Goal: Information Seeking & Learning: Learn about a topic

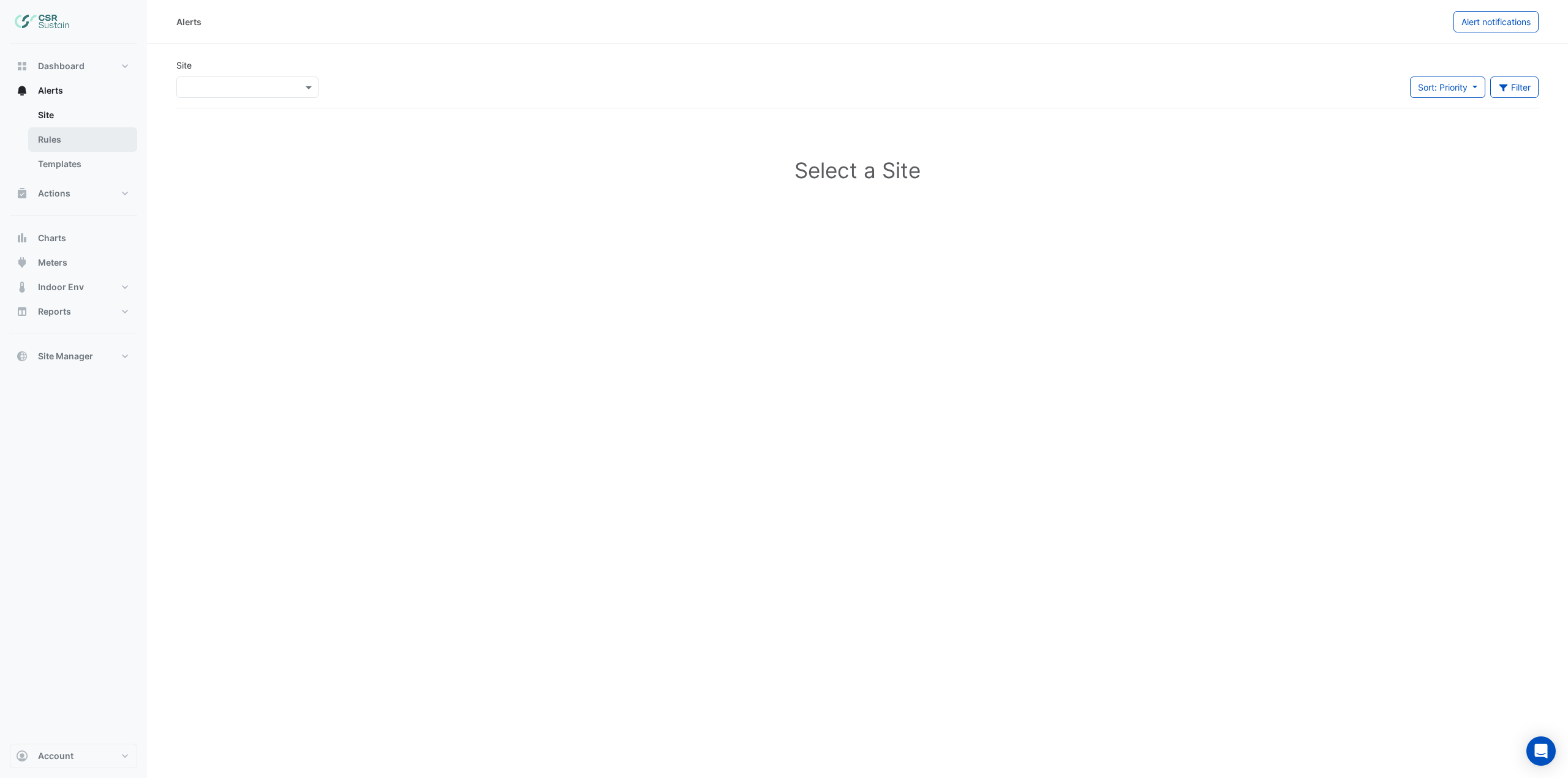
click at [93, 141] on link "Rules" at bounding box center [83, 139] width 109 height 25
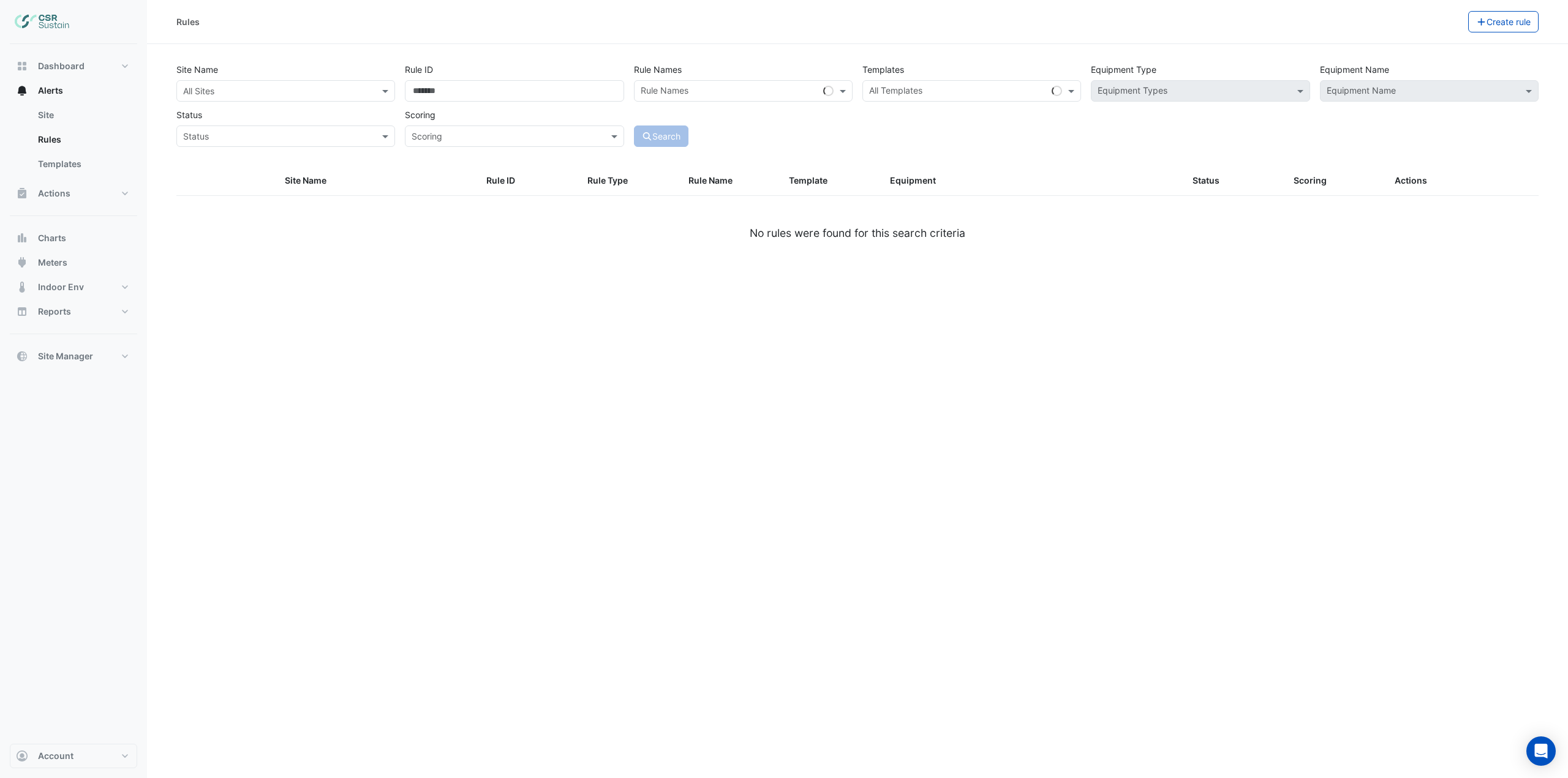
click at [300, 91] on input "text" at bounding box center [274, 92] width 180 height 13
click at [226, 133] on span "5 Exchange Quay" at bounding box center [226, 134] width 80 height 10
click at [799, 158] on div "Site Name × 5 Exchange Quay × Rule ID Rule Names Rule Names Templates All Templ…" at bounding box center [857, 112] width 1377 height 108
click at [1373, 100] on div "Equipment Name" at bounding box center [1429, 90] width 218 height 21
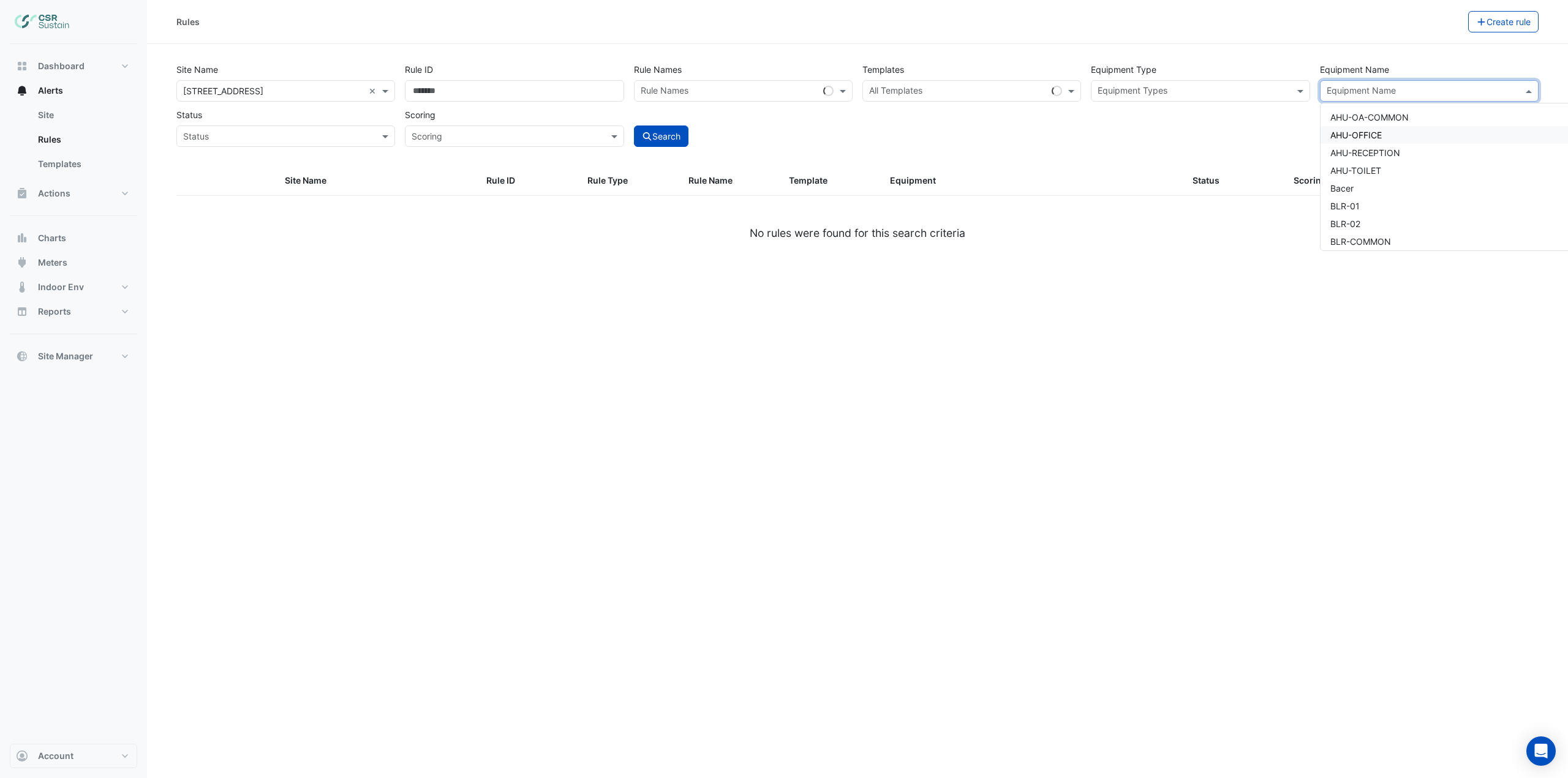
click at [1383, 135] on div "AHU-OFFICE" at bounding box center [1464, 135] width 286 height 17
click at [701, 127] on div "Search" at bounding box center [742, 126] width 229 height 43
click at [680, 132] on button "Search" at bounding box center [662, 136] width 55 height 21
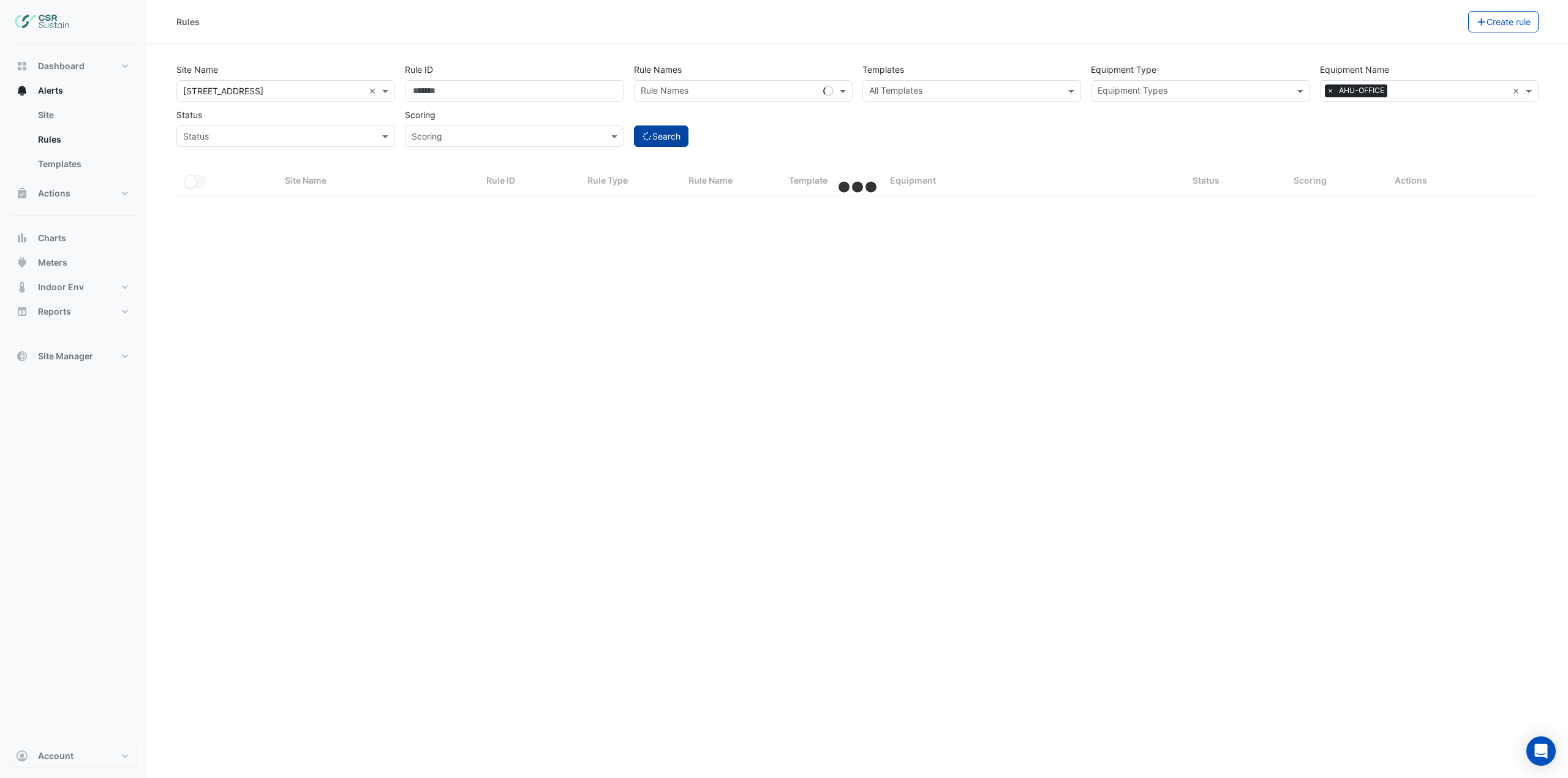
select select "***"
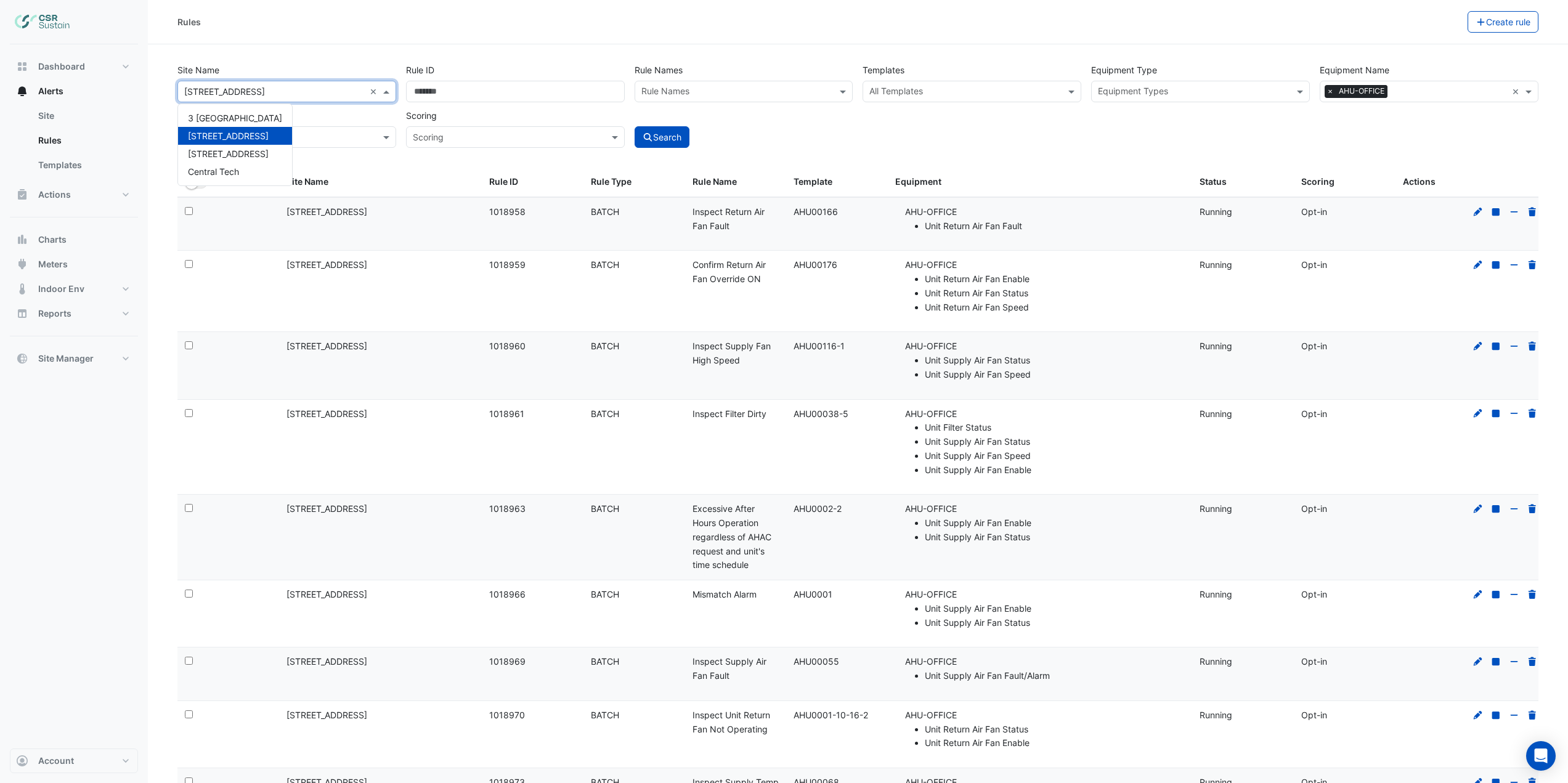
click at [329, 86] on input "text" at bounding box center [274, 92] width 181 height 13
click at [226, 148] on div "8 Exchange Quay" at bounding box center [235, 154] width 114 height 18
click at [679, 139] on button "Search" at bounding box center [663, 137] width 56 height 21
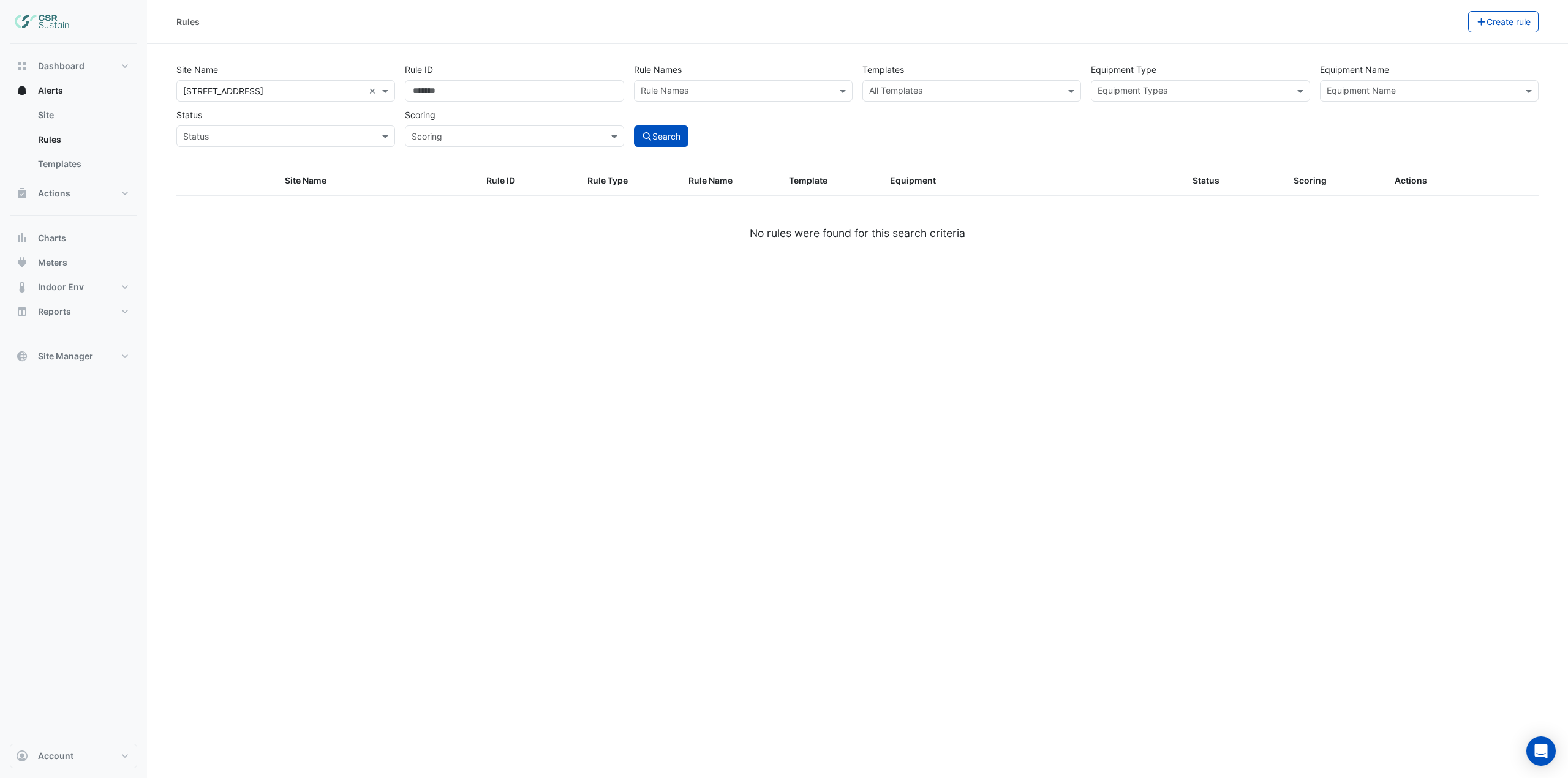
click at [1373, 89] on input "text" at bounding box center [1422, 92] width 191 height 13
click at [1363, 139] on span "AHU-OFFICE" at bounding box center [1355, 134] width 51 height 10
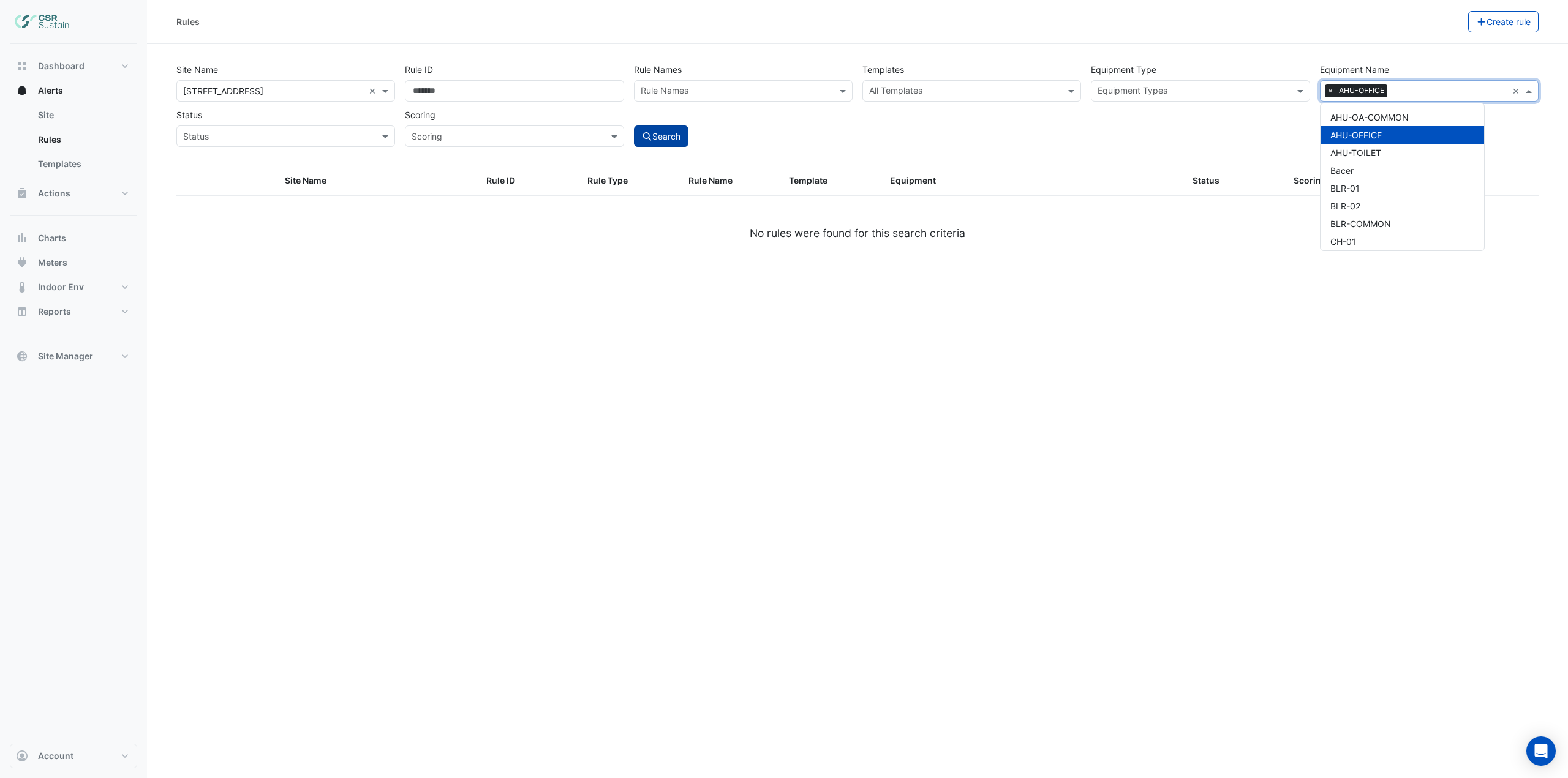
drag, startPoint x: 671, startPoint y: 125, endPoint x: 663, endPoint y: 137, distance: 14.4
click at [671, 127] on div "Search" at bounding box center [742, 126] width 229 height 43
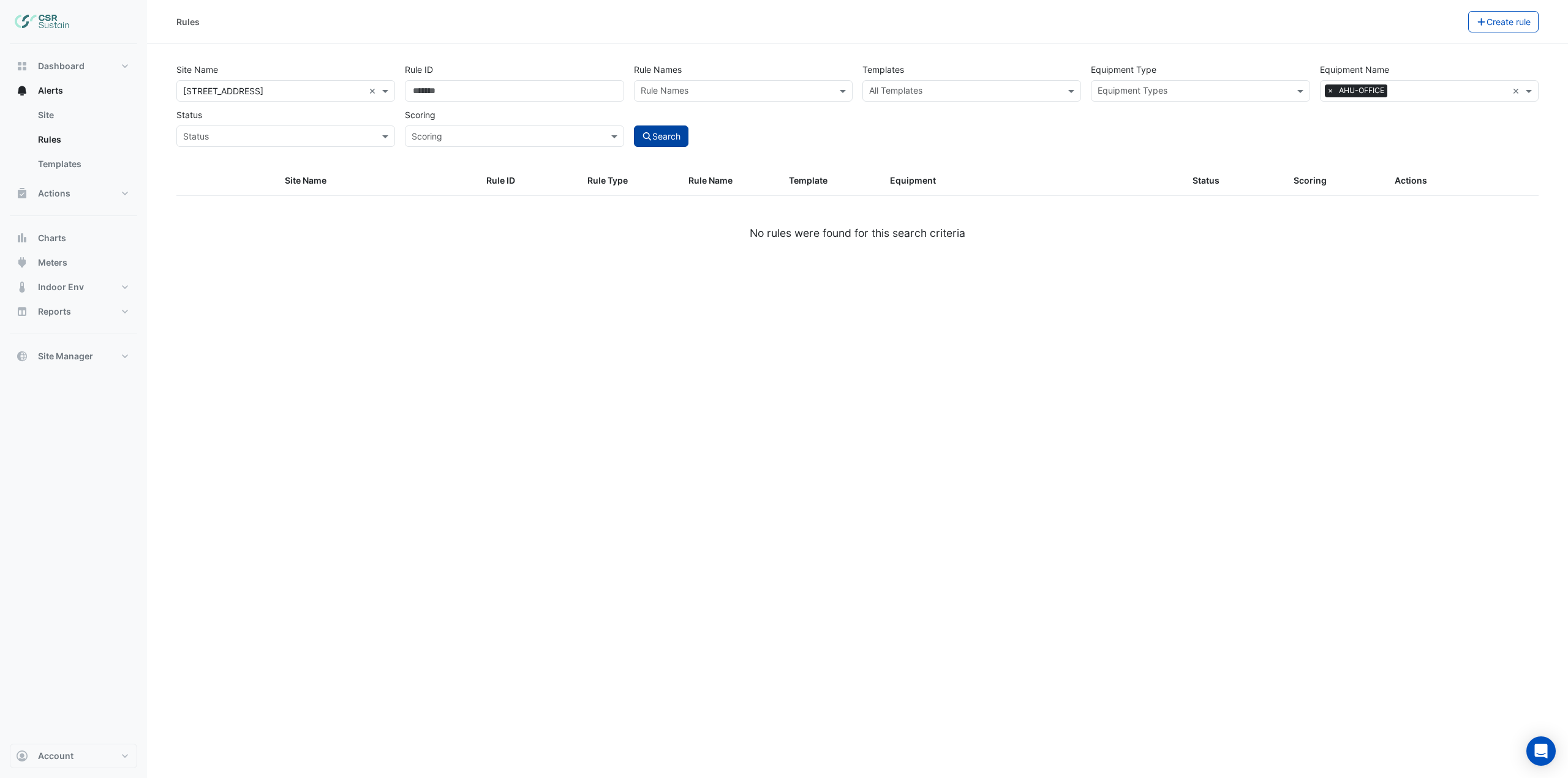
click at [661, 138] on button "Search" at bounding box center [662, 136] width 55 height 21
select select "***"
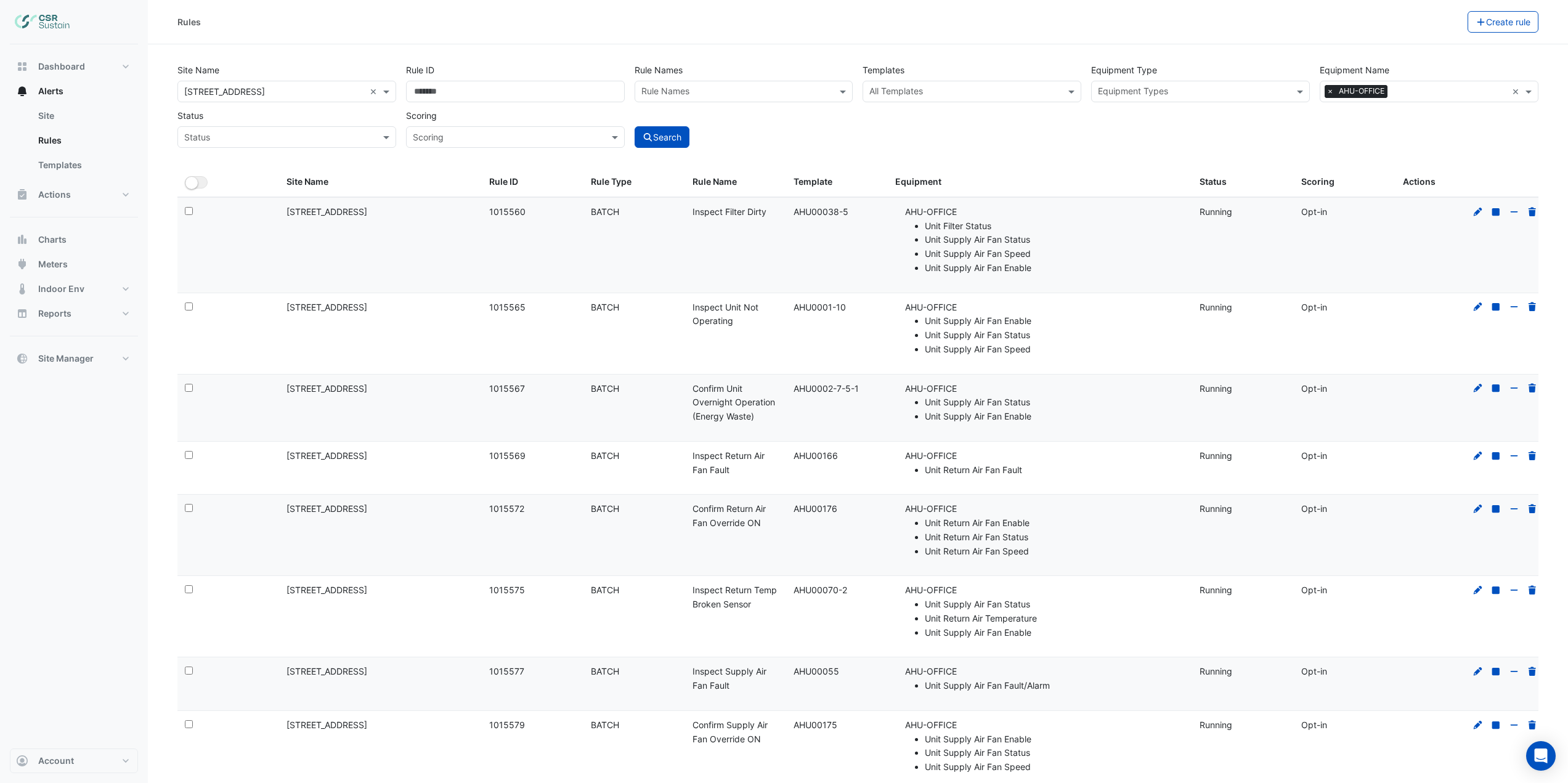
click at [1332, 92] on span "×" at bounding box center [1330, 91] width 11 height 12
click at [1332, 92] on input "text" at bounding box center [1422, 92] width 191 height 13
click at [1373, 223] on span "FCU-08-24" at bounding box center [1353, 220] width 46 height 10
type input "***"
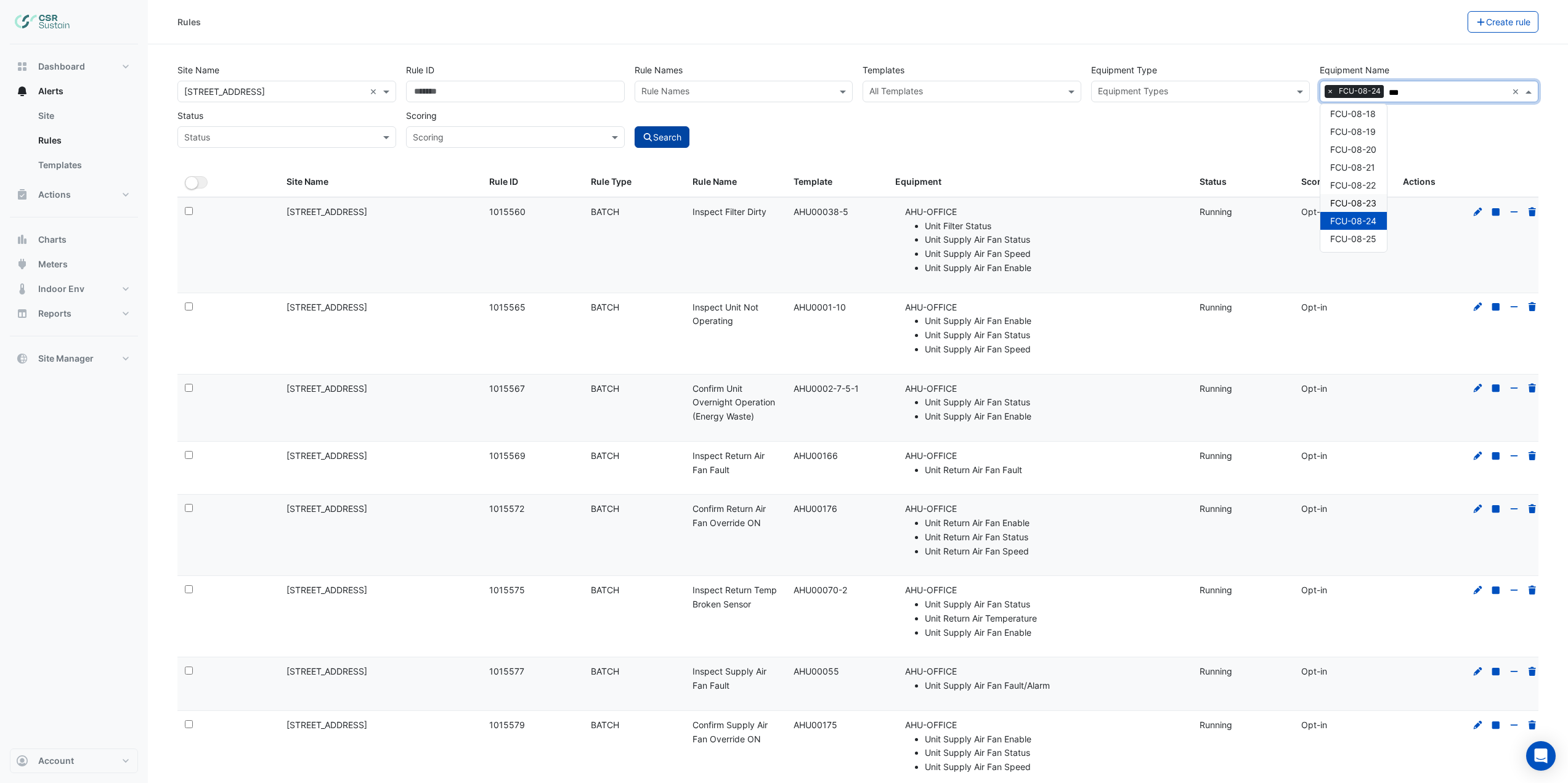
drag, startPoint x: 785, startPoint y: 144, endPoint x: 671, endPoint y: 143, distance: 114.0
click at [782, 144] on div "Search" at bounding box center [743, 127] width 228 height 43
click at [667, 148] on div "Site Name × 8 Exchange Quay × Rule ID Rule Names Rule Names Templates All Templ…" at bounding box center [858, 113] width 1375 height 108
click at [668, 140] on button "Search" at bounding box center [663, 137] width 56 height 21
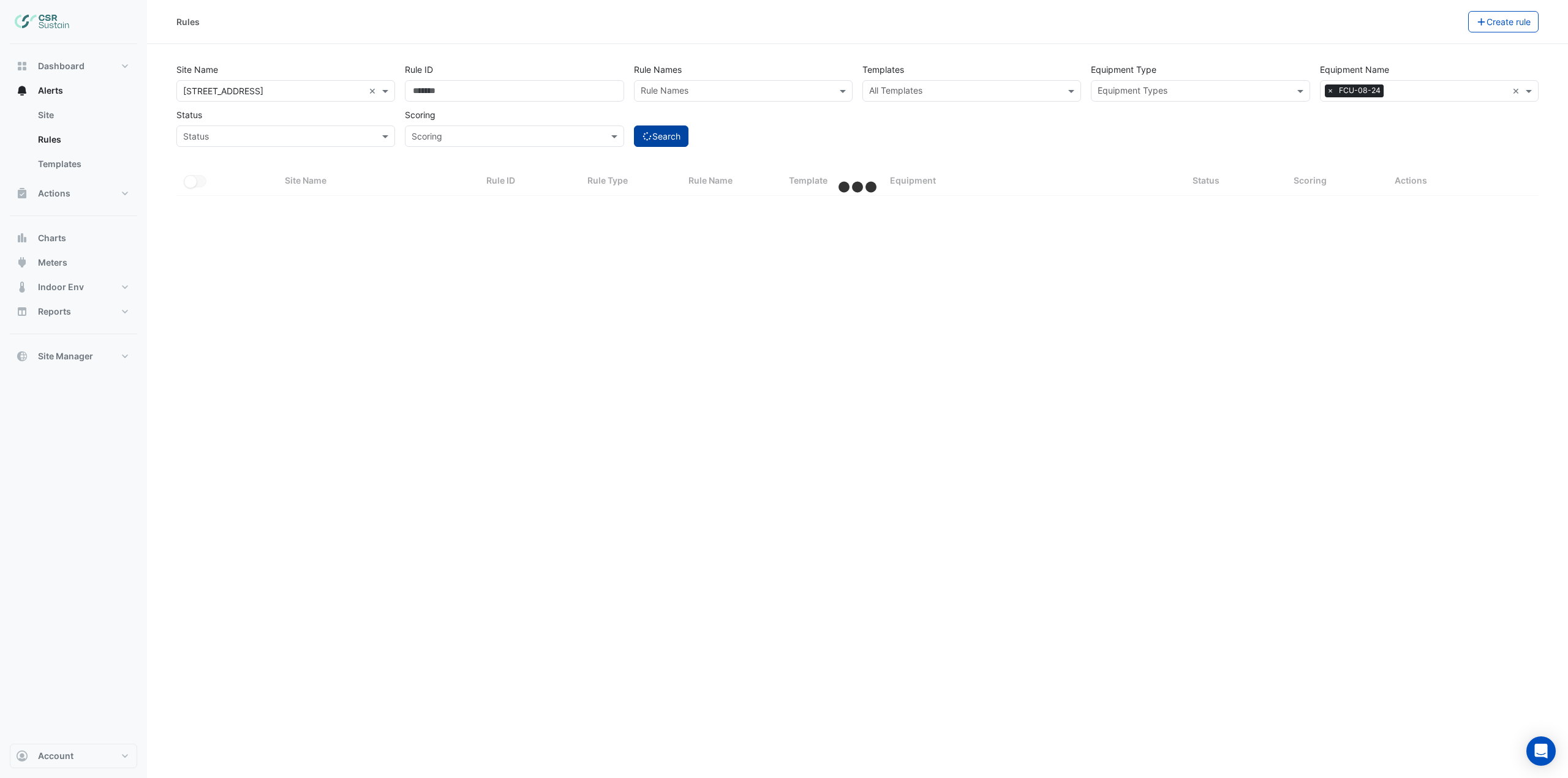
select select "***"
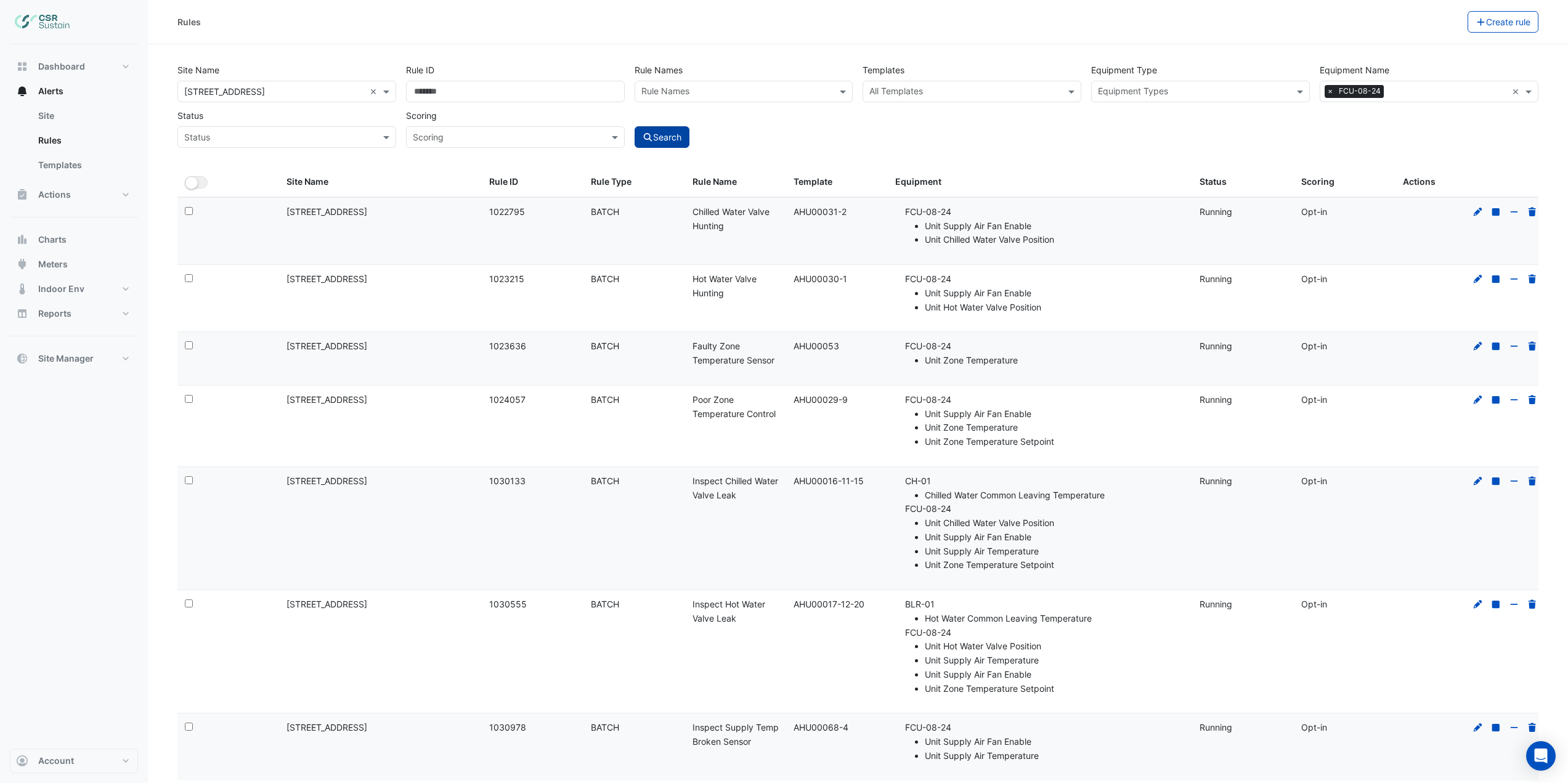
click at [651, 134] on icon "submit" at bounding box center [648, 137] width 11 height 9
click at [67, 147] on link "Rules" at bounding box center [84, 140] width 110 height 25
click at [74, 115] on link "Site" at bounding box center [84, 115] width 110 height 25
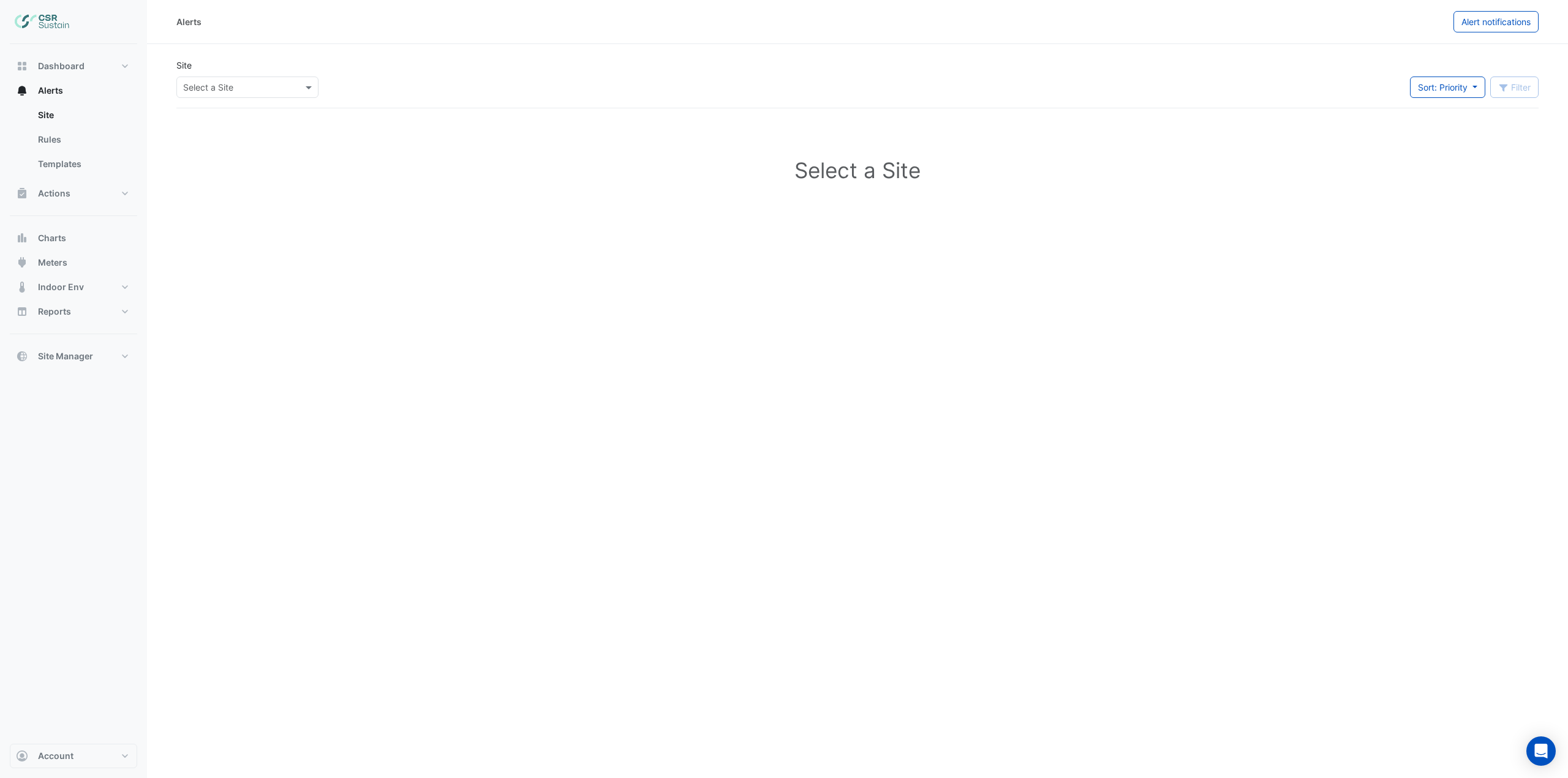
click at [281, 93] on input "text" at bounding box center [236, 88] width 104 height 13
click at [229, 145] on span "8 Exchange Quay" at bounding box center [226, 149] width 80 height 10
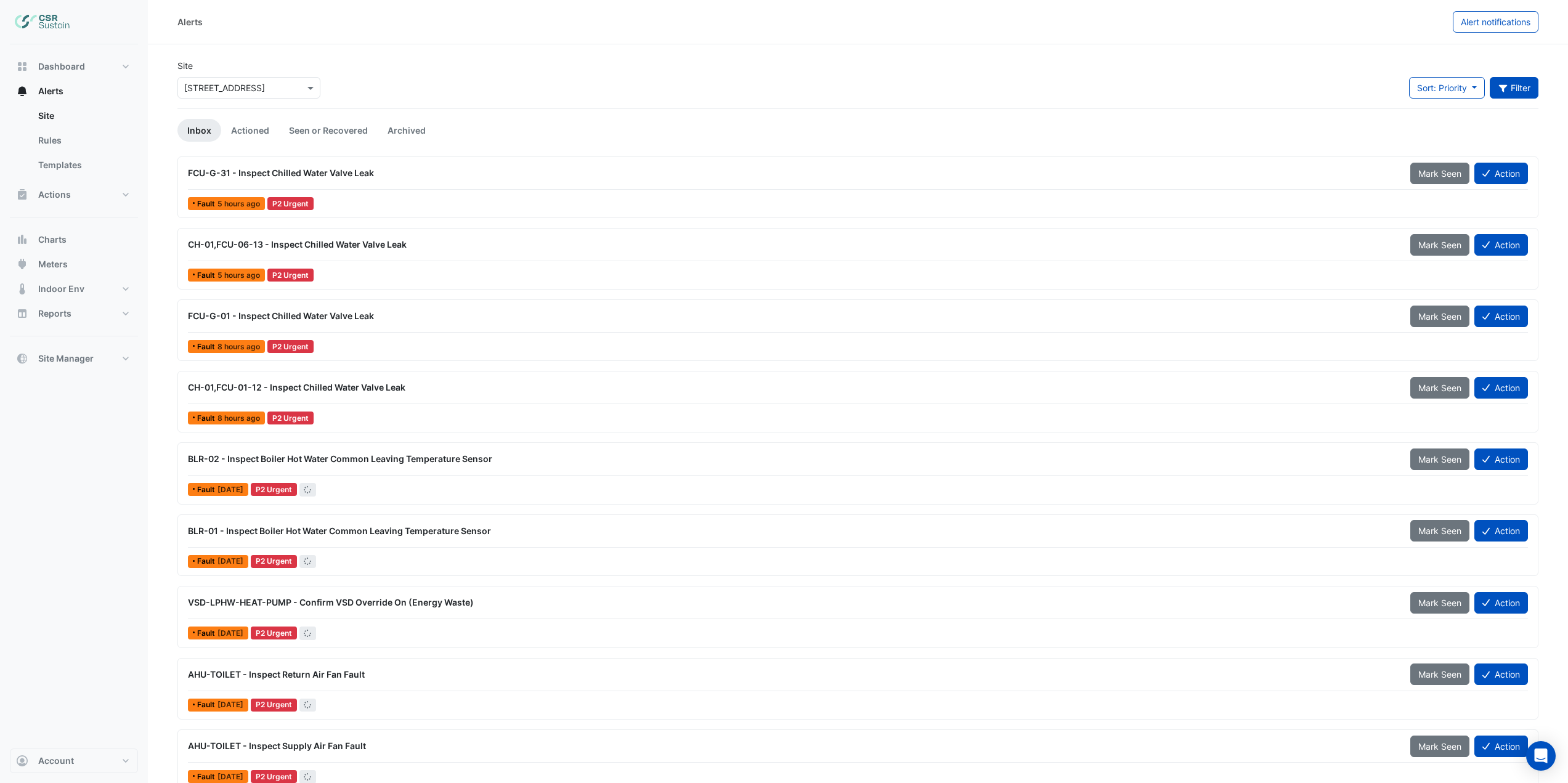
click at [1501, 84] on icon "button" at bounding box center [1504, 88] width 11 height 9
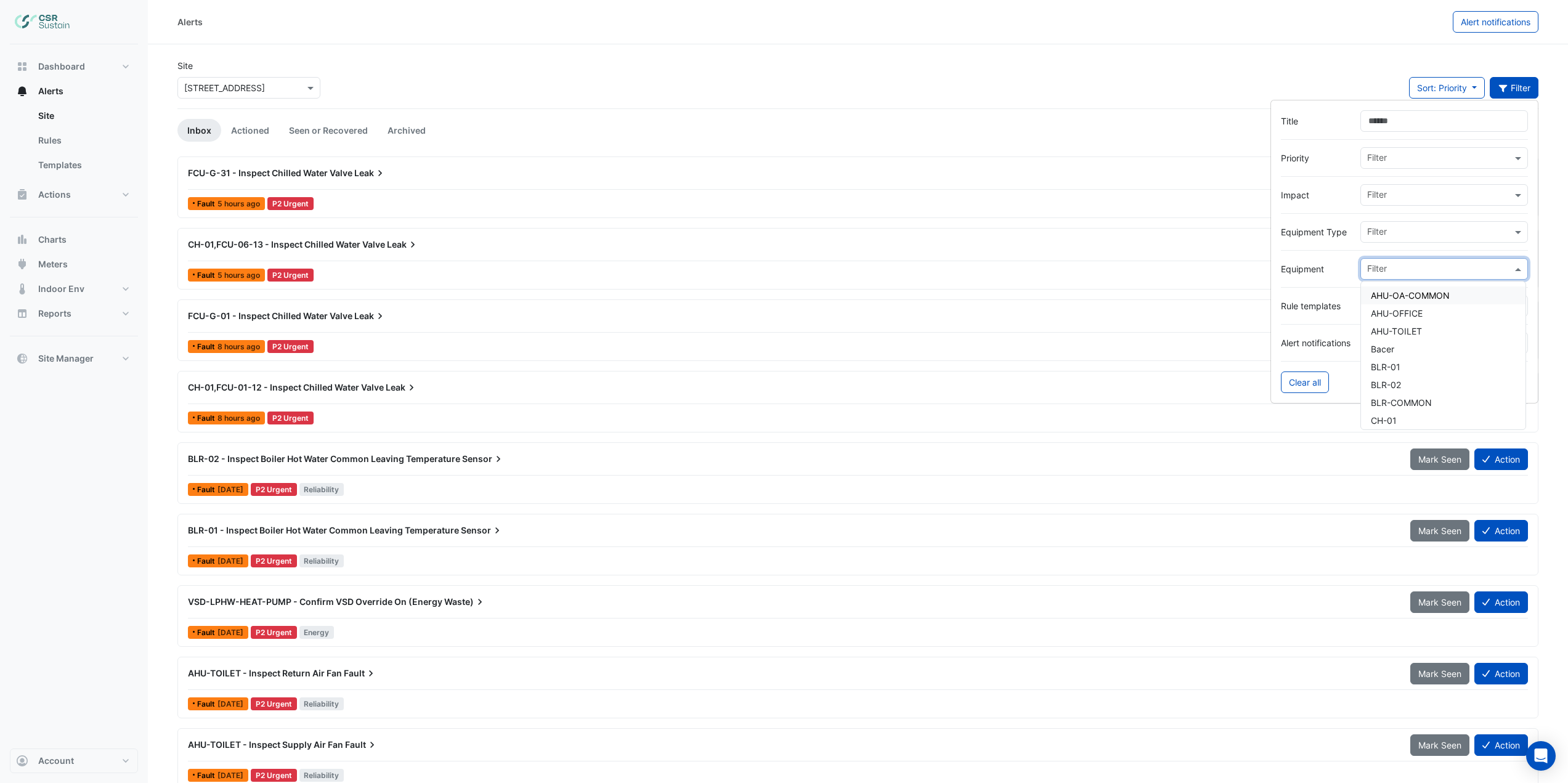
click at [1391, 267] on input "text" at bounding box center [1440, 270] width 145 height 13
click at [1410, 298] on span "FCU-08-24" at bounding box center [1394, 295] width 46 height 10
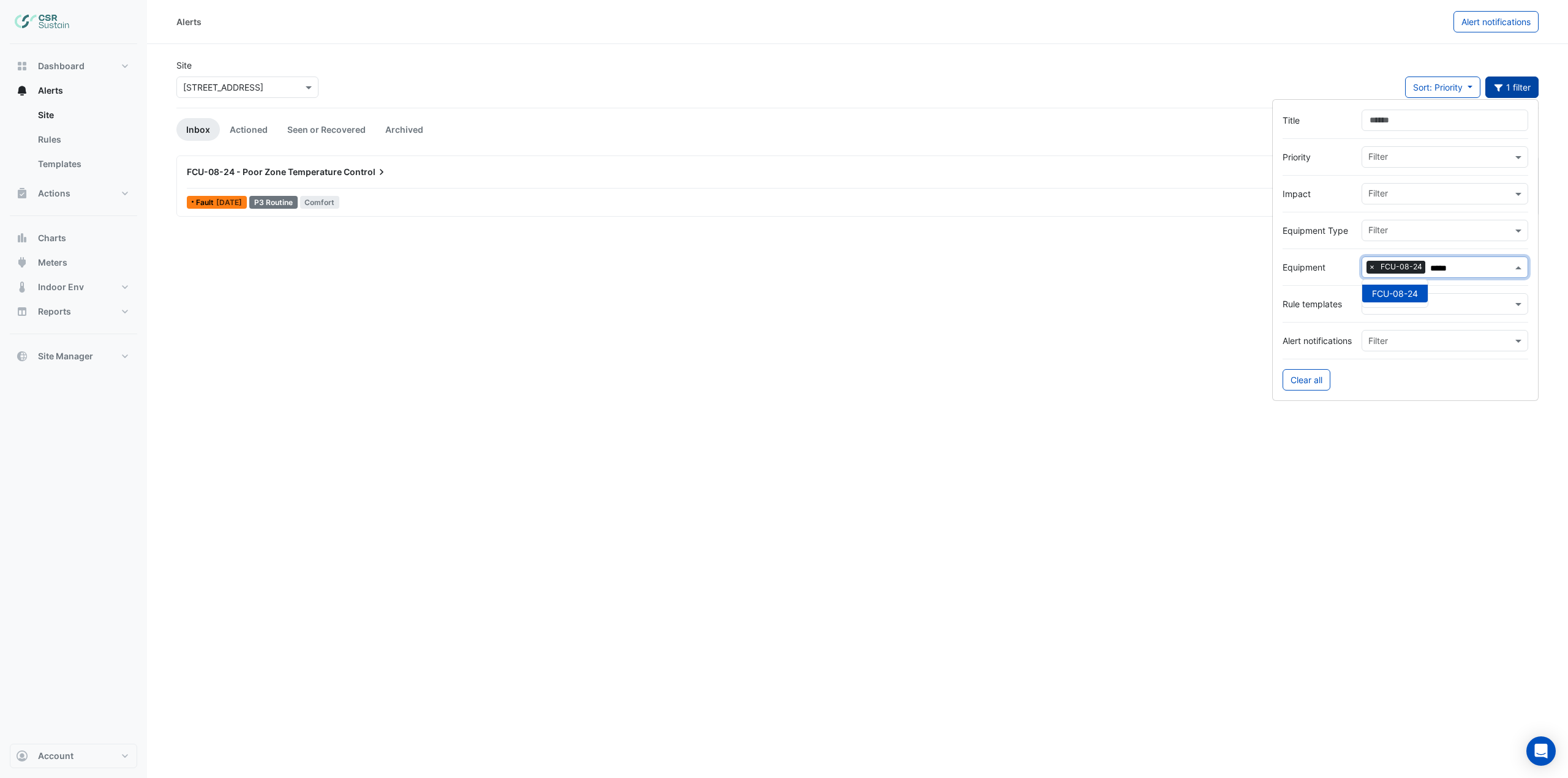
type input "*****"
click at [479, 70] on div "Site × 8 Exchange Quay Sort: Priority Priority Updated 1 filter" at bounding box center [857, 83] width 1377 height 49
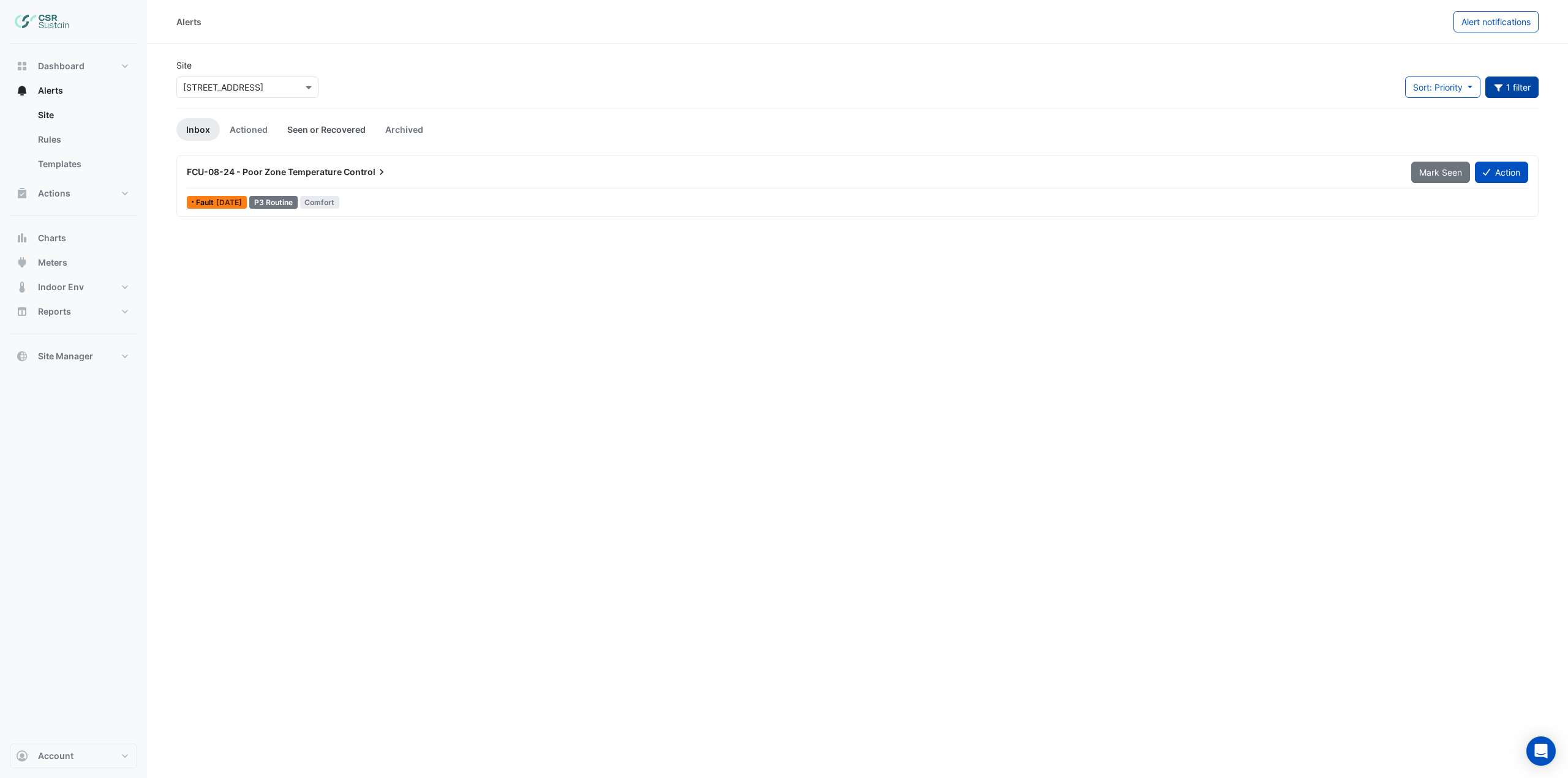
click at [314, 133] on link "Seen or Recovered" at bounding box center [327, 129] width 98 height 23
click at [246, 130] on link "Actioned" at bounding box center [248, 129] width 58 height 23
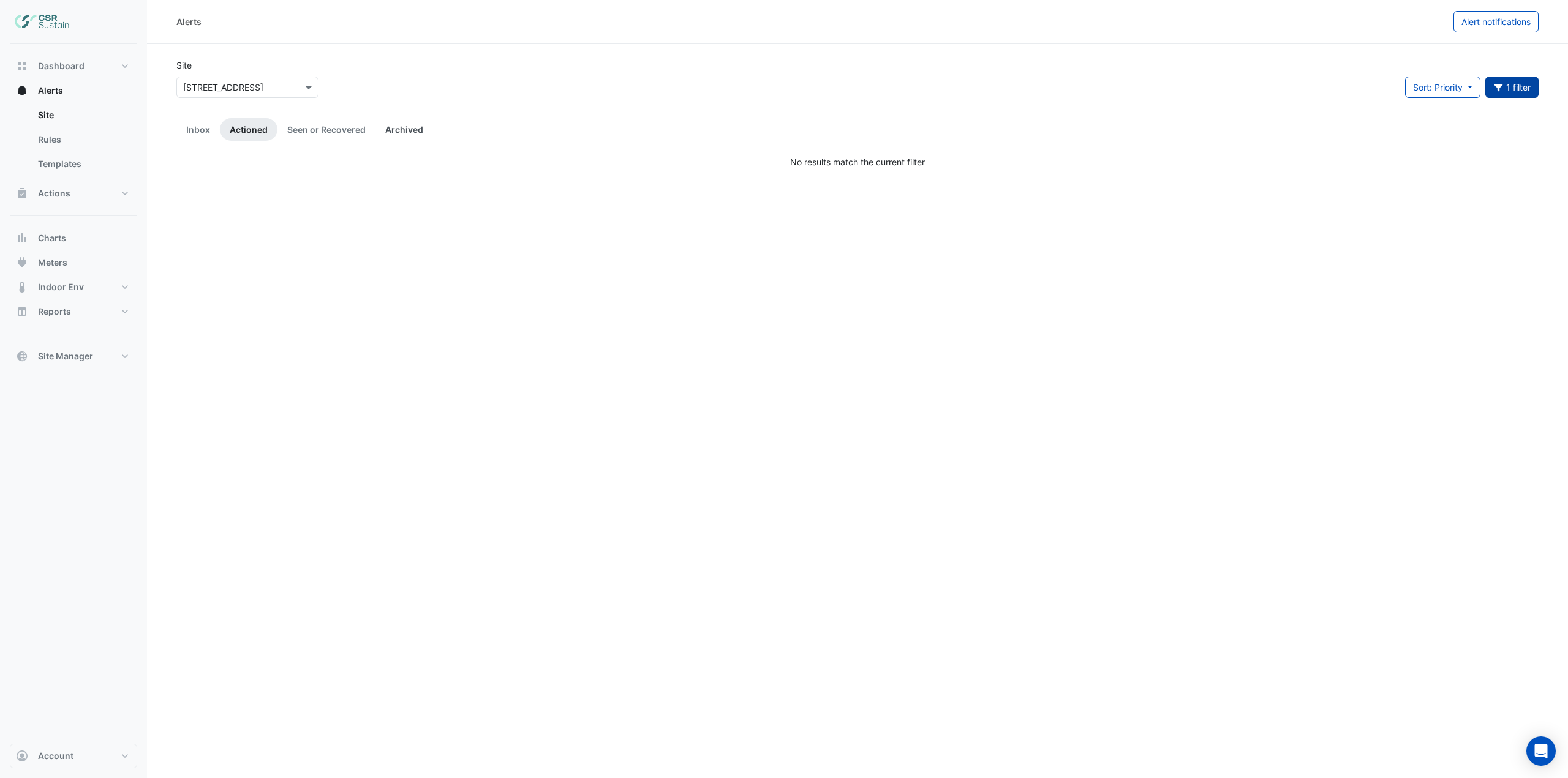
click at [398, 132] on link "Archived" at bounding box center [404, 129] width 58 height 23
click at [187, 127] on link "Inbox" at bounding box center [198, 129] width 43 height 23
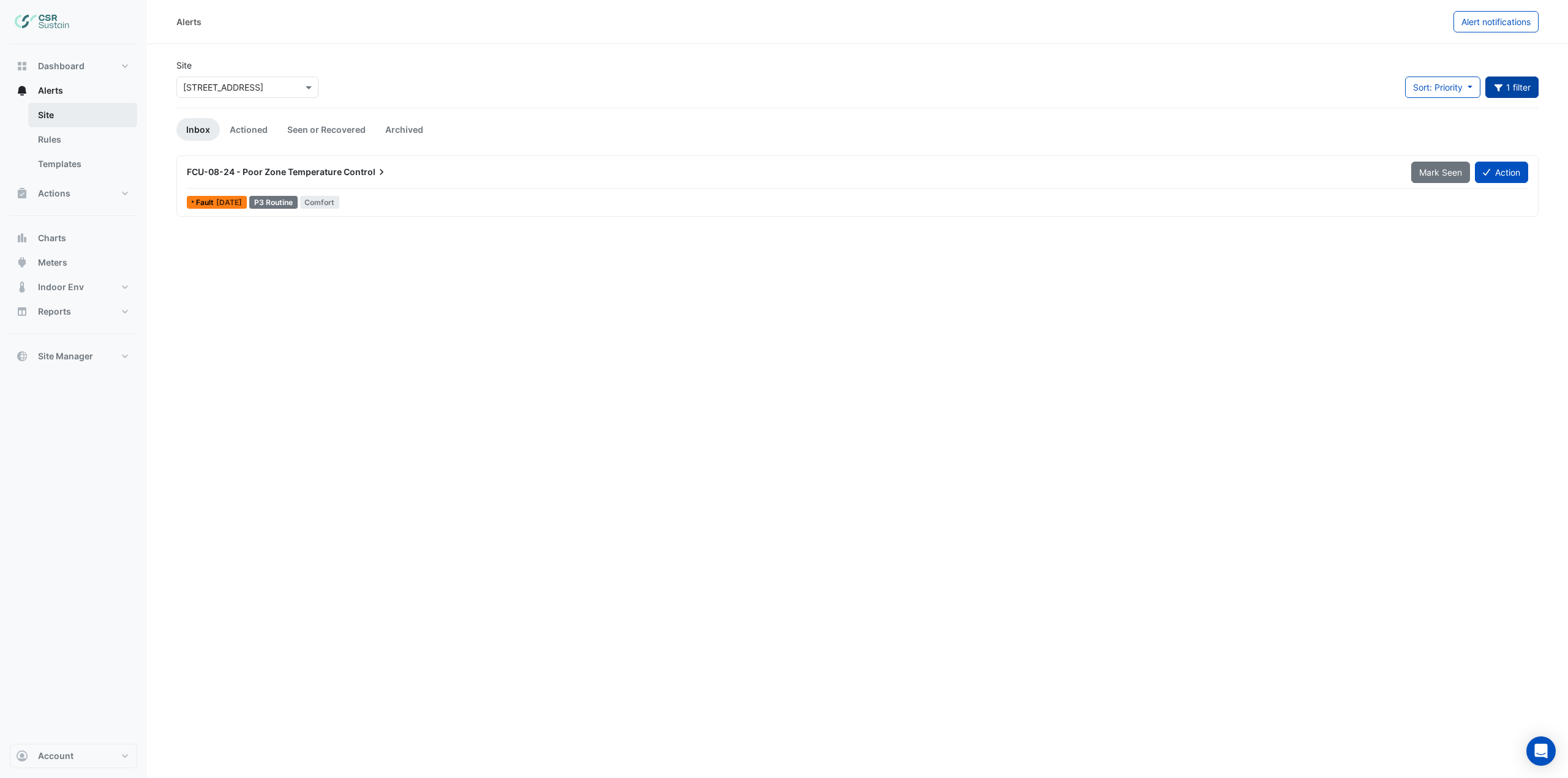
click at [104, 116] on link "Site" at bounding box center [83, 115] width 109 height 25
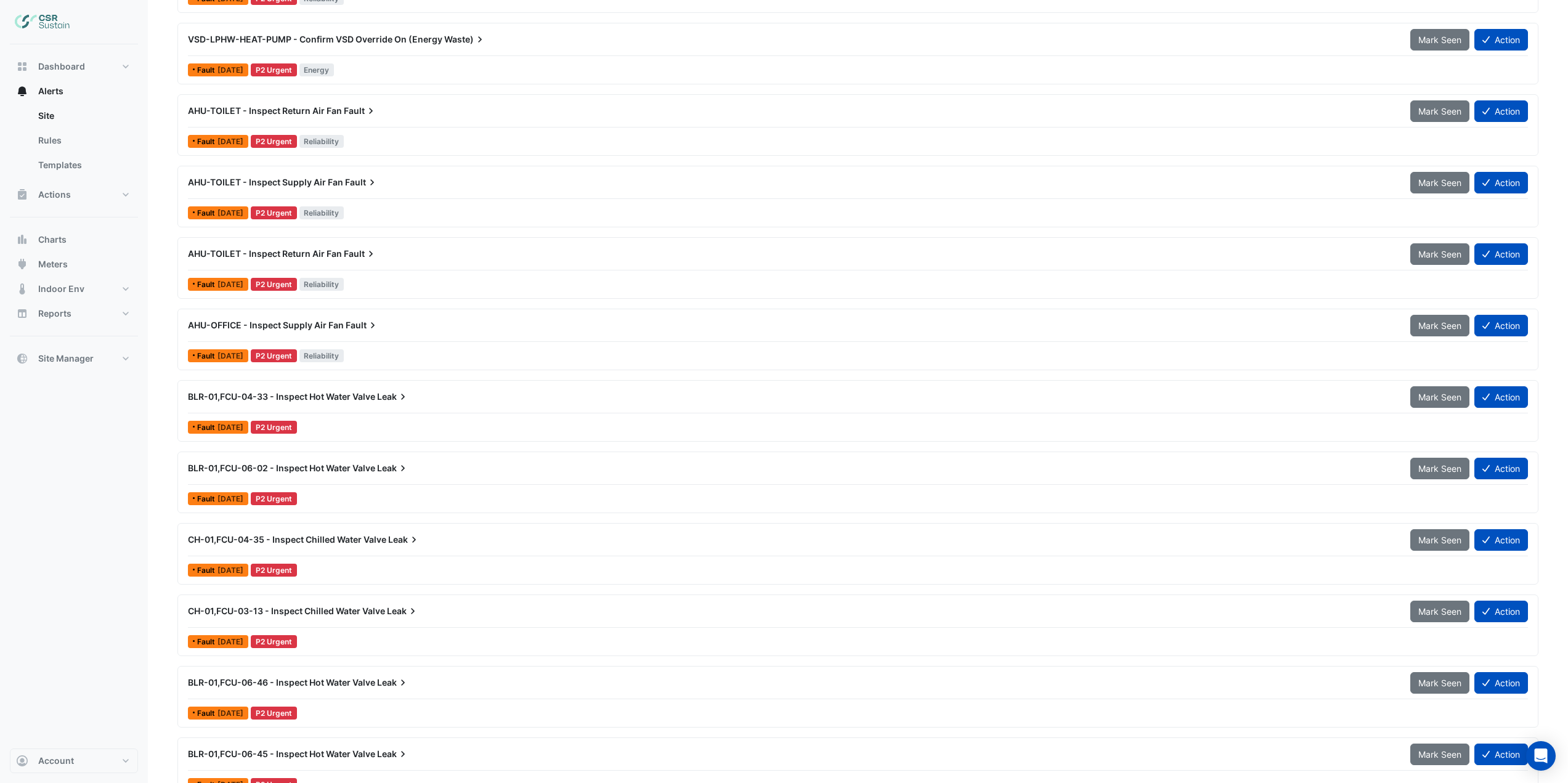
scroll to position [678, 0]
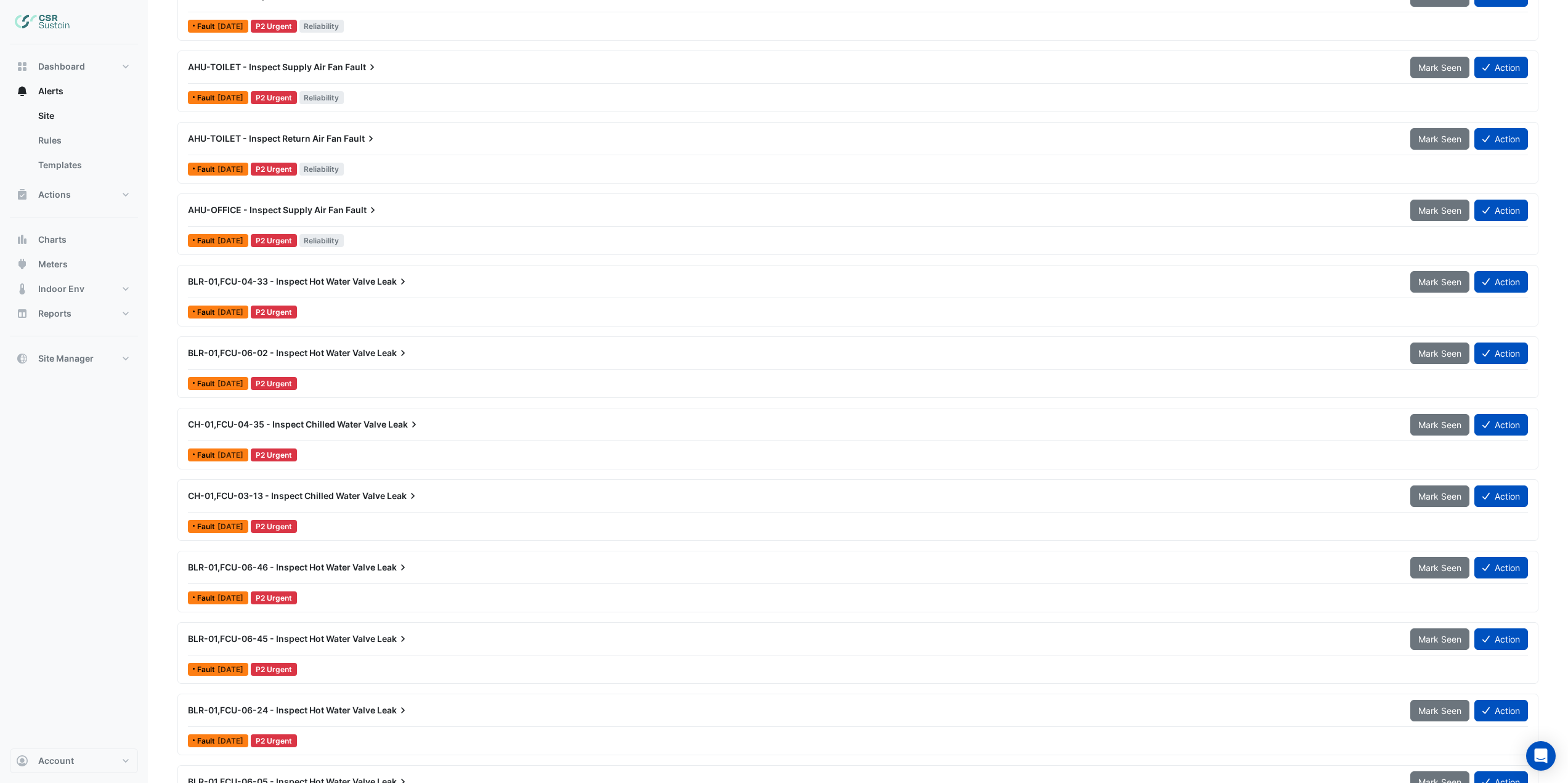
click at [407, 379] on div "Fault 5 days ago P2 Urgent" at bounding box center [858, 384] width 1343 height 18
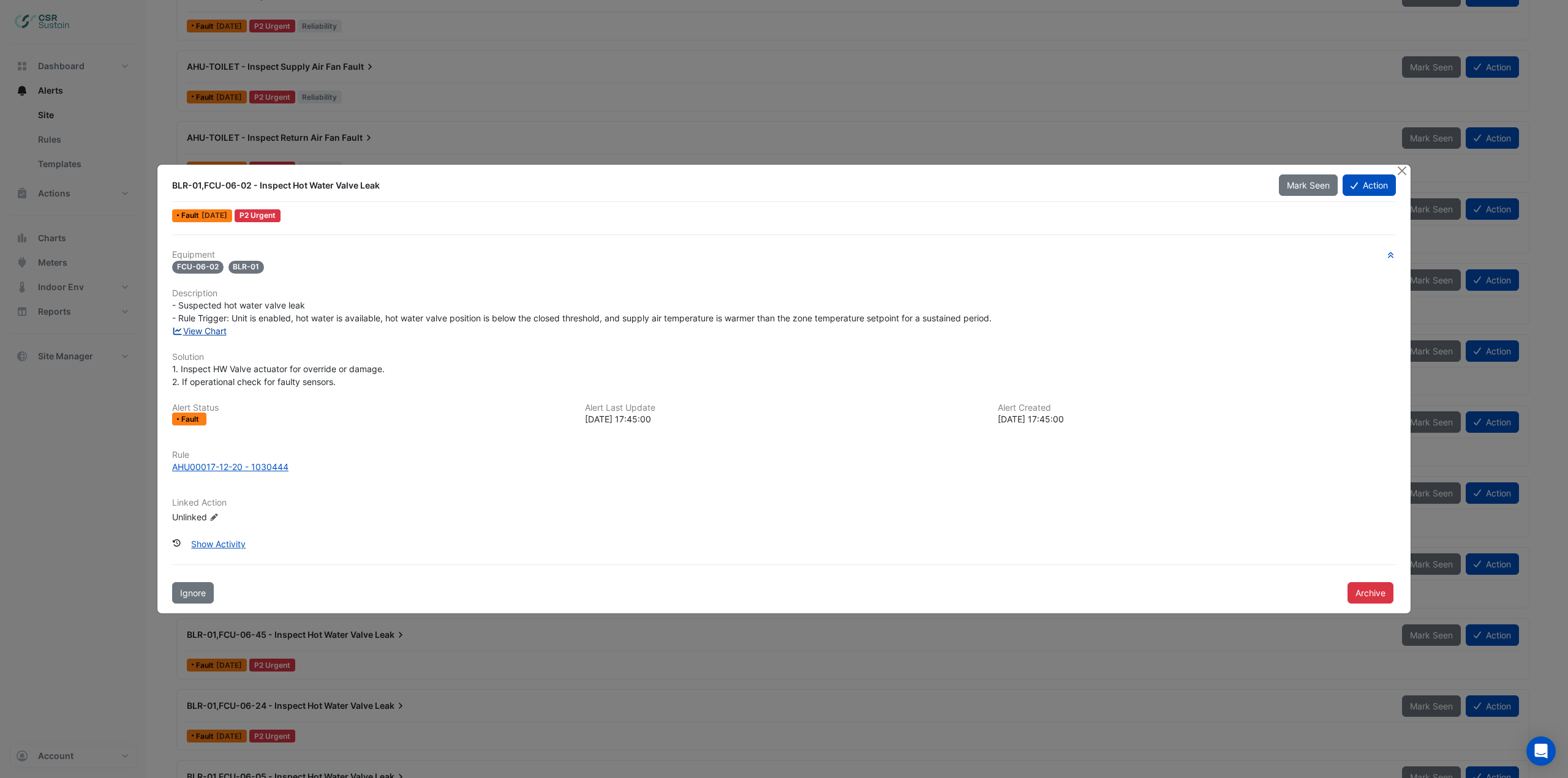
click at [216, 332] on link "View Chart" at bounding box center [199, 330] width 55 height 10
click at [1403, 175] on button "Close" at bounding box center [1401, 171] width 13 height 13
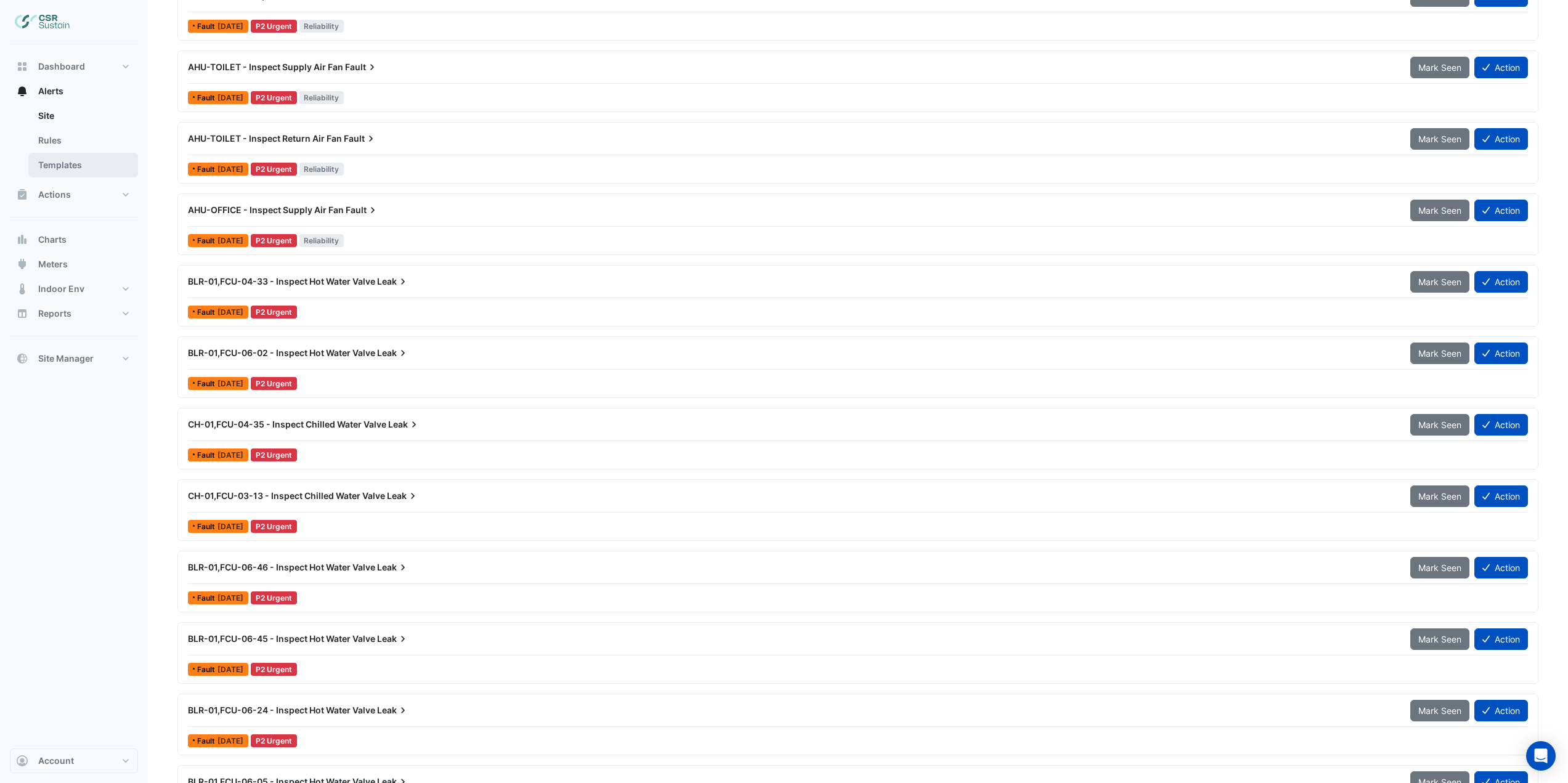
click at [70, 158] on link "Templates" at bounding box center [84, 165] width 110 height 25
select select
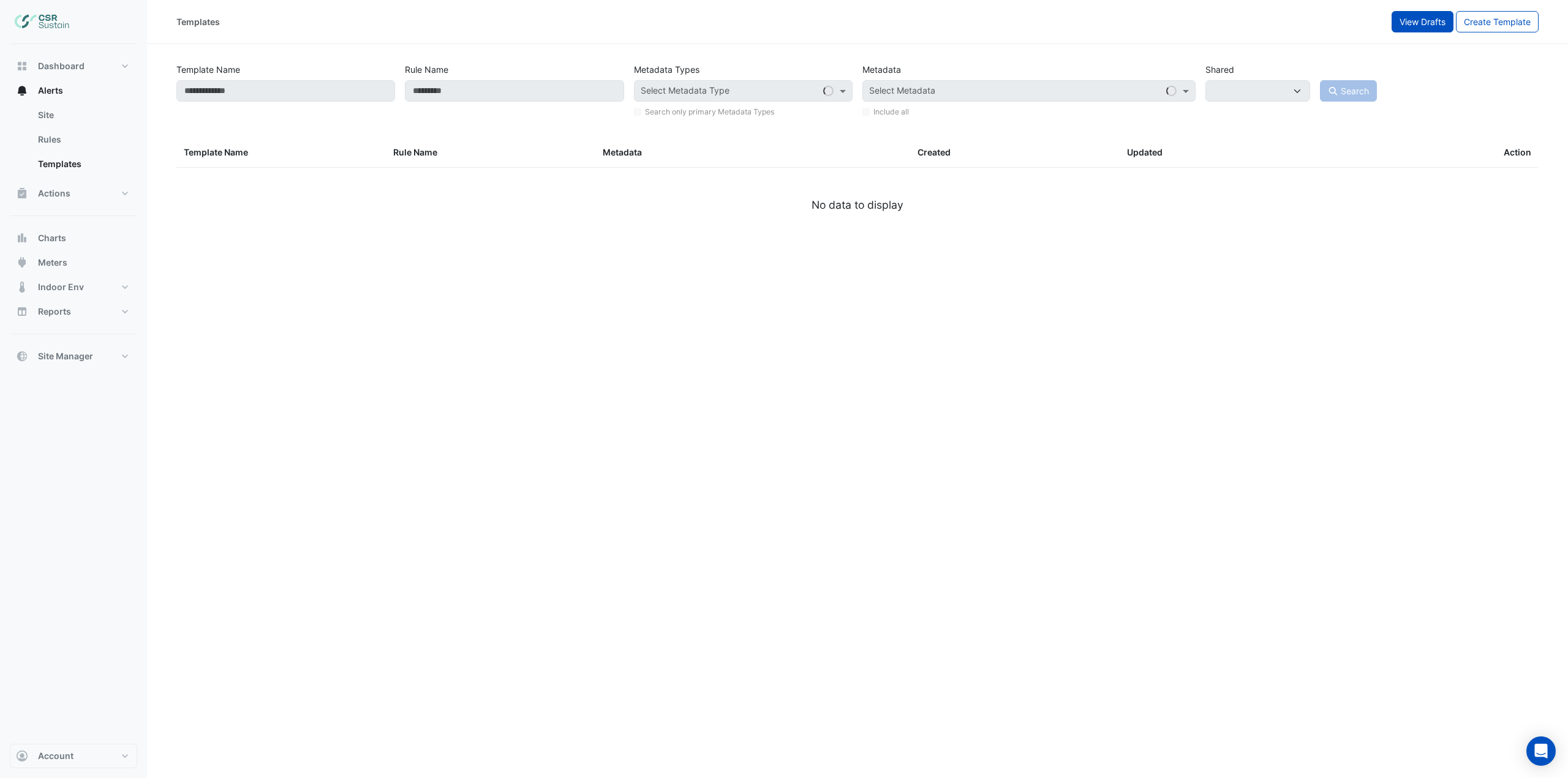
click at [1416, 27] on button "View Drafts" at bounding box center [1423, 21] width 62 height 21
select select
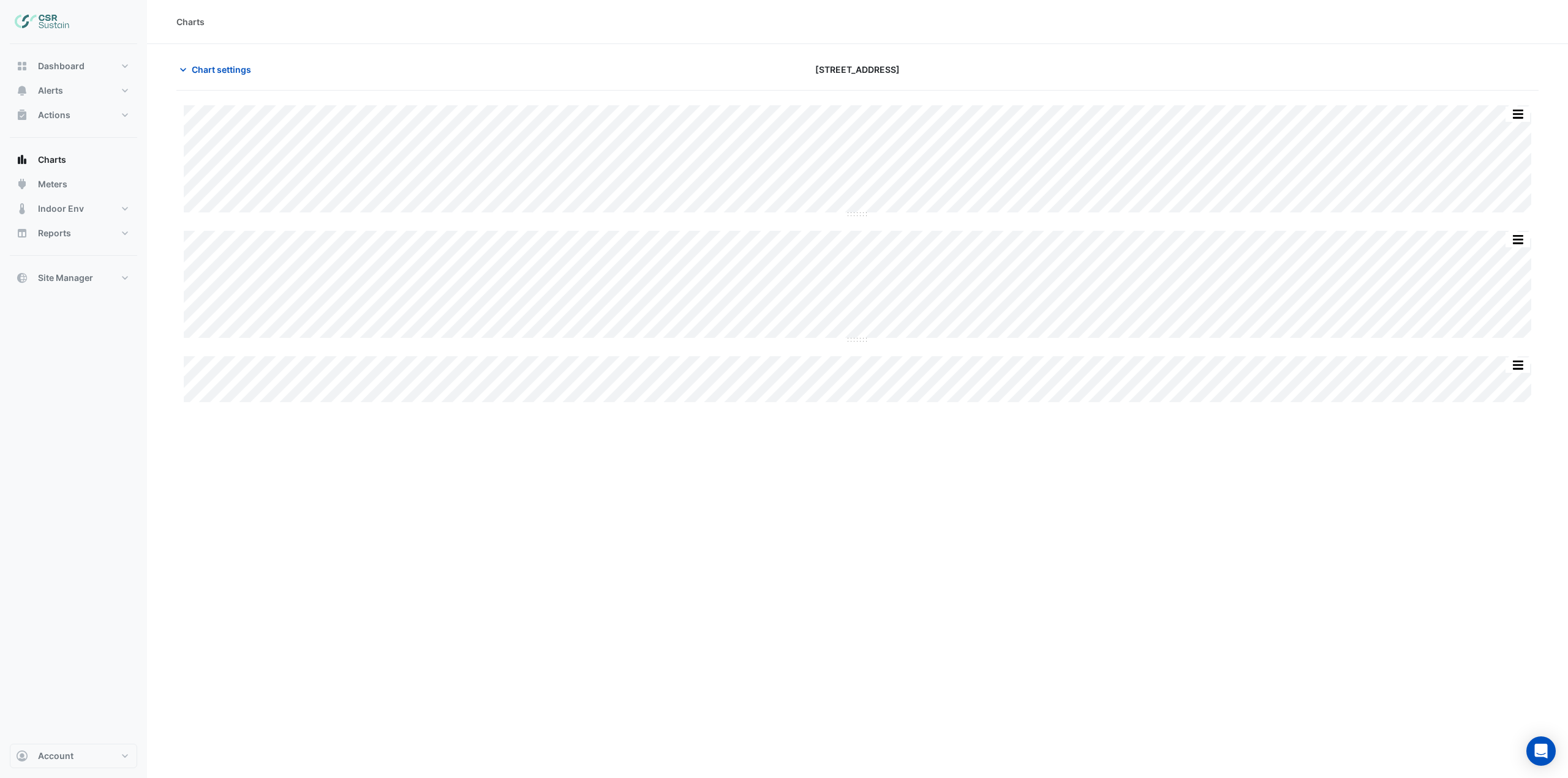
type input "**********"
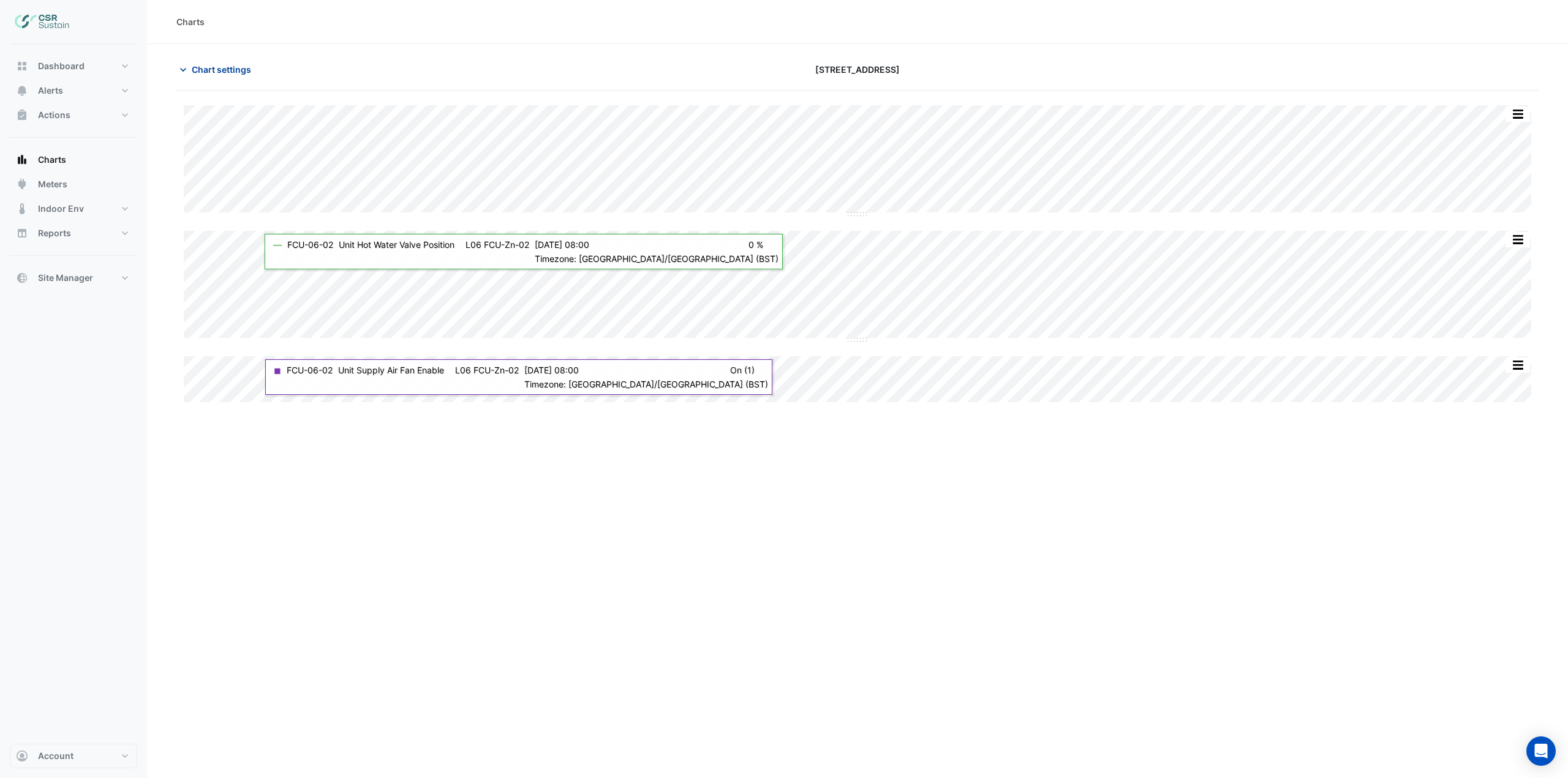
click at [207, 66] on span "Chart settings" at bounding box center [221, 70] width 59 height 13
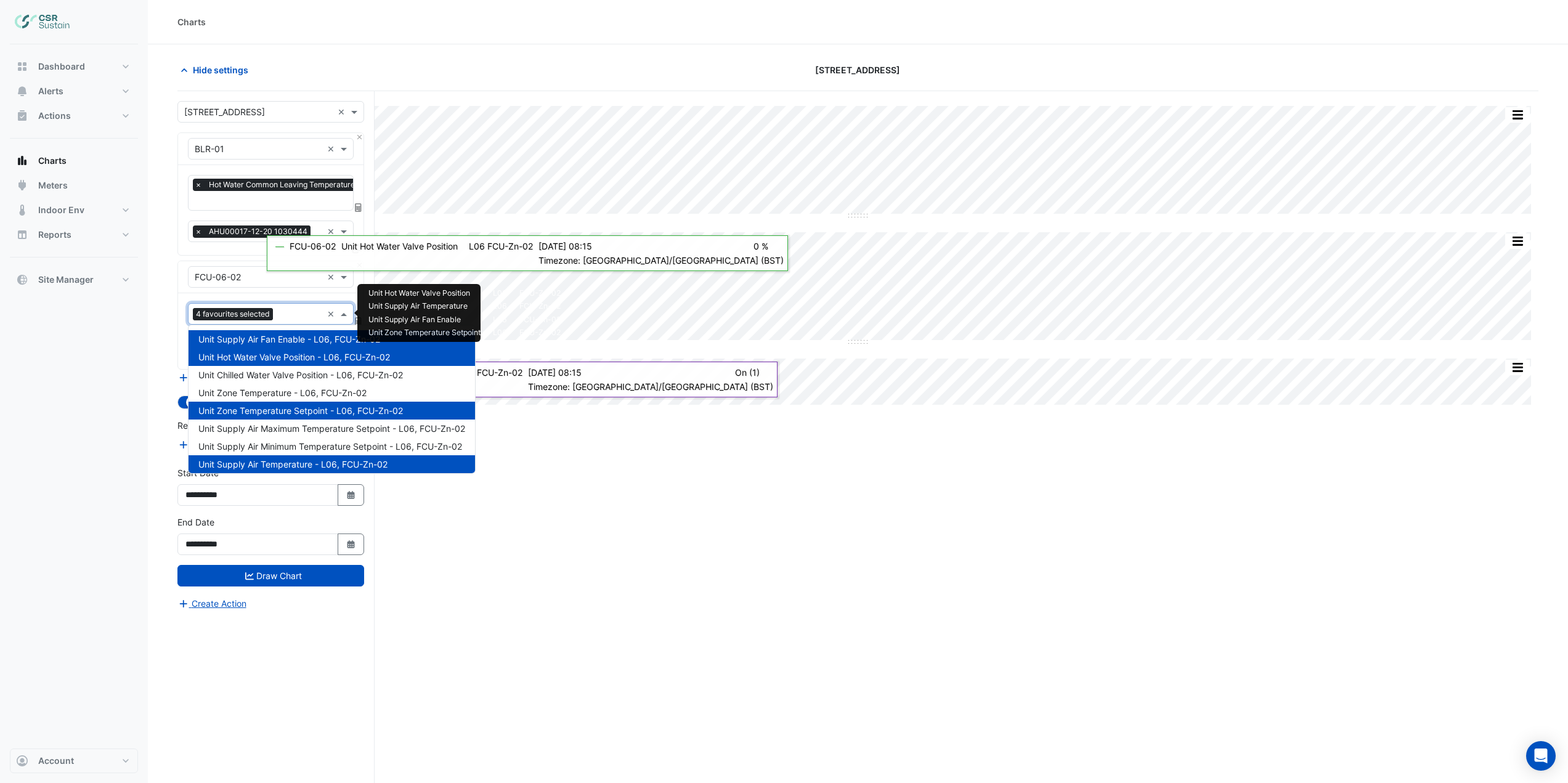
click at [294, 318] on input "text" at bounding box center [300, 315] width 45 height 13
click at [300, 425] on span "Unit Supply Air Maximum Temperature Setpoint - L06, FCU-Zn-02" at bounding box center [331, 428] width 267 height 10
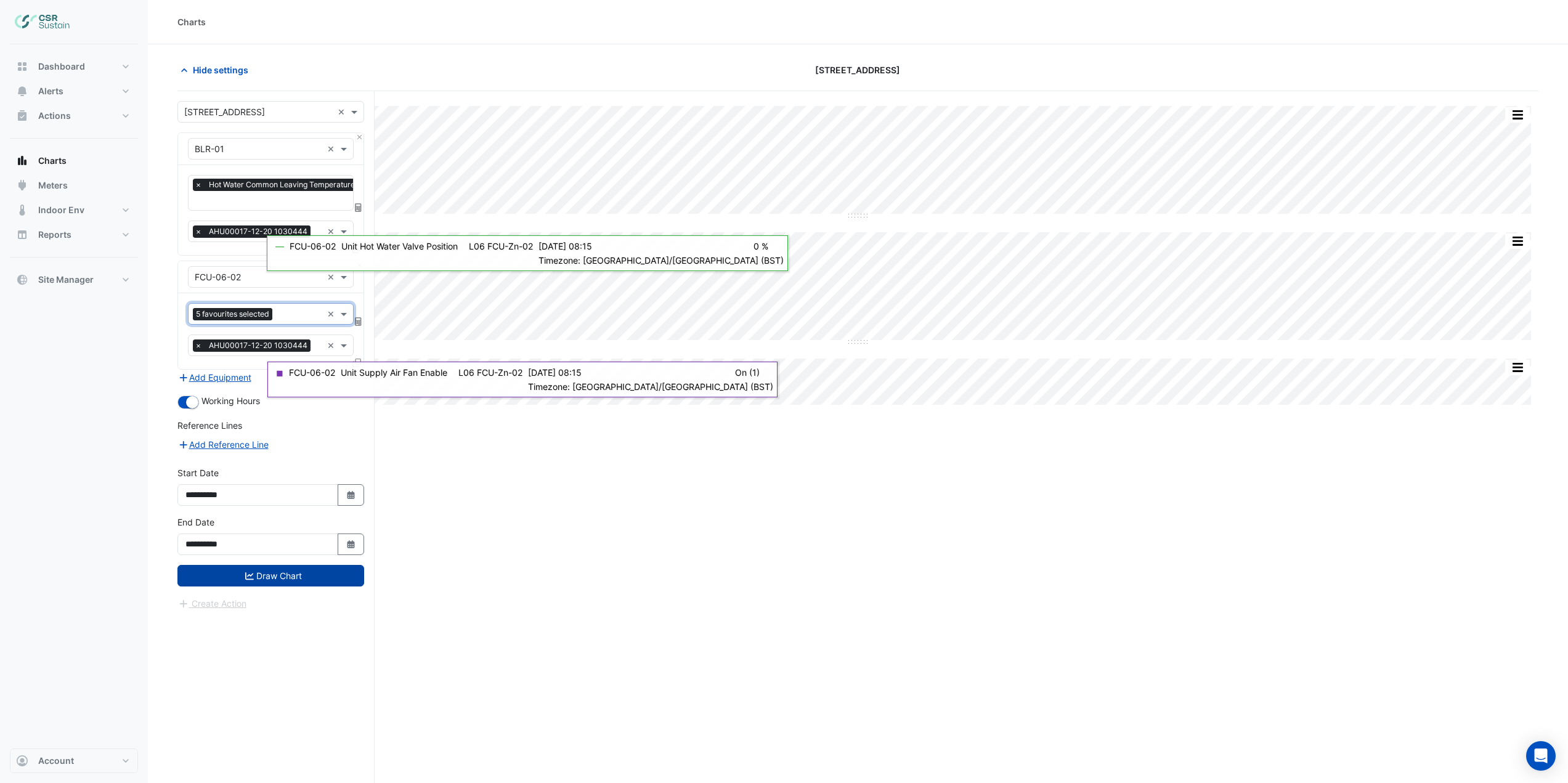
click at [294, 575] on button "Draw Chart" at bounding box center [270, 575] width 187 height 21
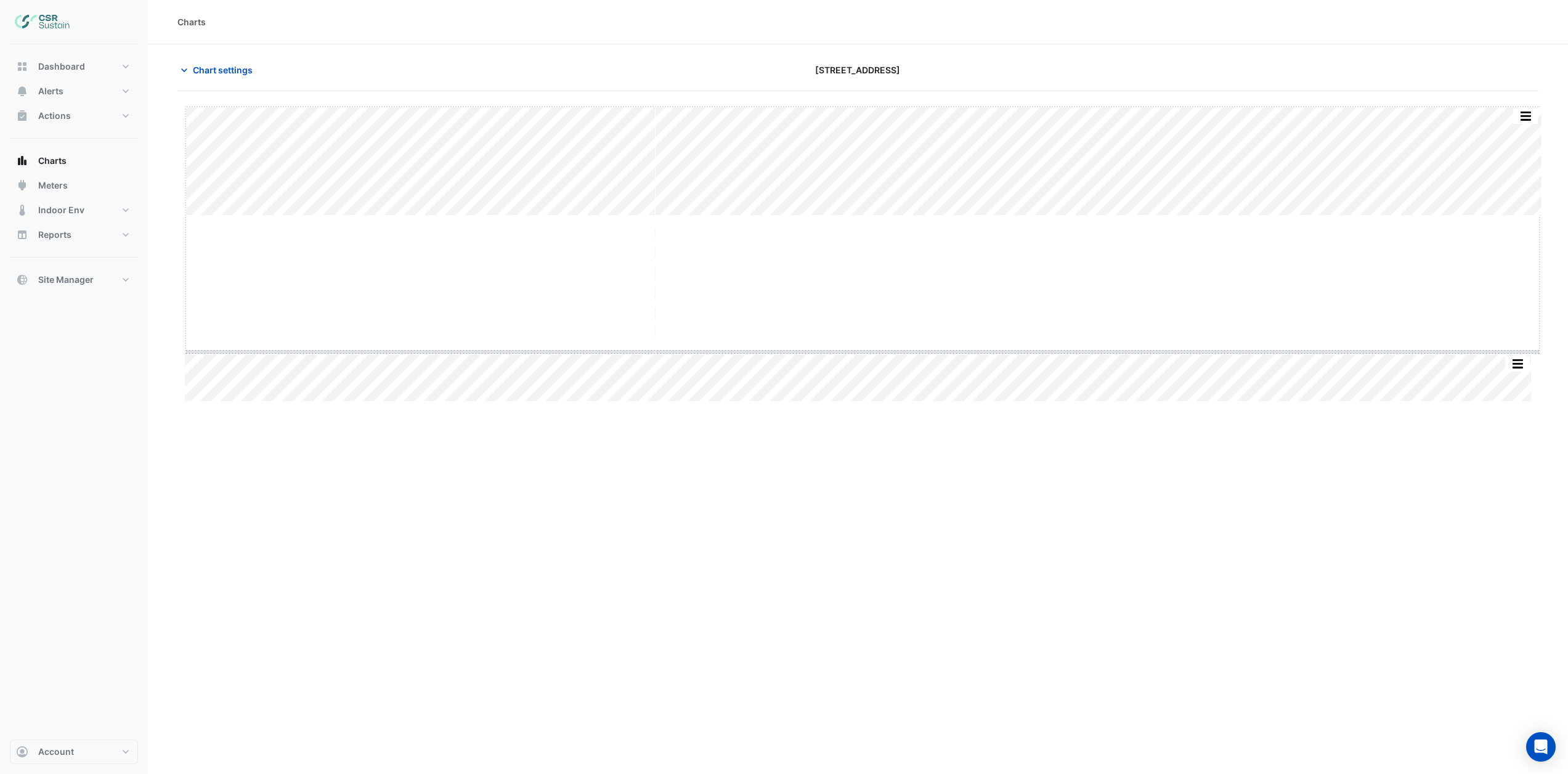
drag, startPoint x: 859, startPoint y: 215, endPoint x: 846, endPoint y: 351, distance: 136.6
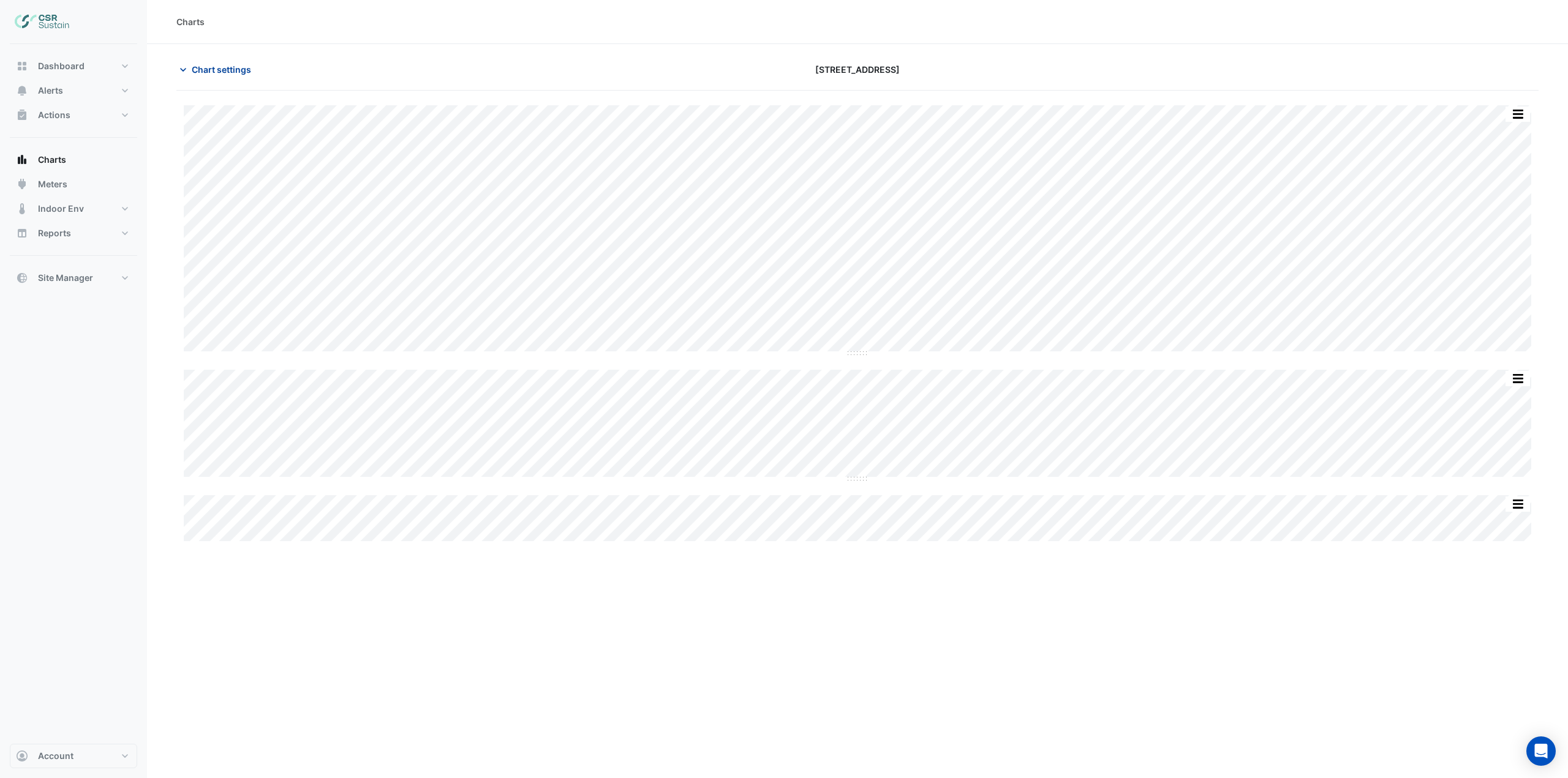
click at [218, 68] on span "Chart settings" at bounding box center [221, 70] width 59 height 13
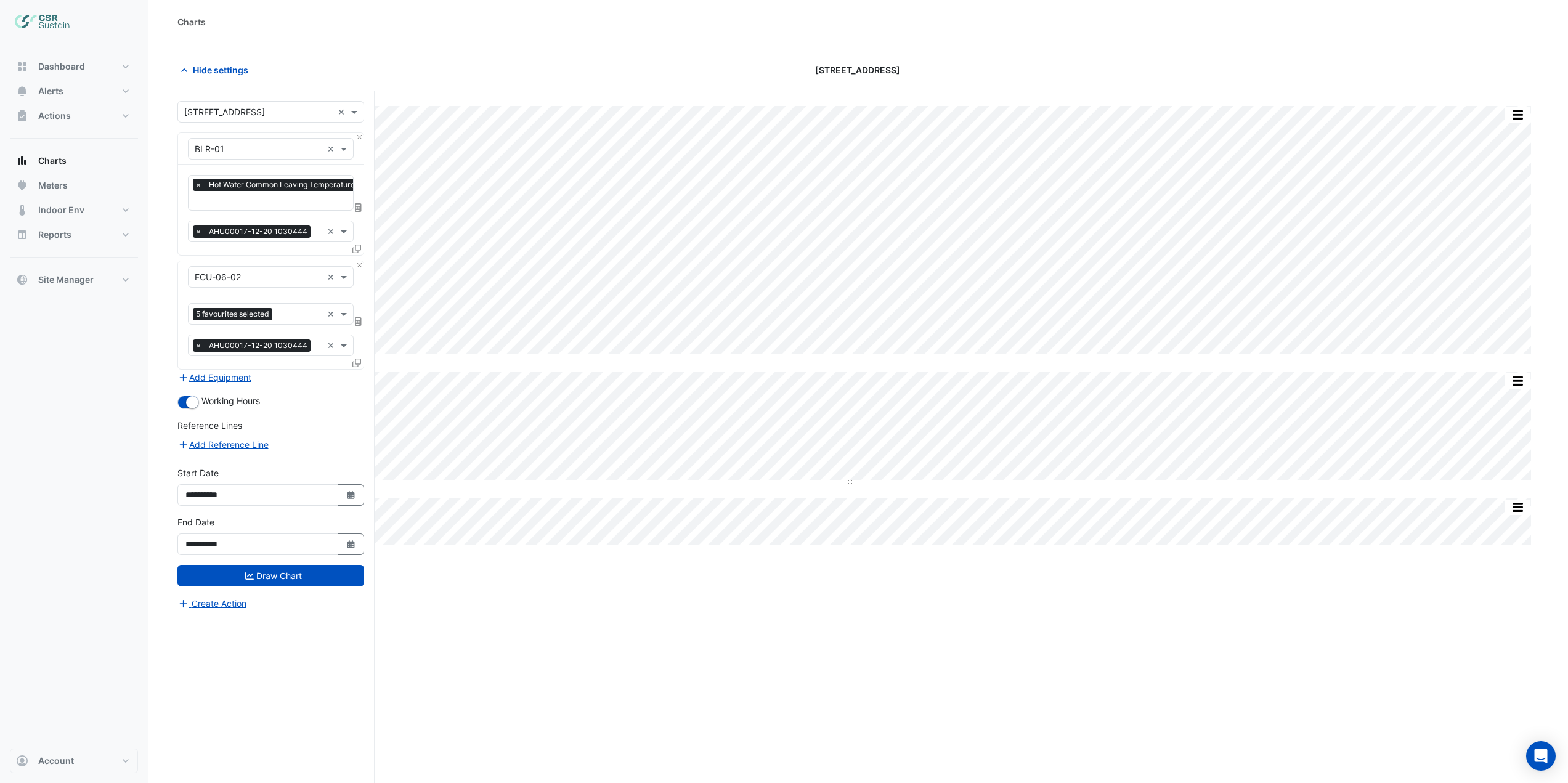
click at [239, 150] on input "text" at bounding box center [259, 150] width 127 height 13
click at [244, 174] on span "AHU-OFFICE" at bounding box center [224, 175] width 52 height 10
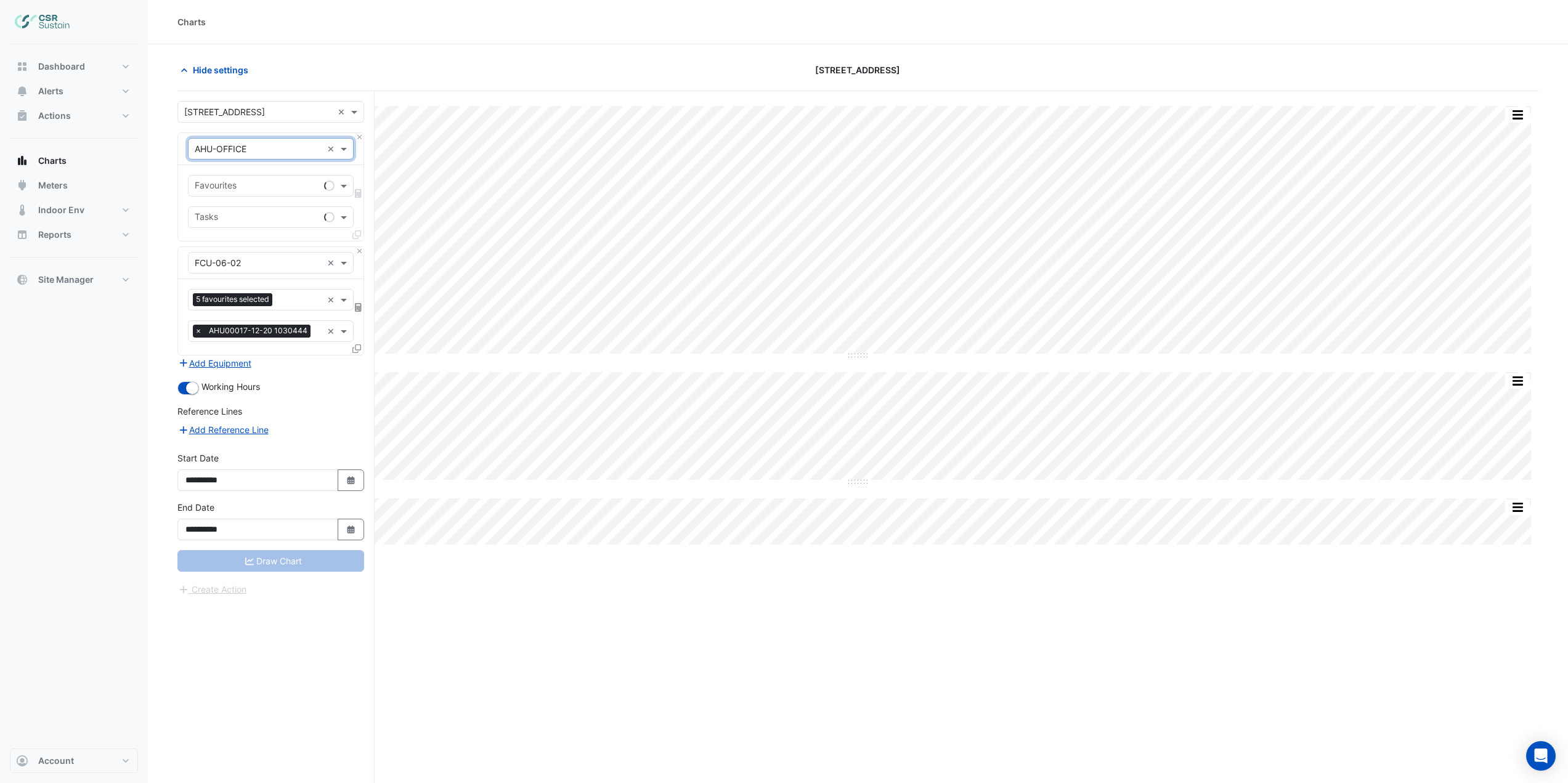
click at [273, 189] on input "text" at bounding box center [257, 187] width 124 height 13
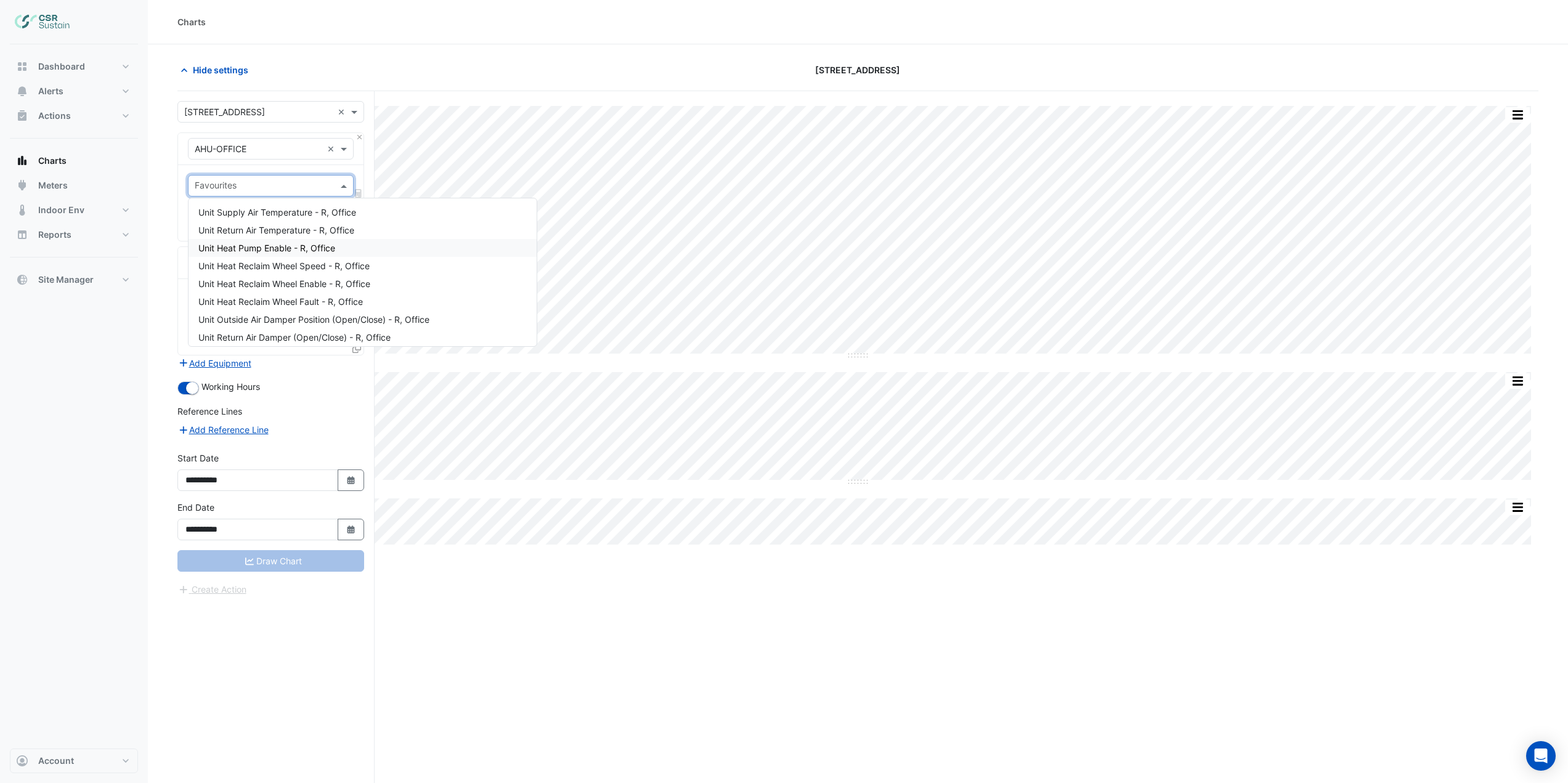
click at [360, 249] on div "Unit Heat Pump Enable - R, Office" at bounding box center [363, 247] width 348 height 18
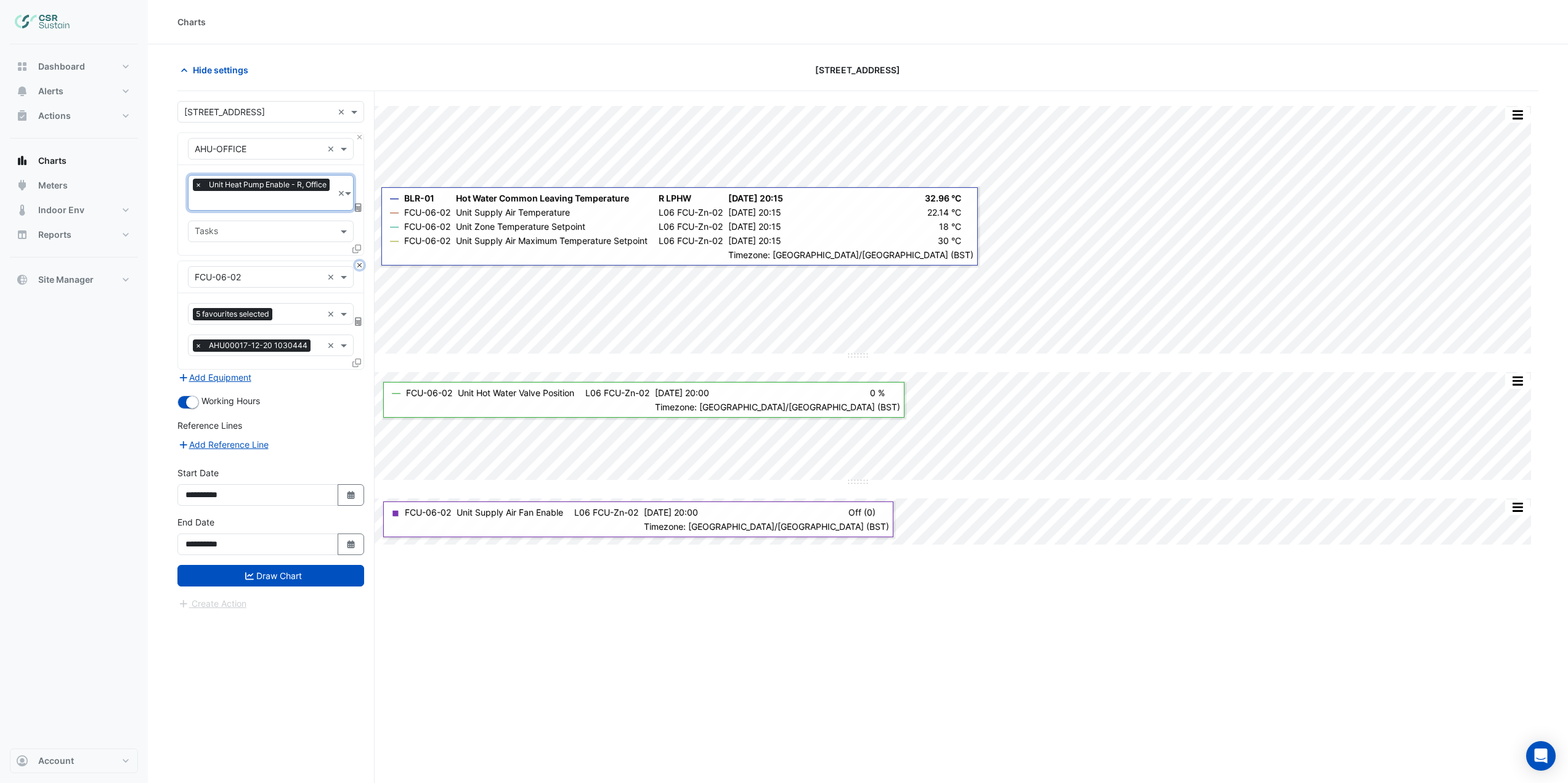
click at [360, 263] on button "Close" at bounding box center [360, 265] width 8 height 8
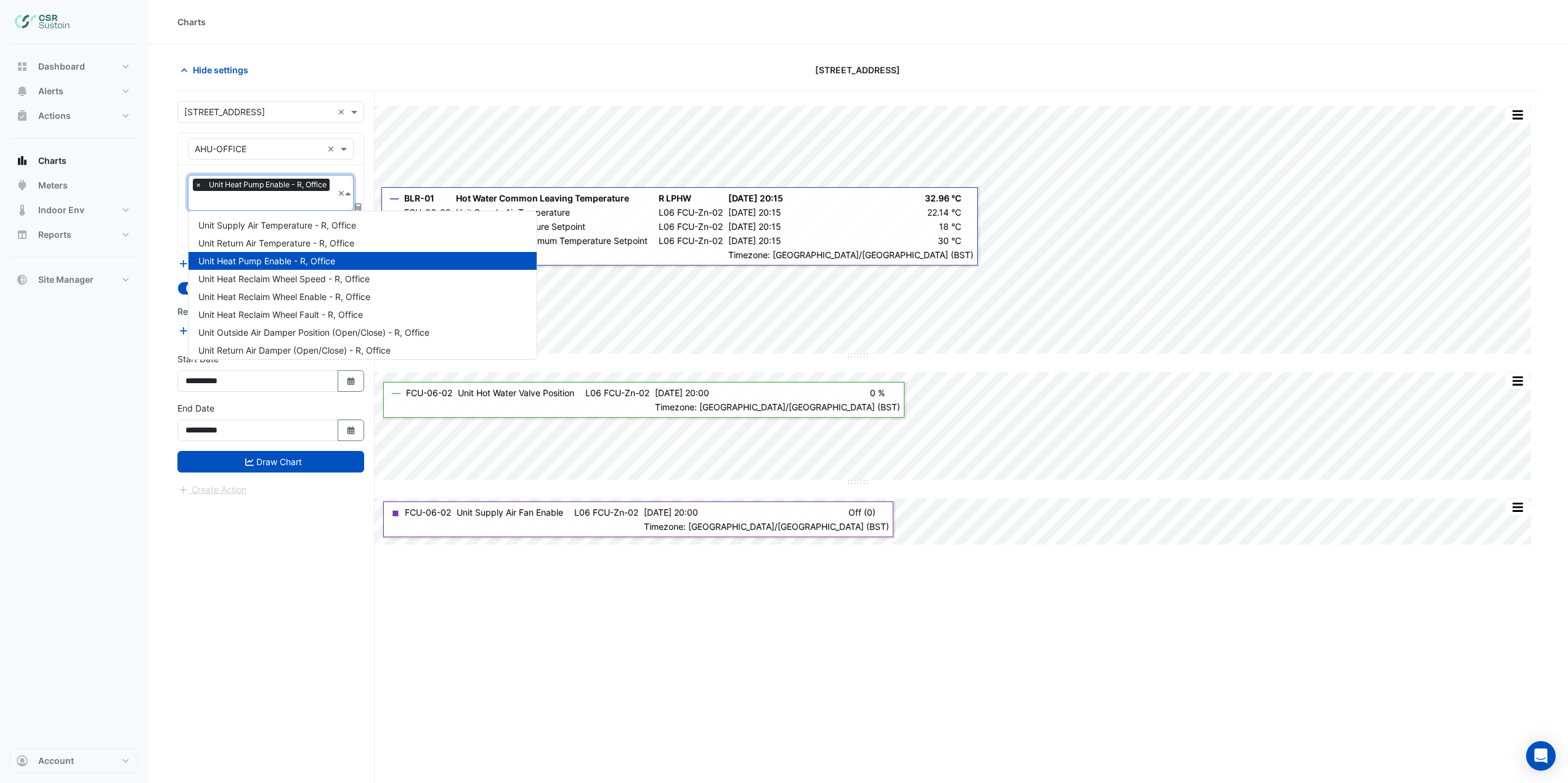
click at [305, 203] on input "text" at bounding box center [263, 202] width 138 height 13
click at [326, 275] on span "Unit Heat Reclaim Wheel Speed - R, Office" at bounding box center [283, 279] width 171 height 10
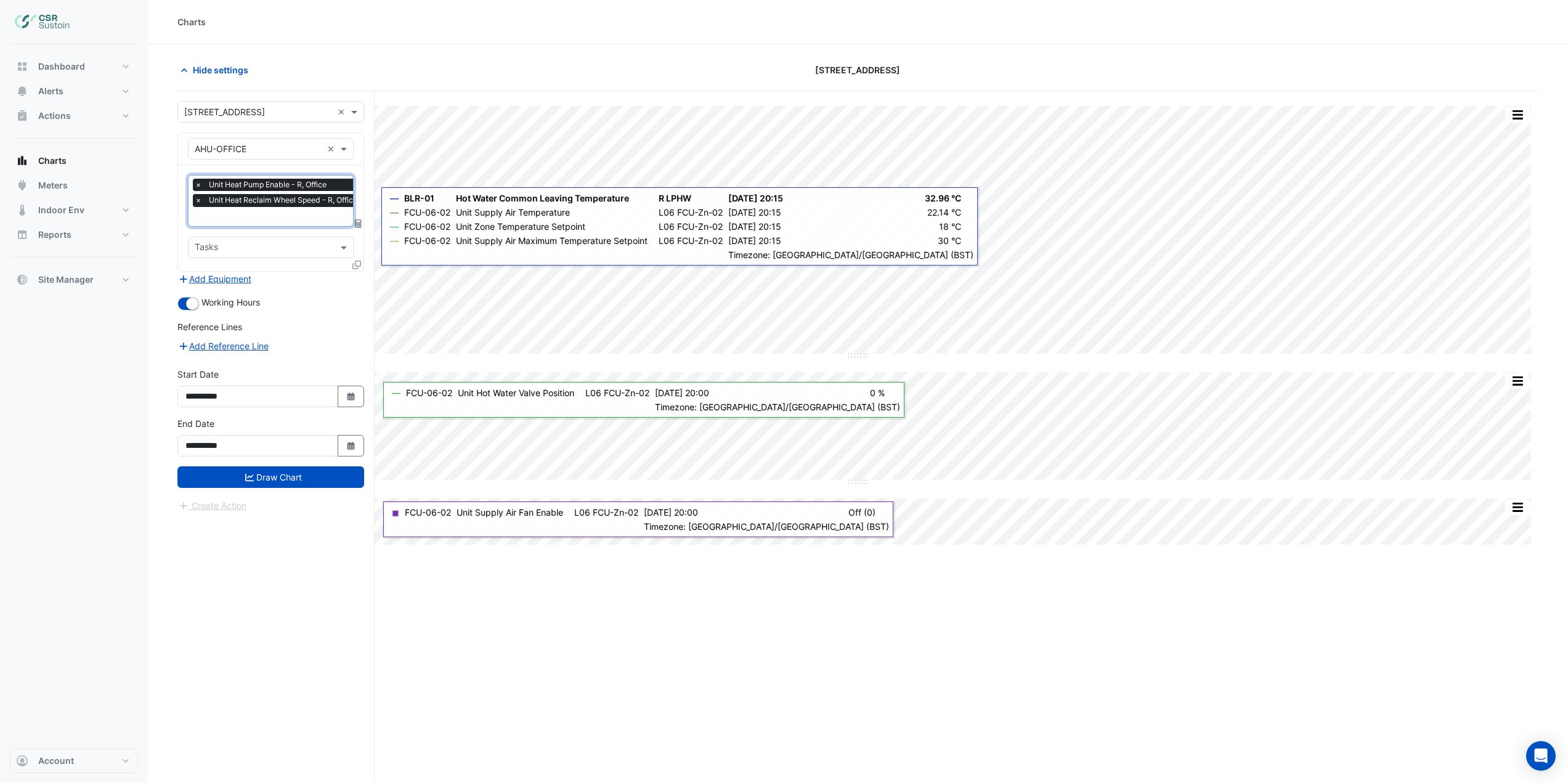
click at [313, 212] on input "text" at bounding box center [279, 218] width 169 height 13
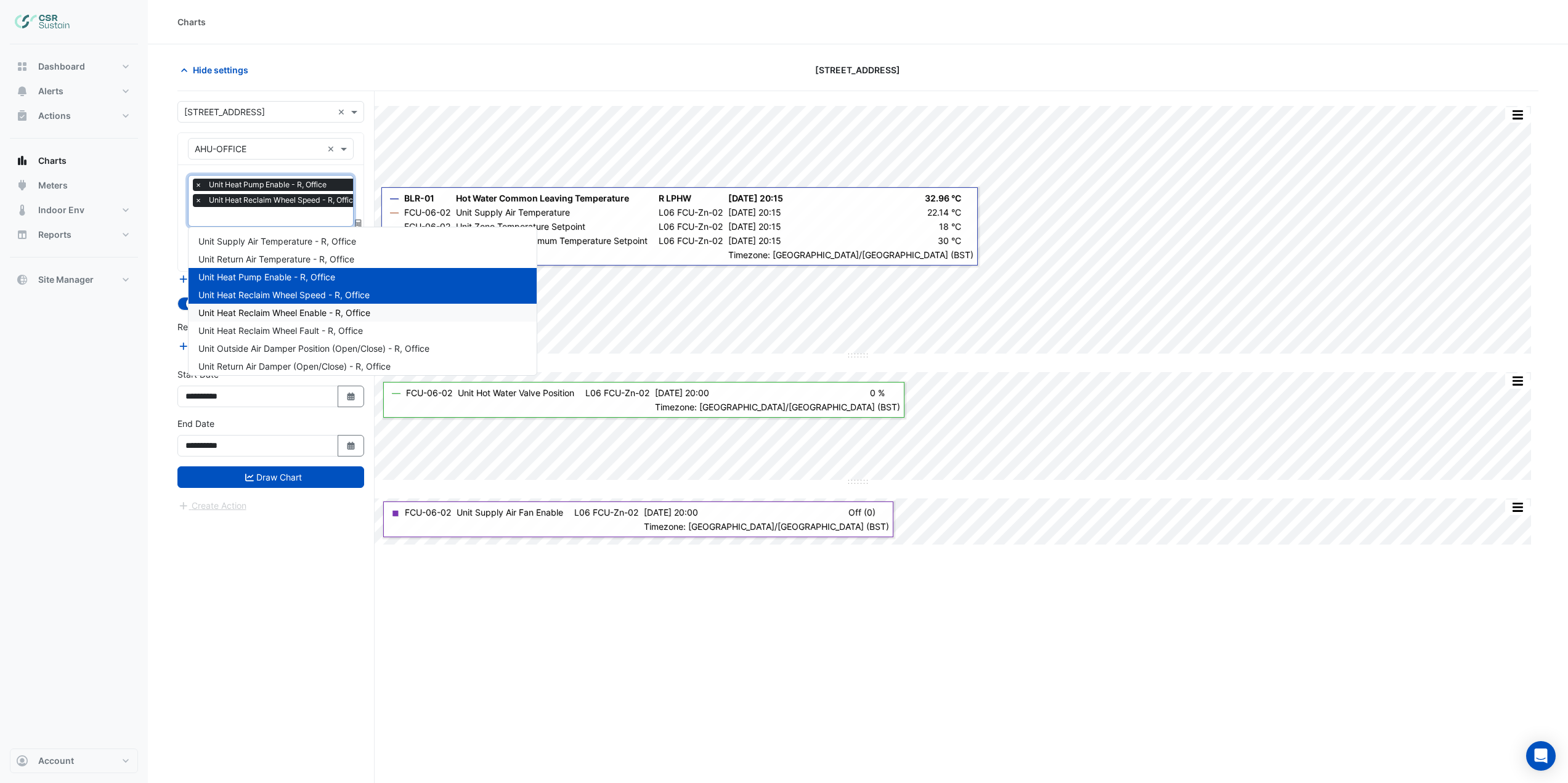
click at [312, 306] on div "Unit Heat Reclaim Wheel Enable - R, Office" at bounding box center [363, 313] width 348 height 18
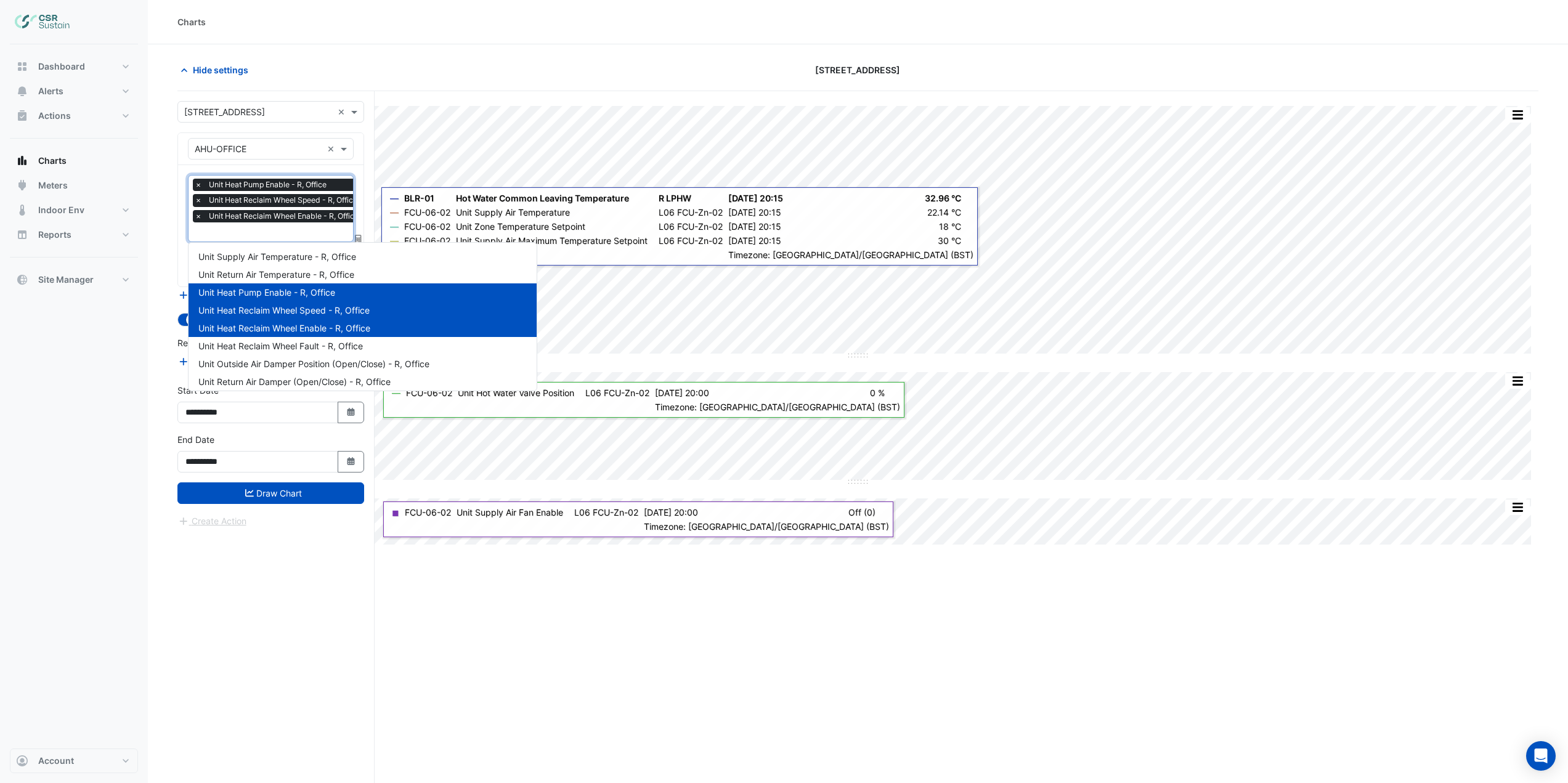
click at [301, 224] on div "× Unit Heat Pump Enable - R, Office × Unit Heat Reclaim Wheel Speed - R, Office…" at bounding box center [278, 202] width 172 height 47
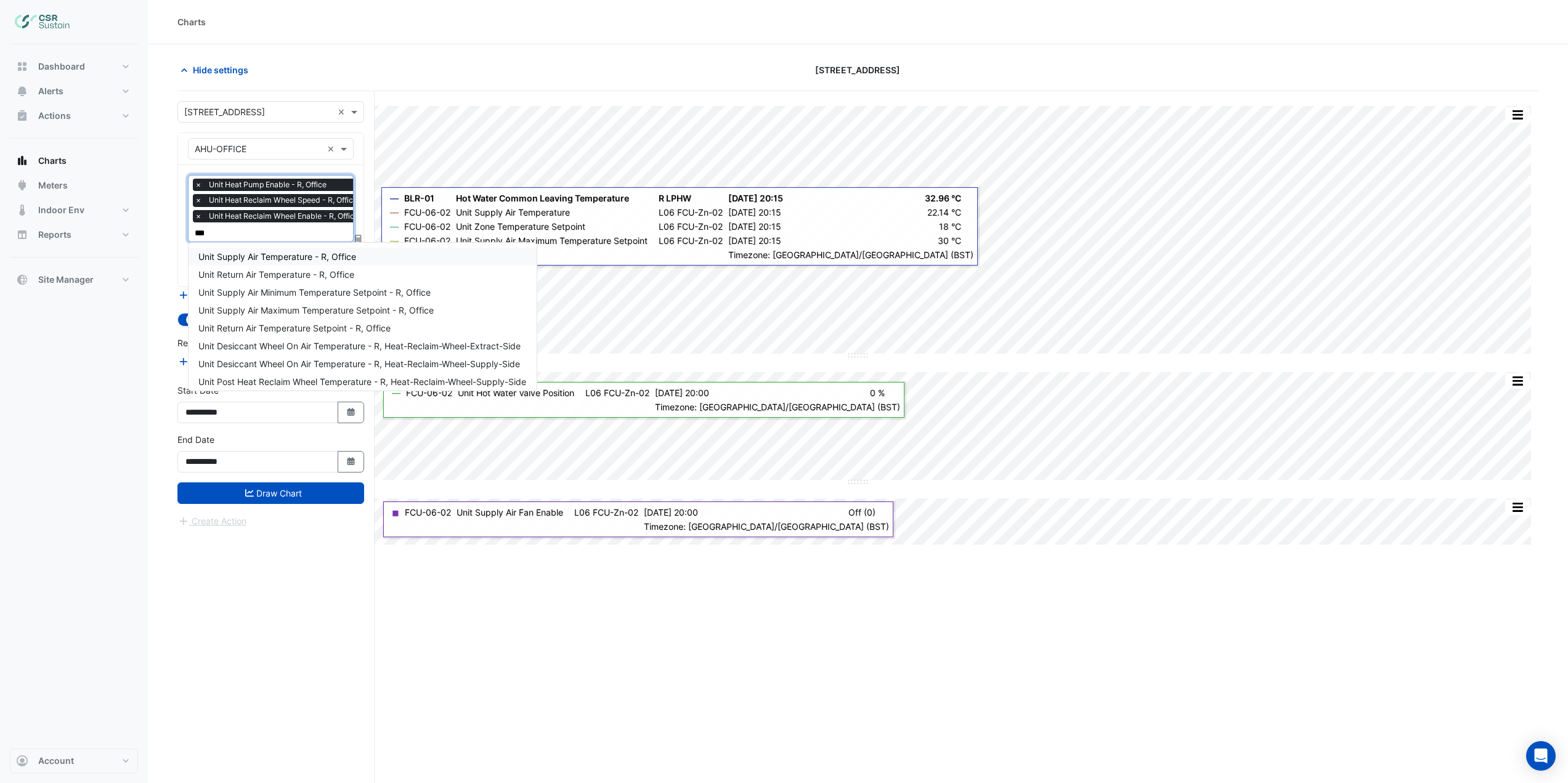
type input "****"
click at [294, 255] on span "Unit Supply Air Temperature - R, Office" at bounding box center [277, 256] width 158 height 10
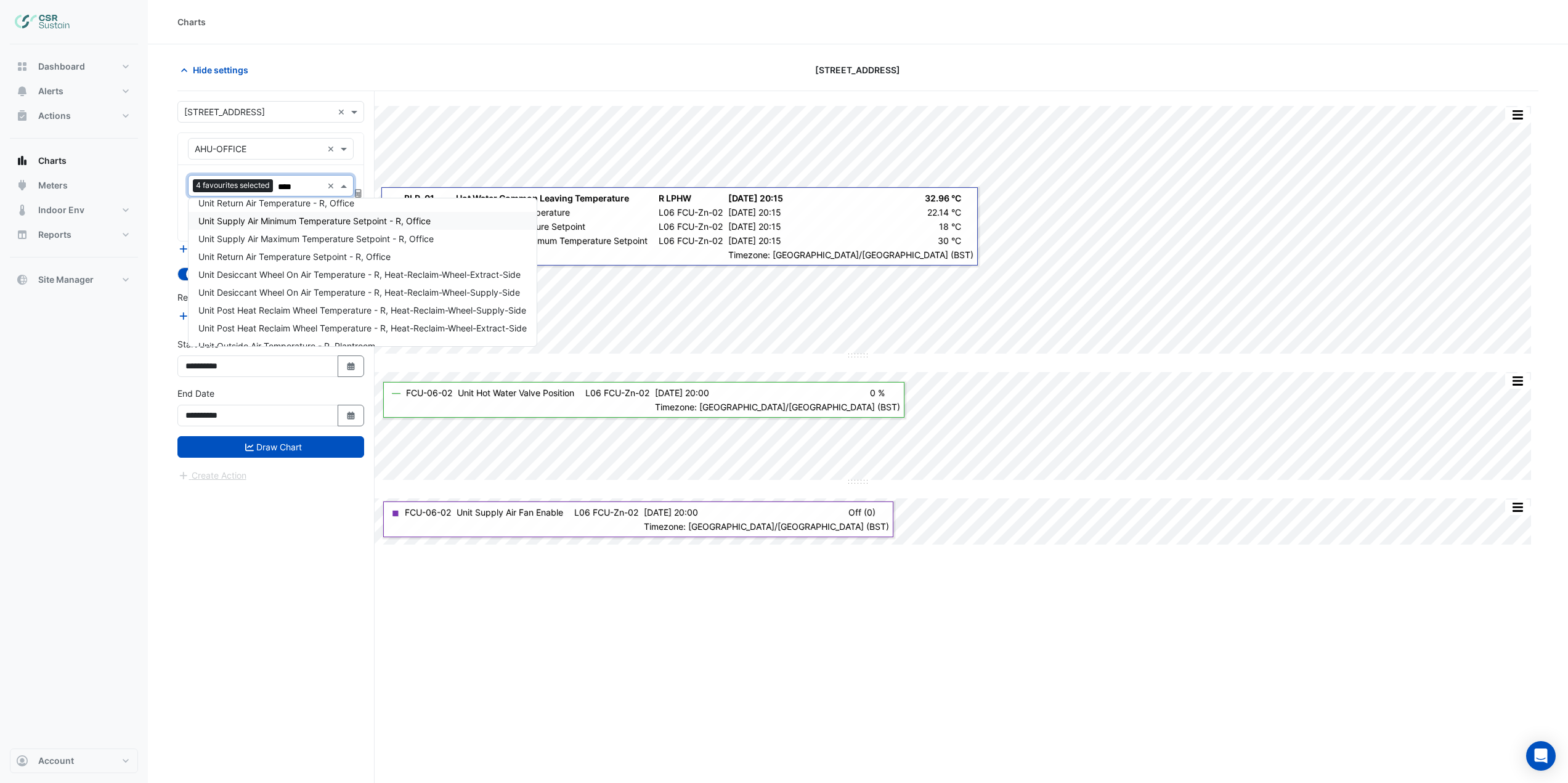
scroll to position [41, 0]
type input "****"
click at [135, 343] on div "Dashboard Portfolio Ratings Performance Alerts Site Rules Templates Actions Sit…" at bounding box center [73, 396] width 128 height 704
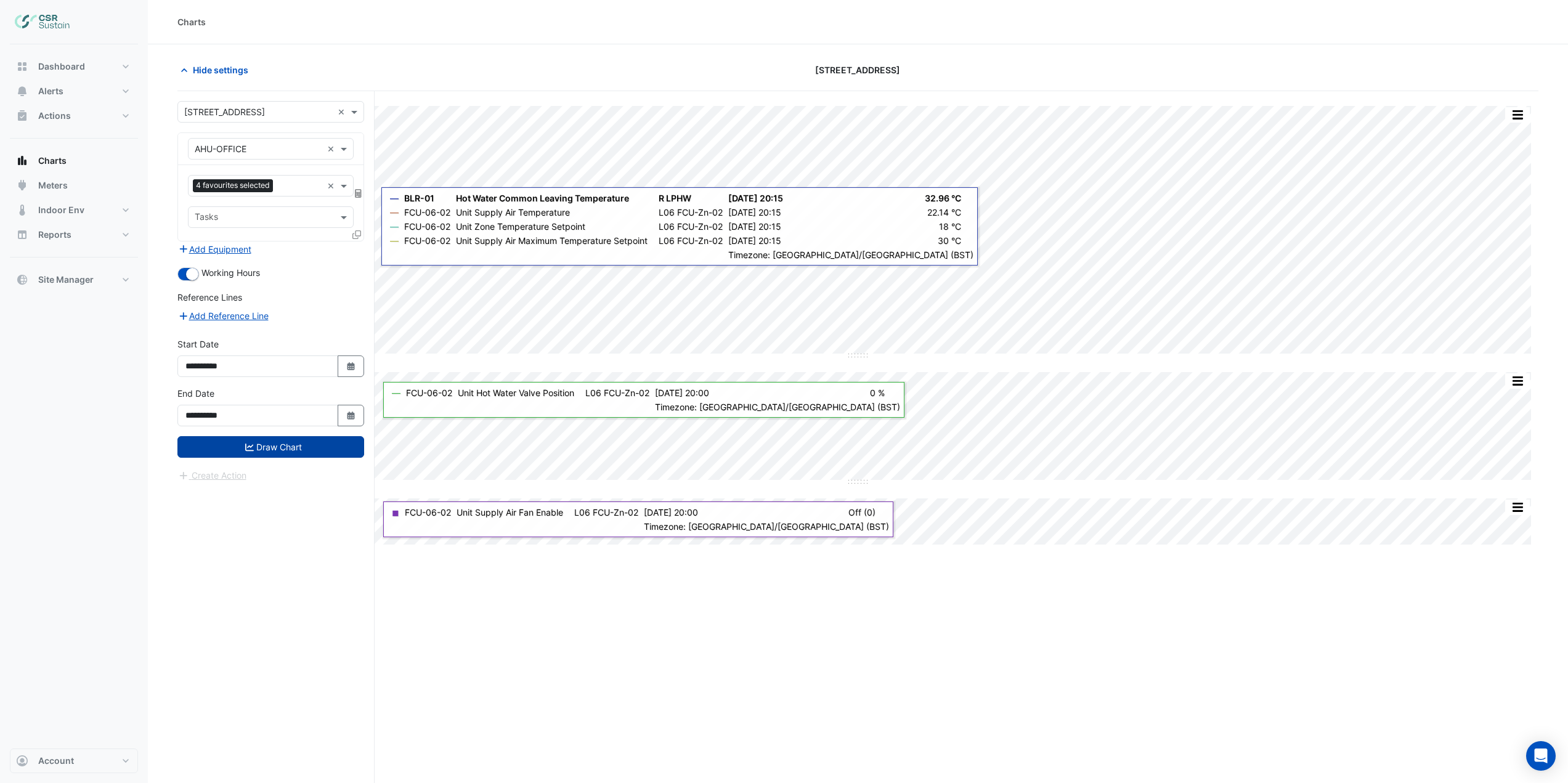
click at [250, 454] on button "Draw Chart" at bounding box center [270, 446] width 187 height 21
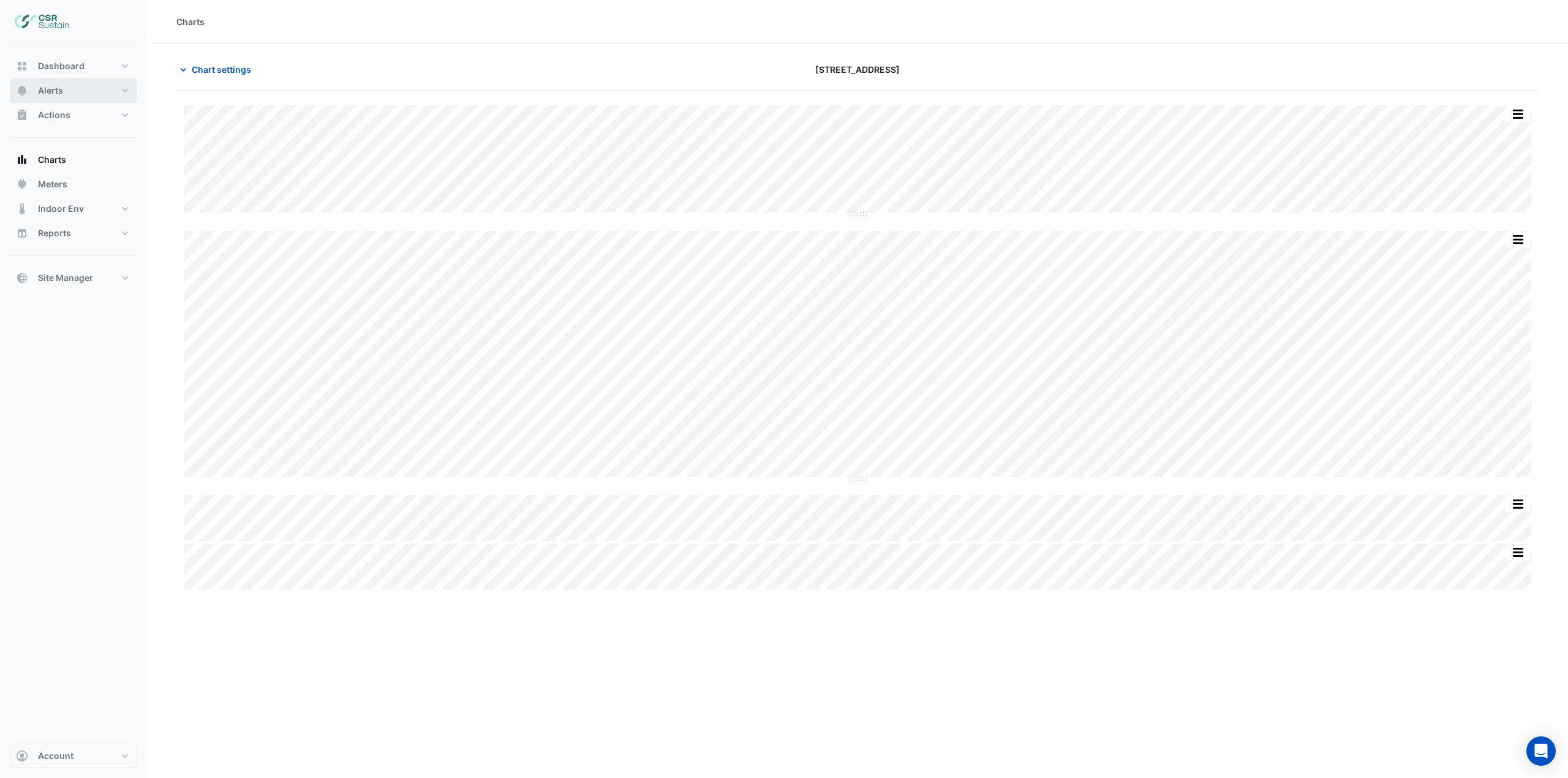
click at [81, 95] on button "Alerts" at bounding box center [73, 90] width 127 height 25
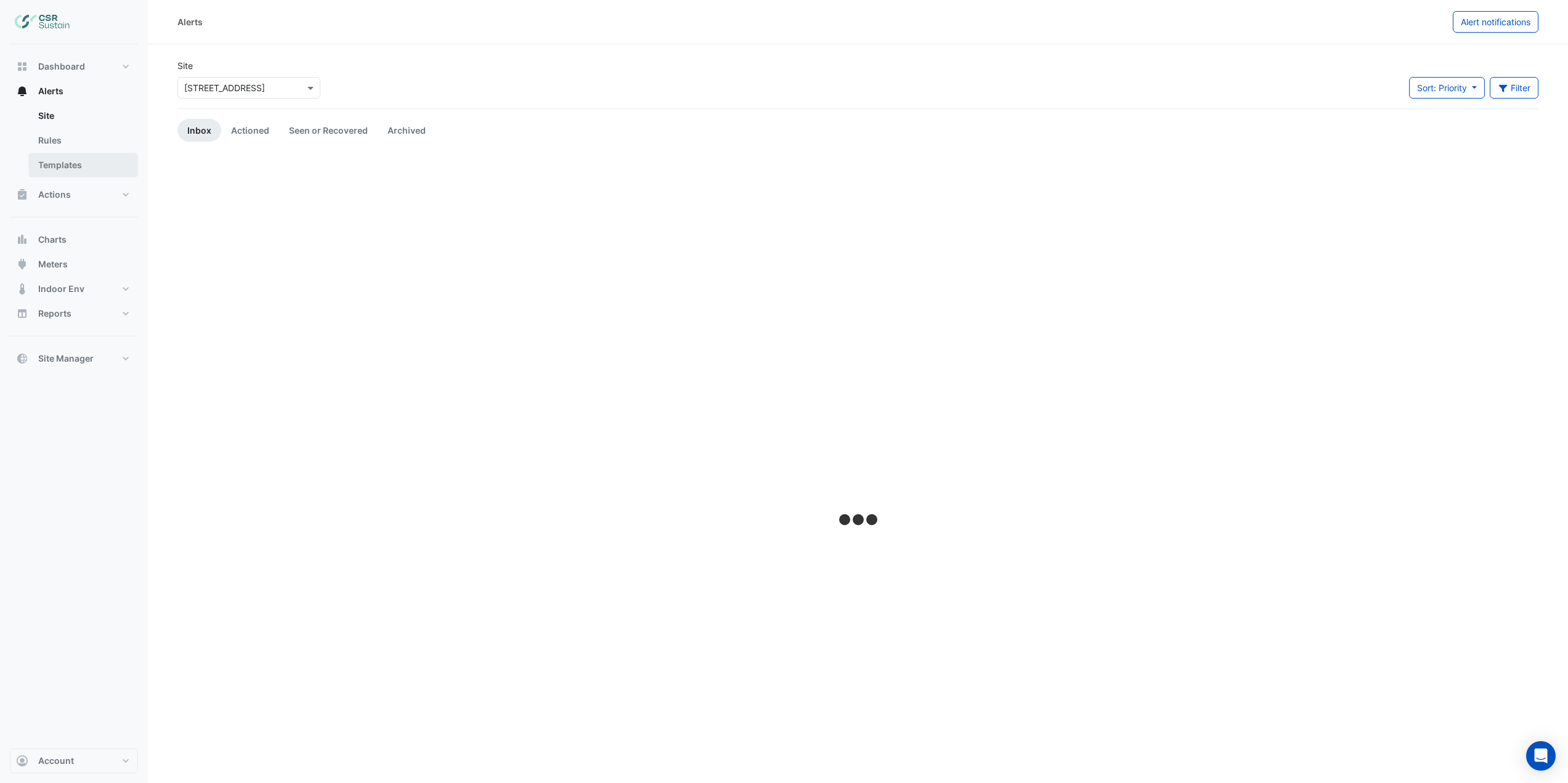
click at [76, 171] on link "Templates" at bounding box center [84, 165] width 110 height 25
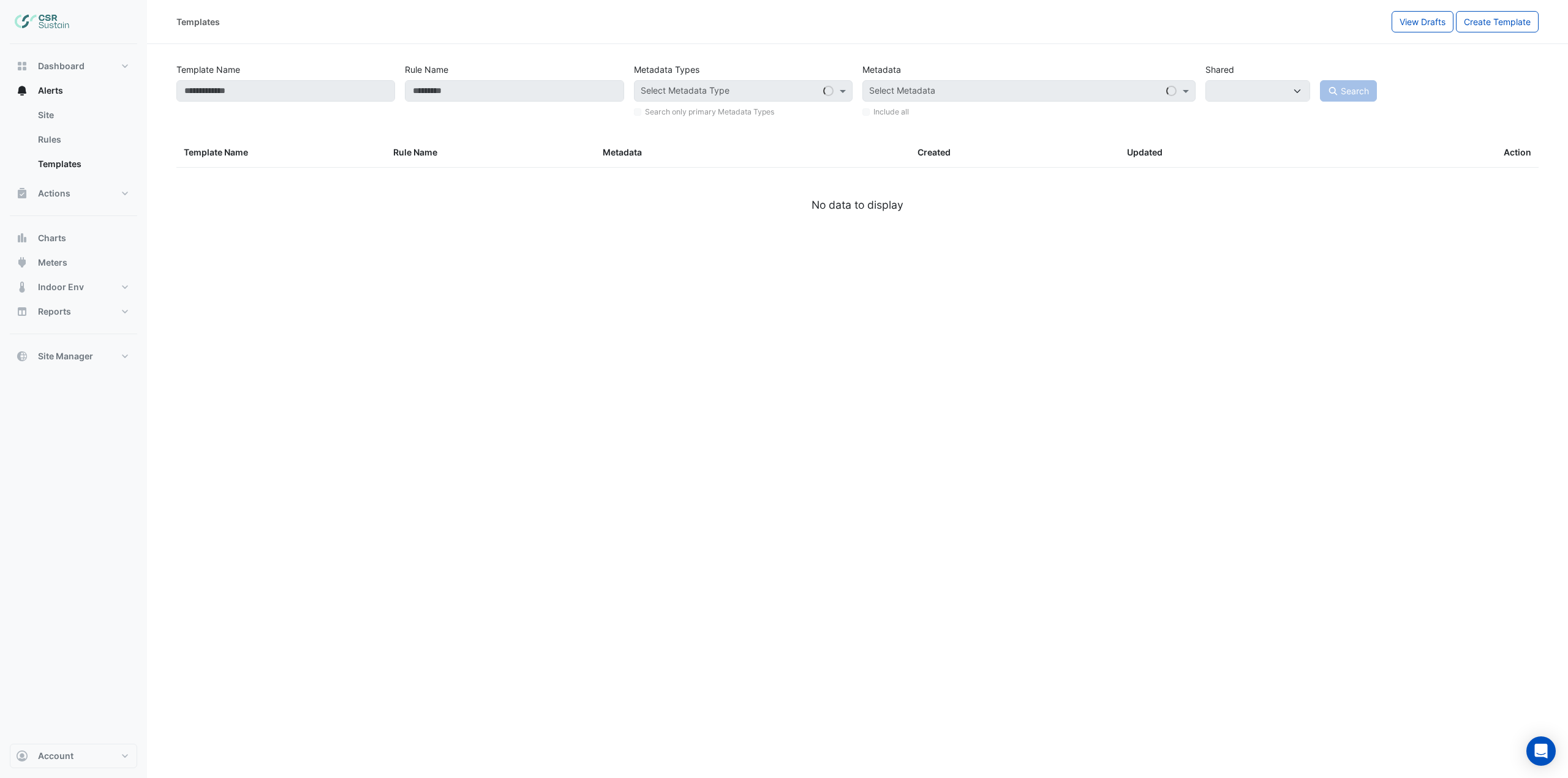
select select
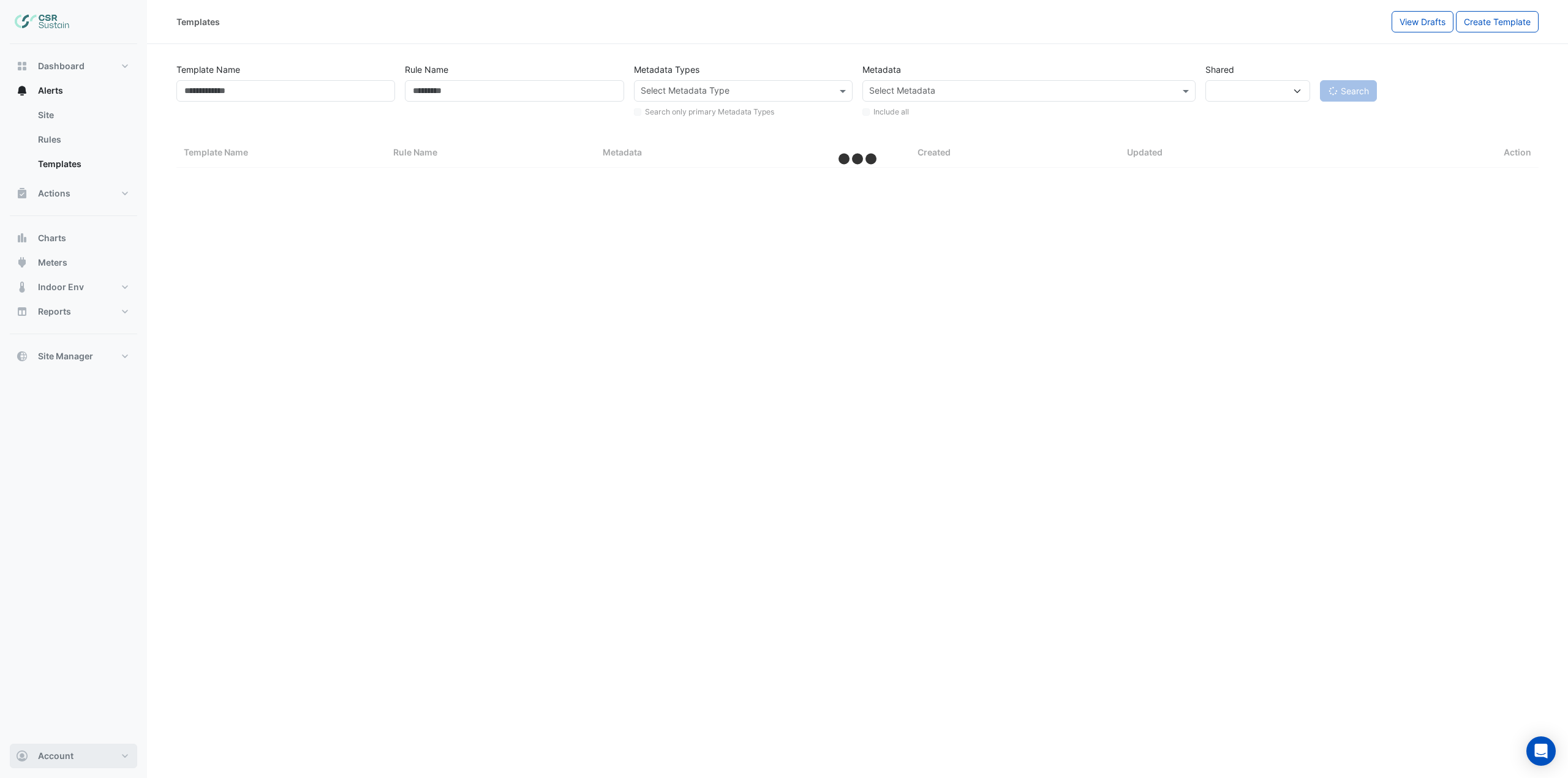
select select "***"
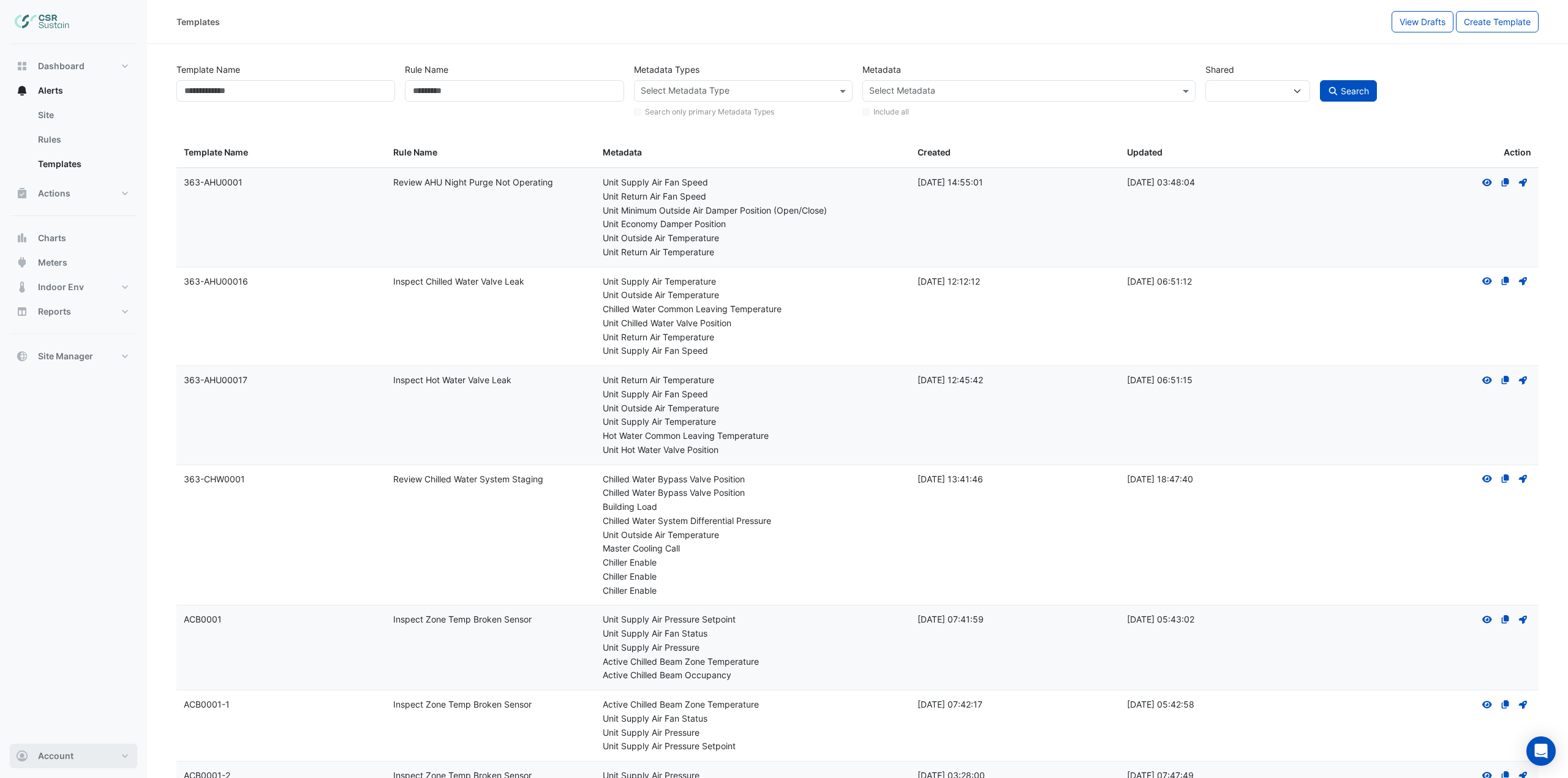
click at [102, 764] on button "Account" at bounding box center [73, 756] width 127 height 25
click at [89, 729] on link "Sign Out" at bounding box center [73, 724] width 116 height 25
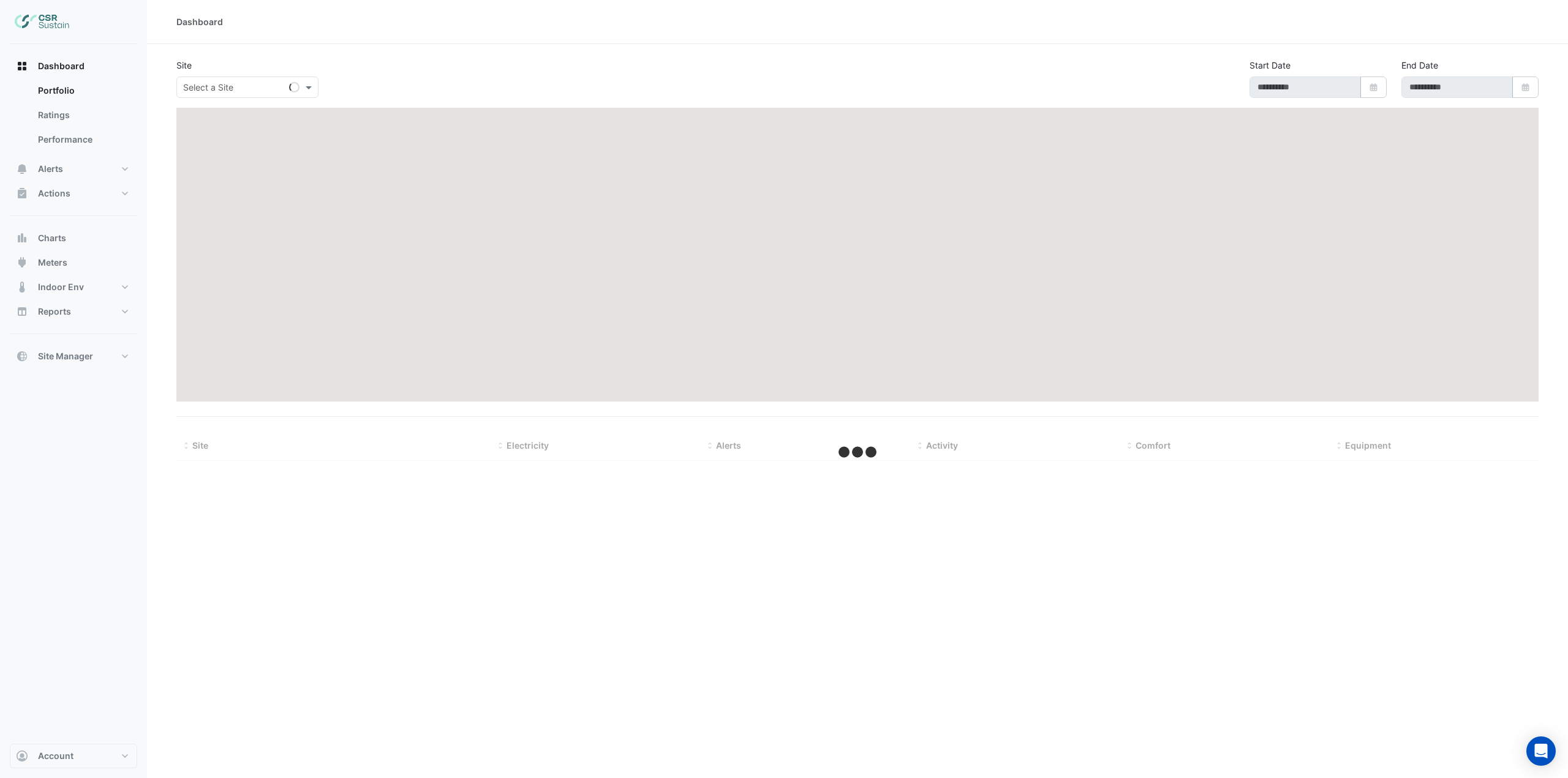
type input "**********"
select select "***"
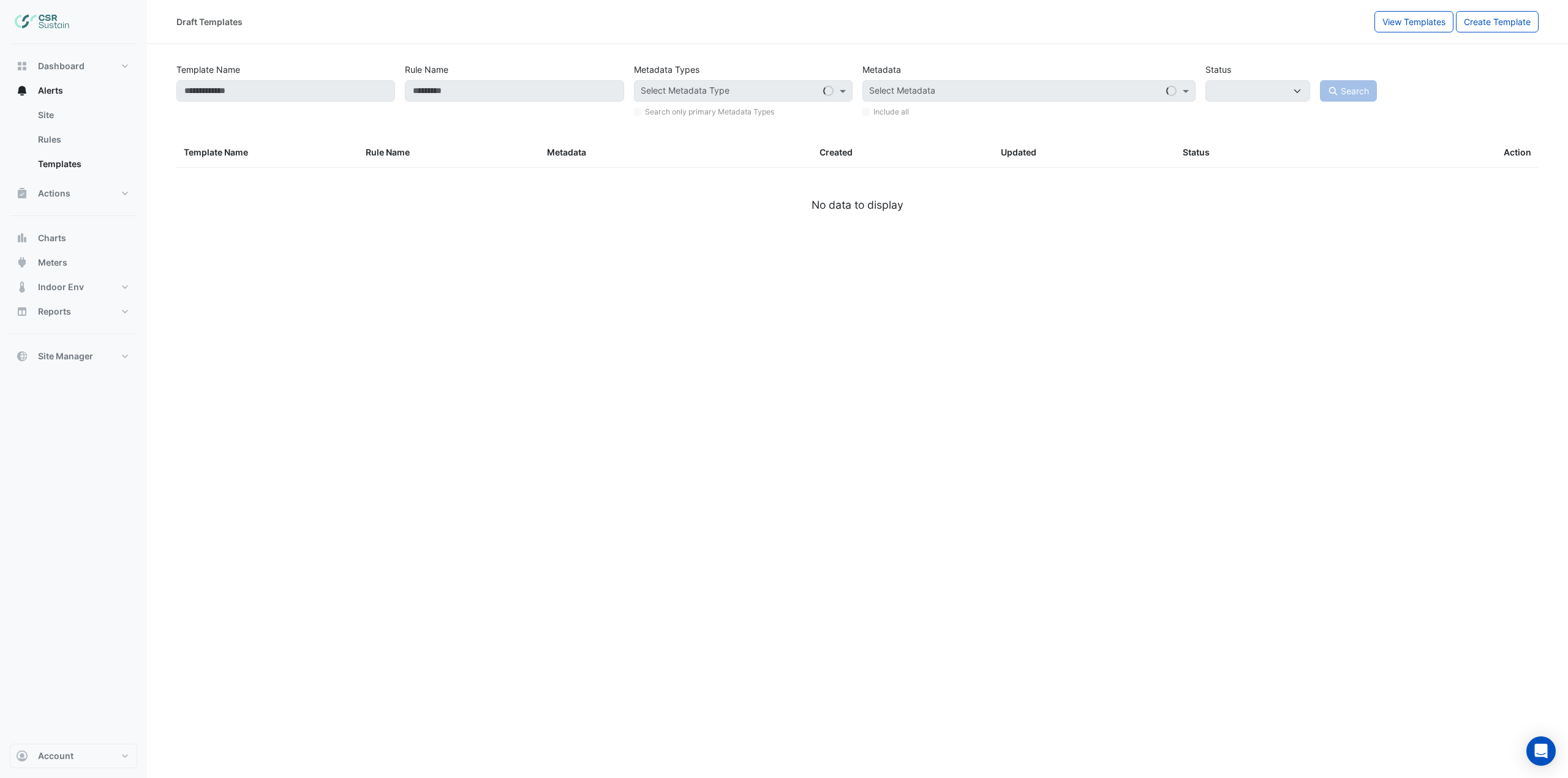
select select
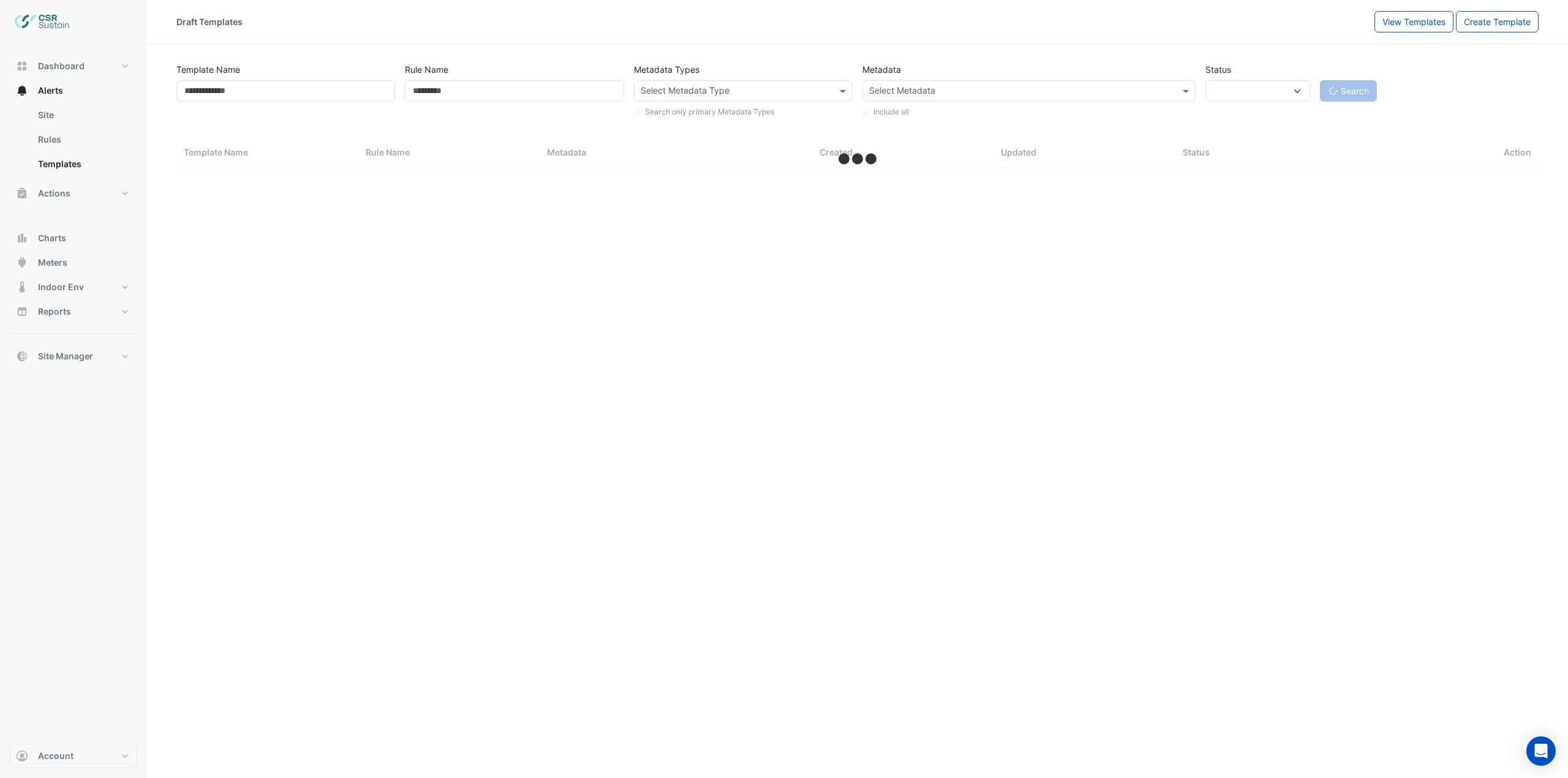
select select "***"
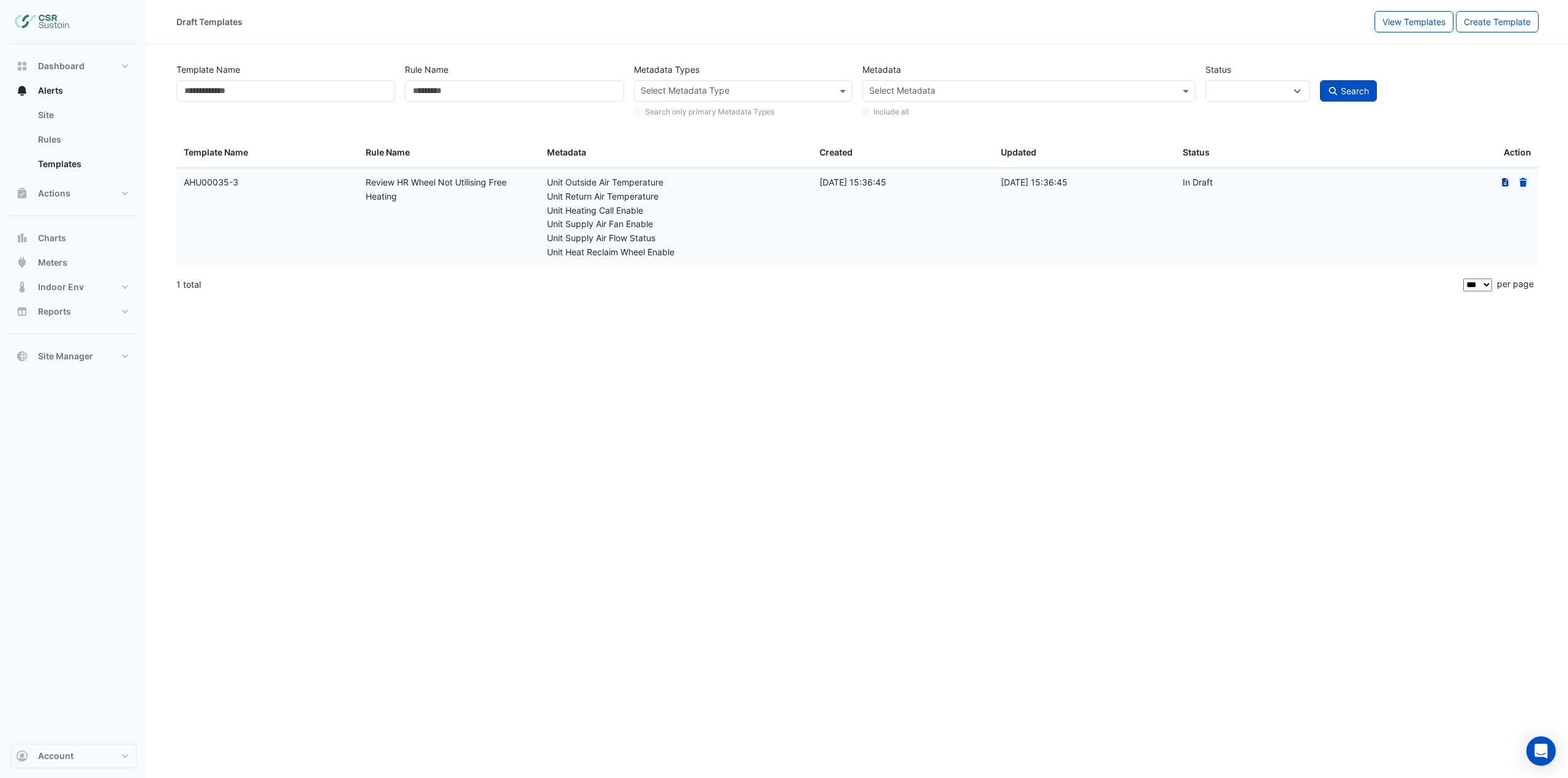
click at [1503, 183] on icon at bounding box center [1505, 182] width 7 height 9
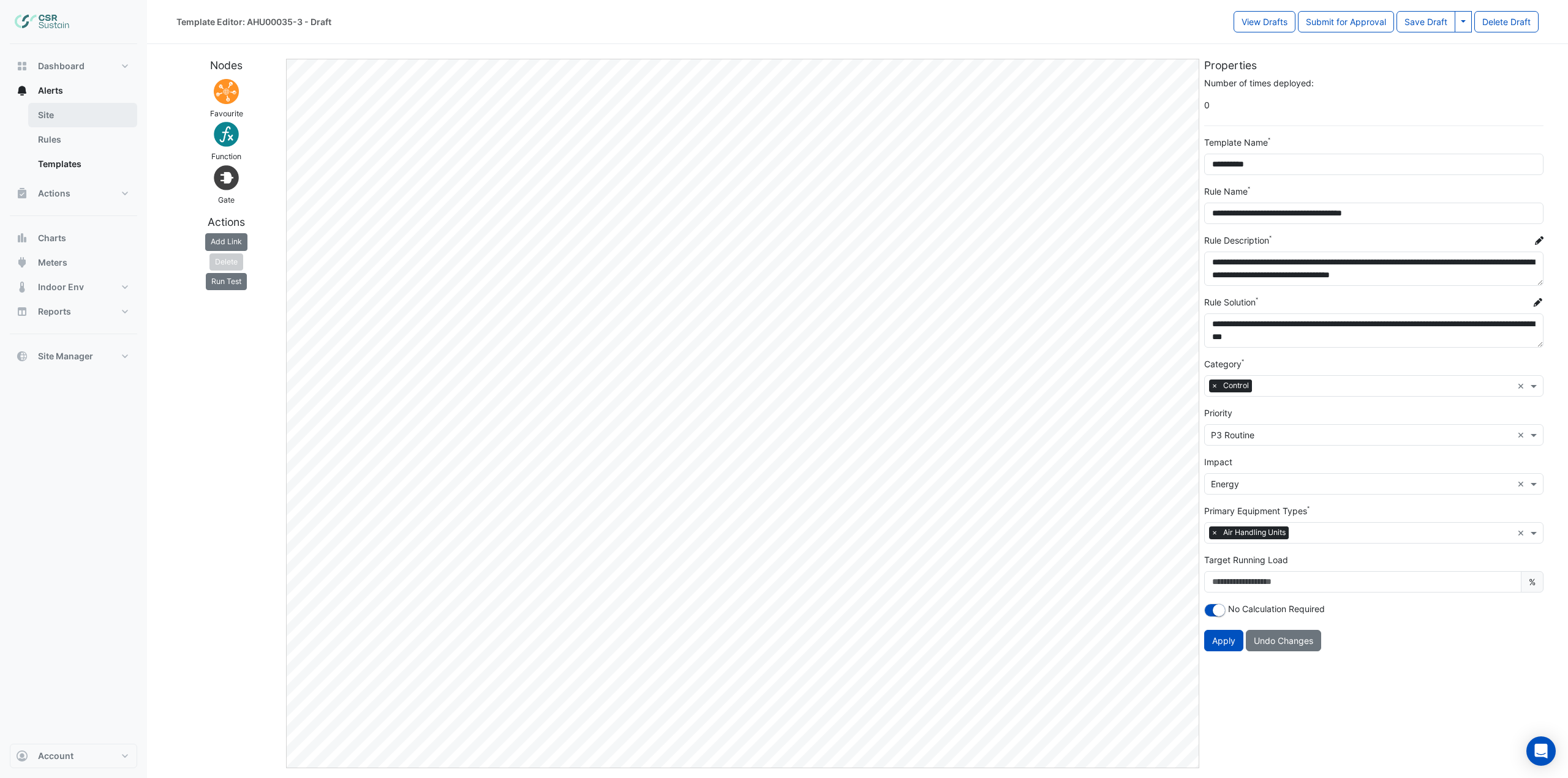
click at [70, 120] on link "Site" at bounding box center [83, 115] width 109 height 25
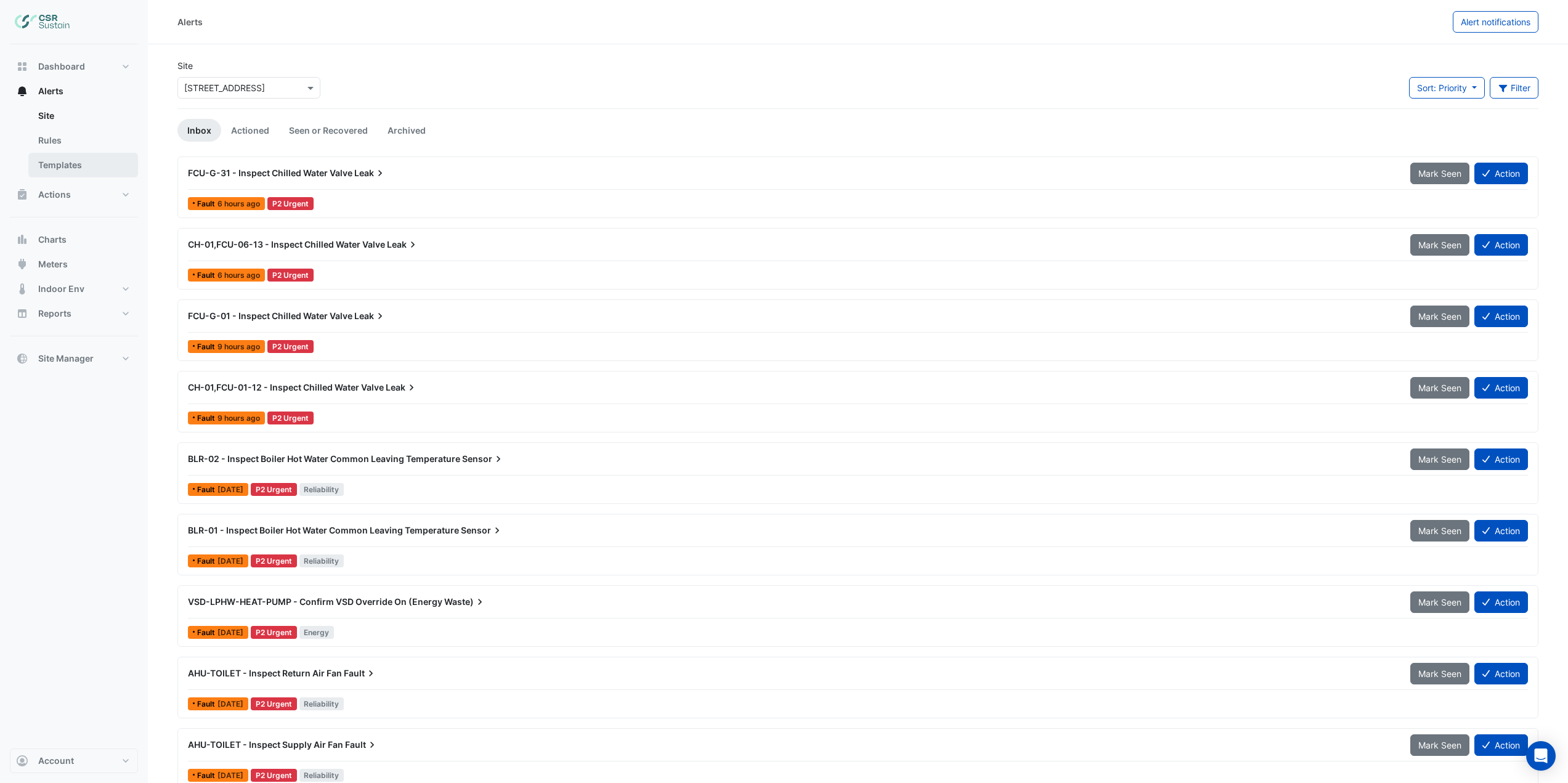
drag, startPoint x: 59, startPoint y: 179, endPoint x: 58, endPoint y: 169, distance: 10.0
click at [59, 179] on ul "Site Rules Templates" at bounding box center [73, 142] width 128 height 79
click at [58, 169] on link "Templates" at bounding box center [84, 165] width 110 height 25
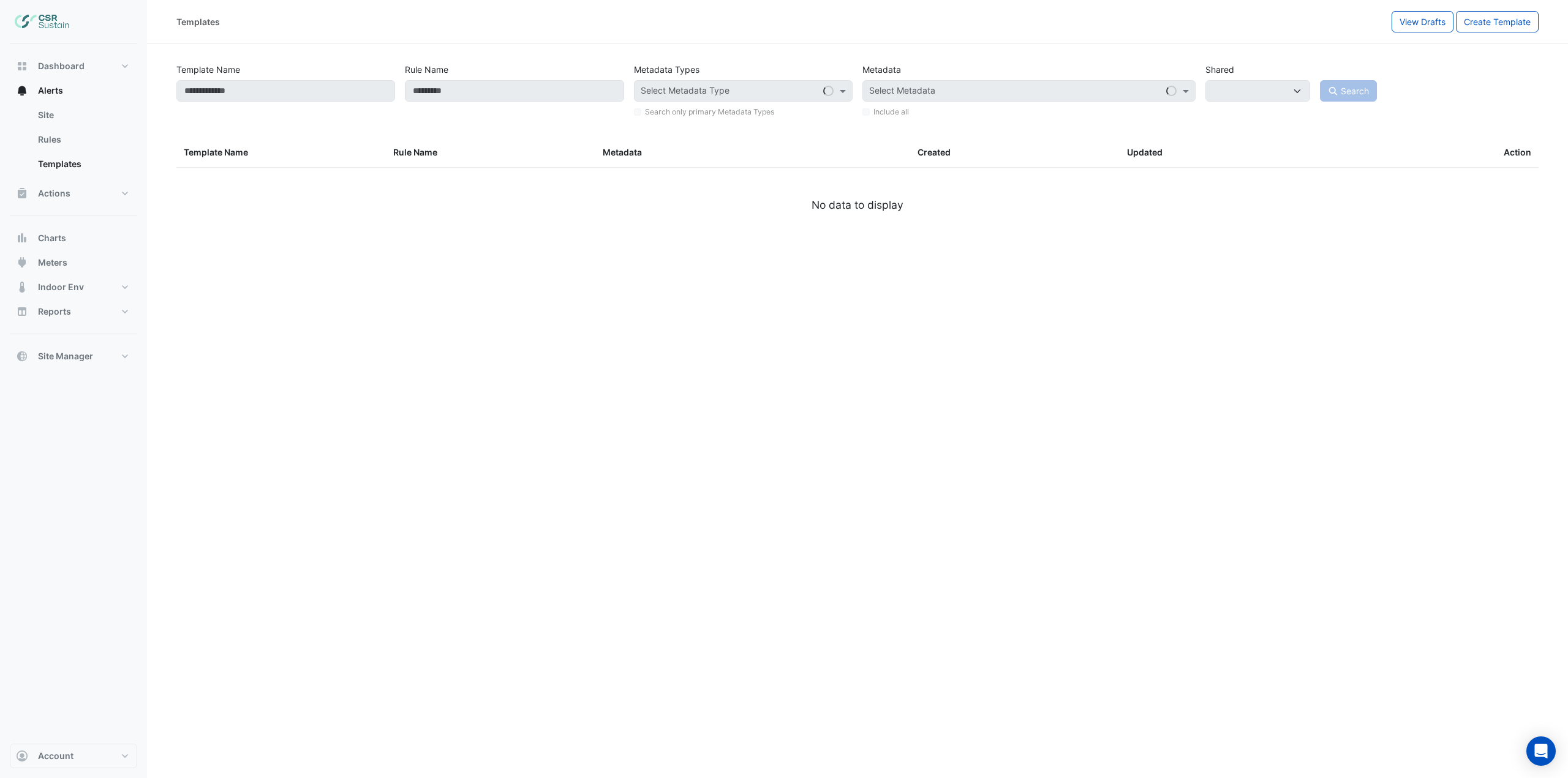
select select
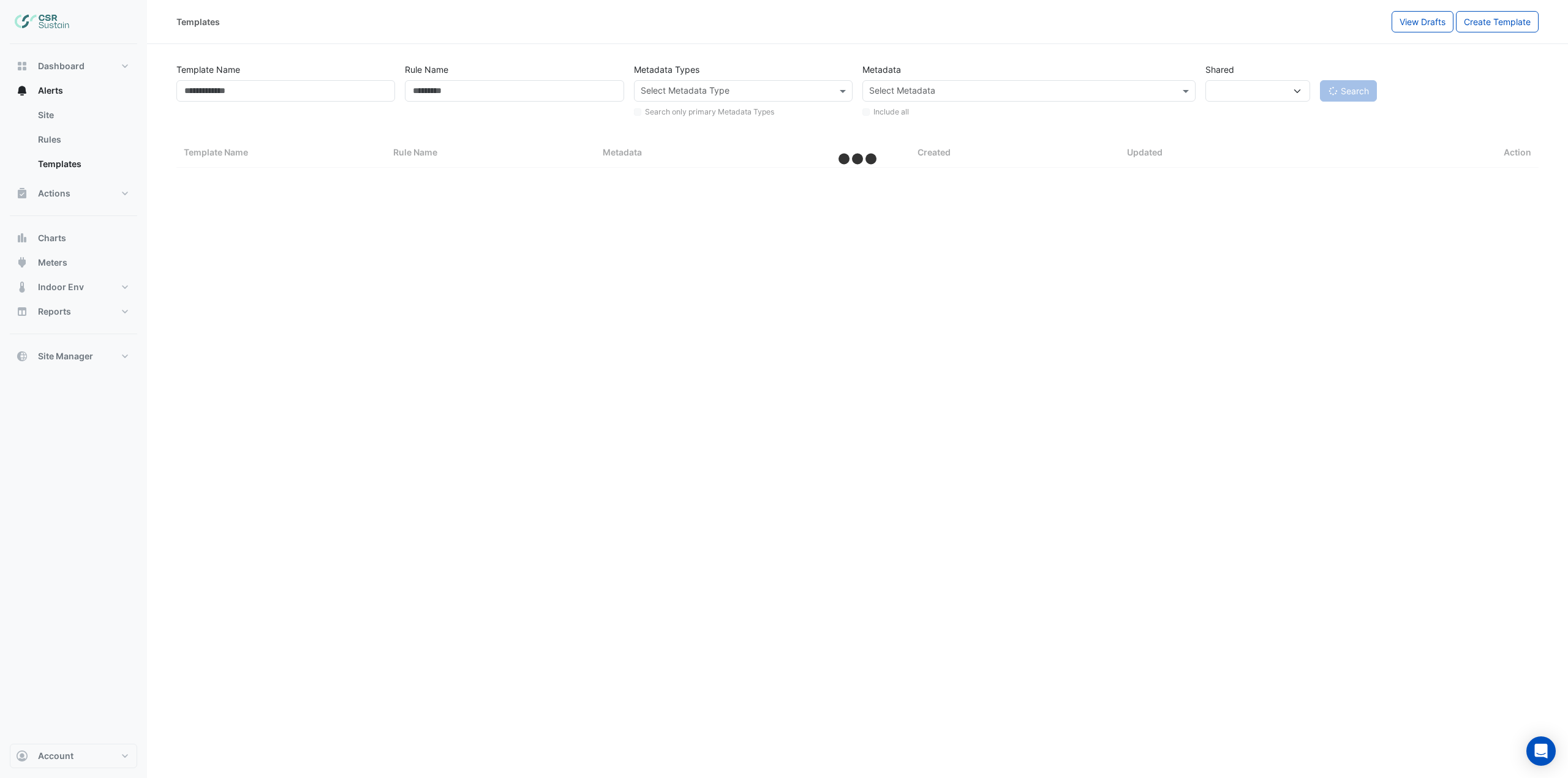
select select "***"
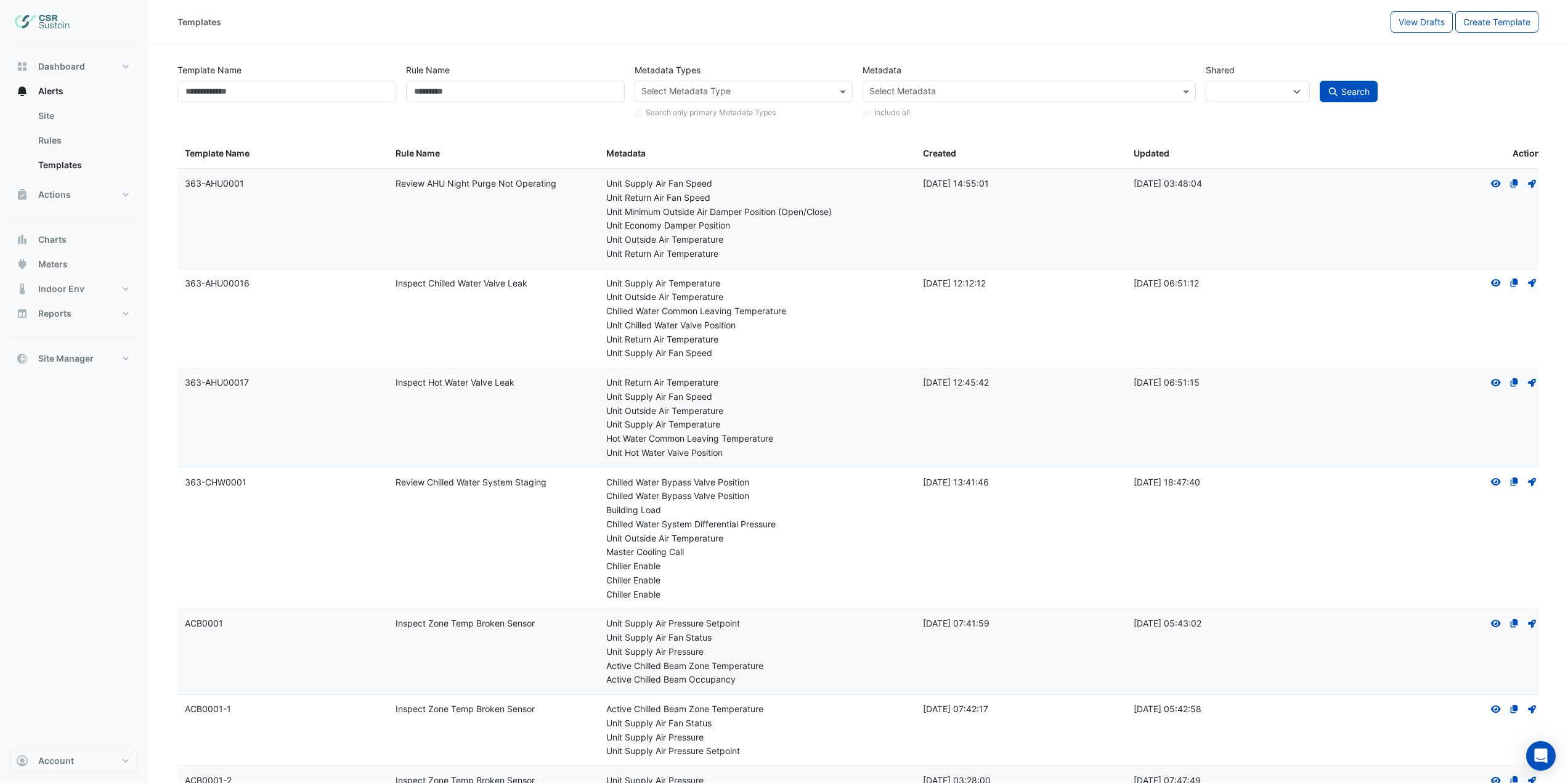
click at [780, 91] on input "text" at bounding box center [737, 92] width 191 height 13
click at [716, 152] on span "Air Handling Units" at bounding box center [681, 154] width 72 height 10
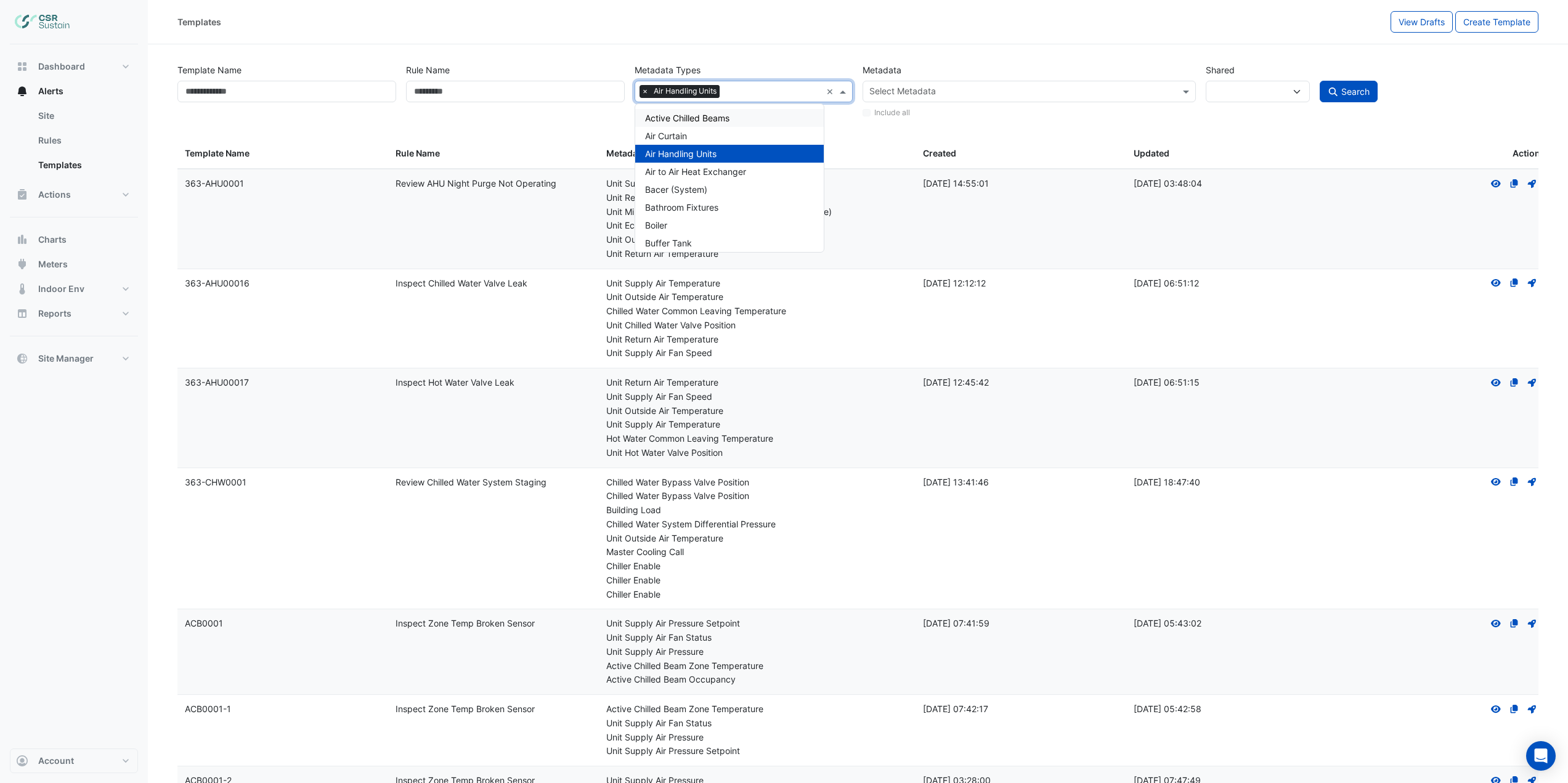
click at [531, 105] on div "Rule Name" at bounding box center [515, 89] width 228 height 60
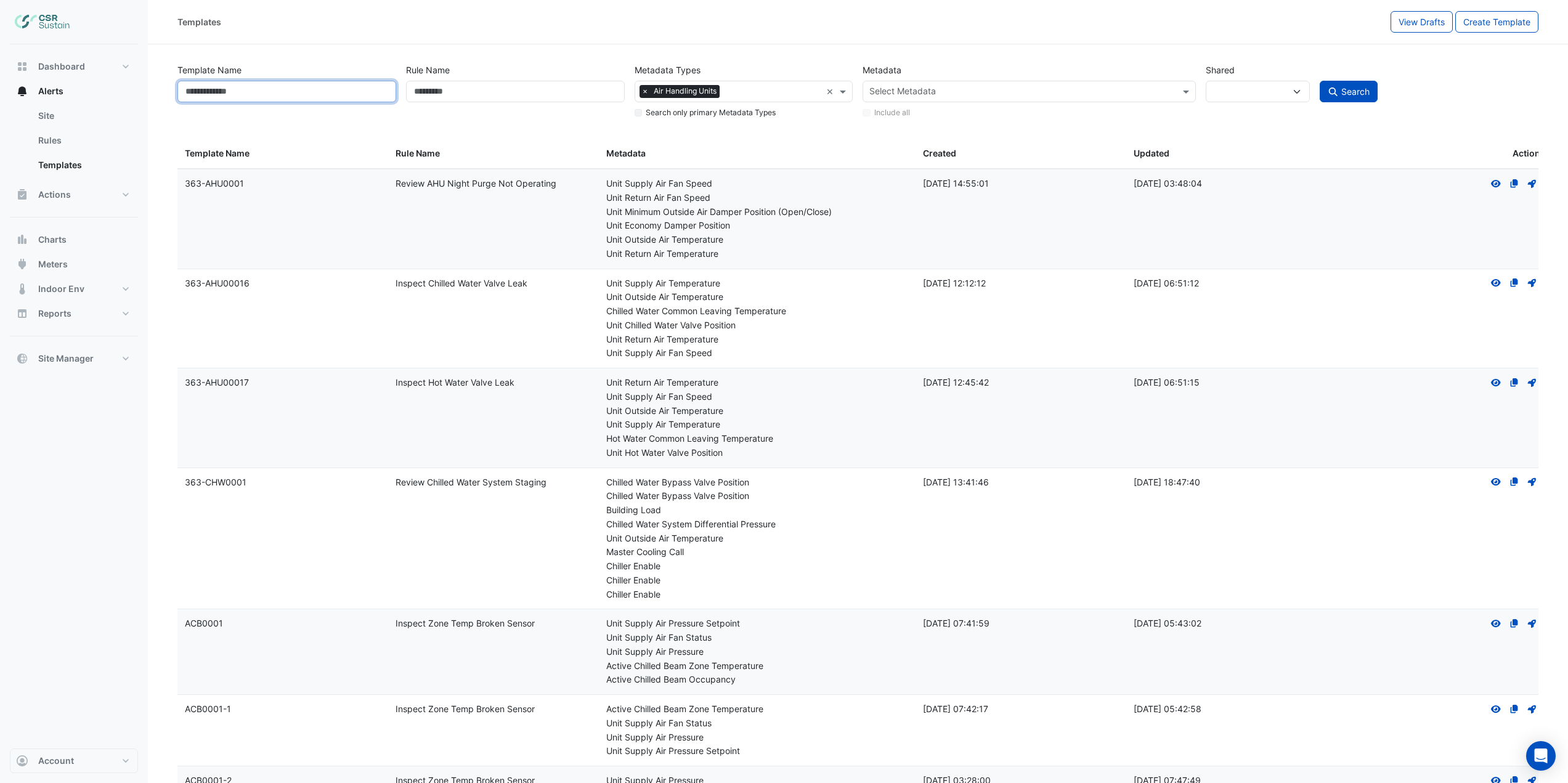
click at [321, 92] on input "Template Name" at bounding box center [286, 91] width 219 height 21
type input "*******"
click at [945, 92] on input "text" at bounding box center [1021, 92] width 305 height 13
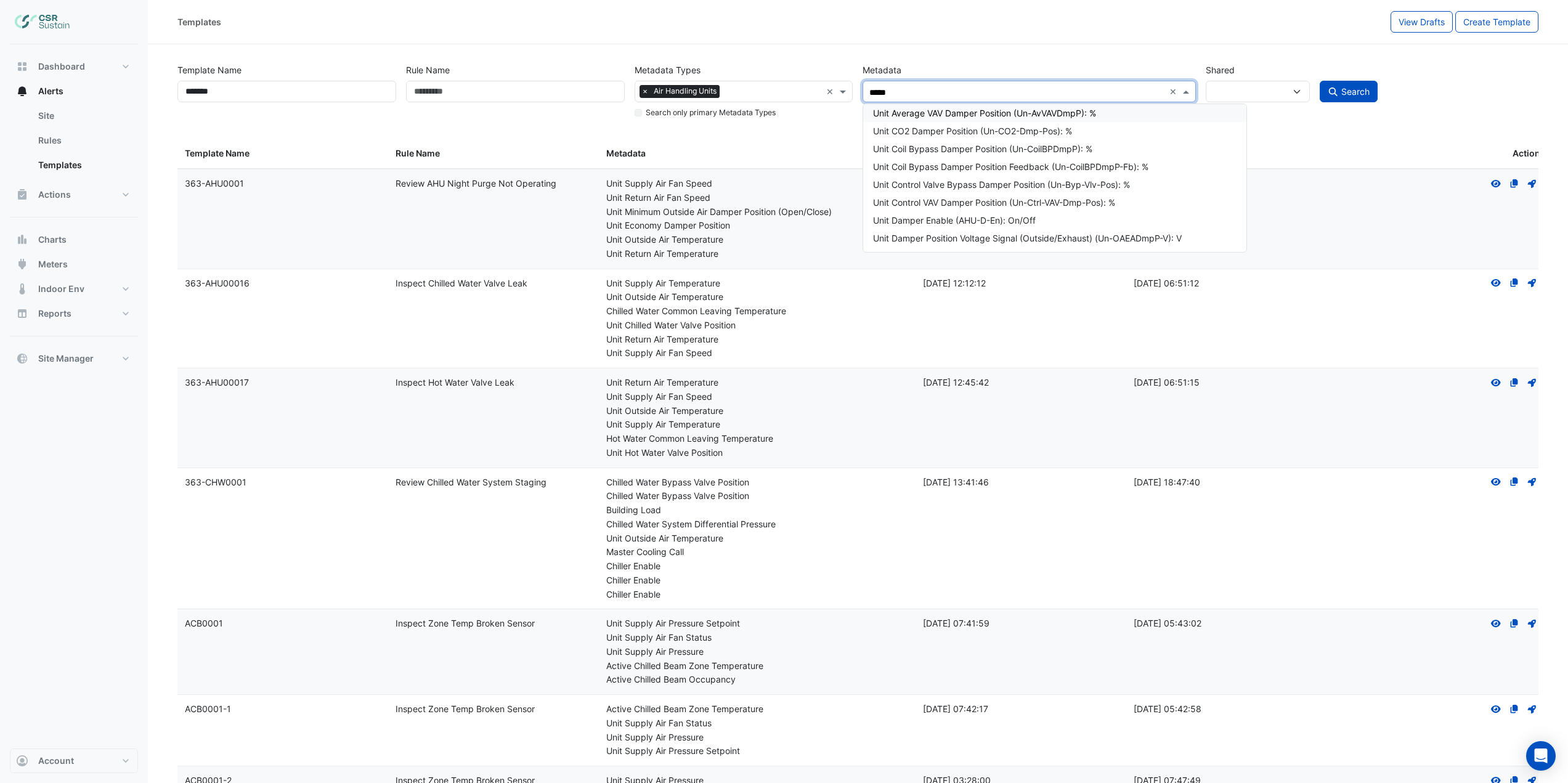
type input "******"
click at [1041, 137] on div "Unit Outside Air Damper Position (Un-OADmpP): %" at bounding box center [1064, 136] width 384 height 13
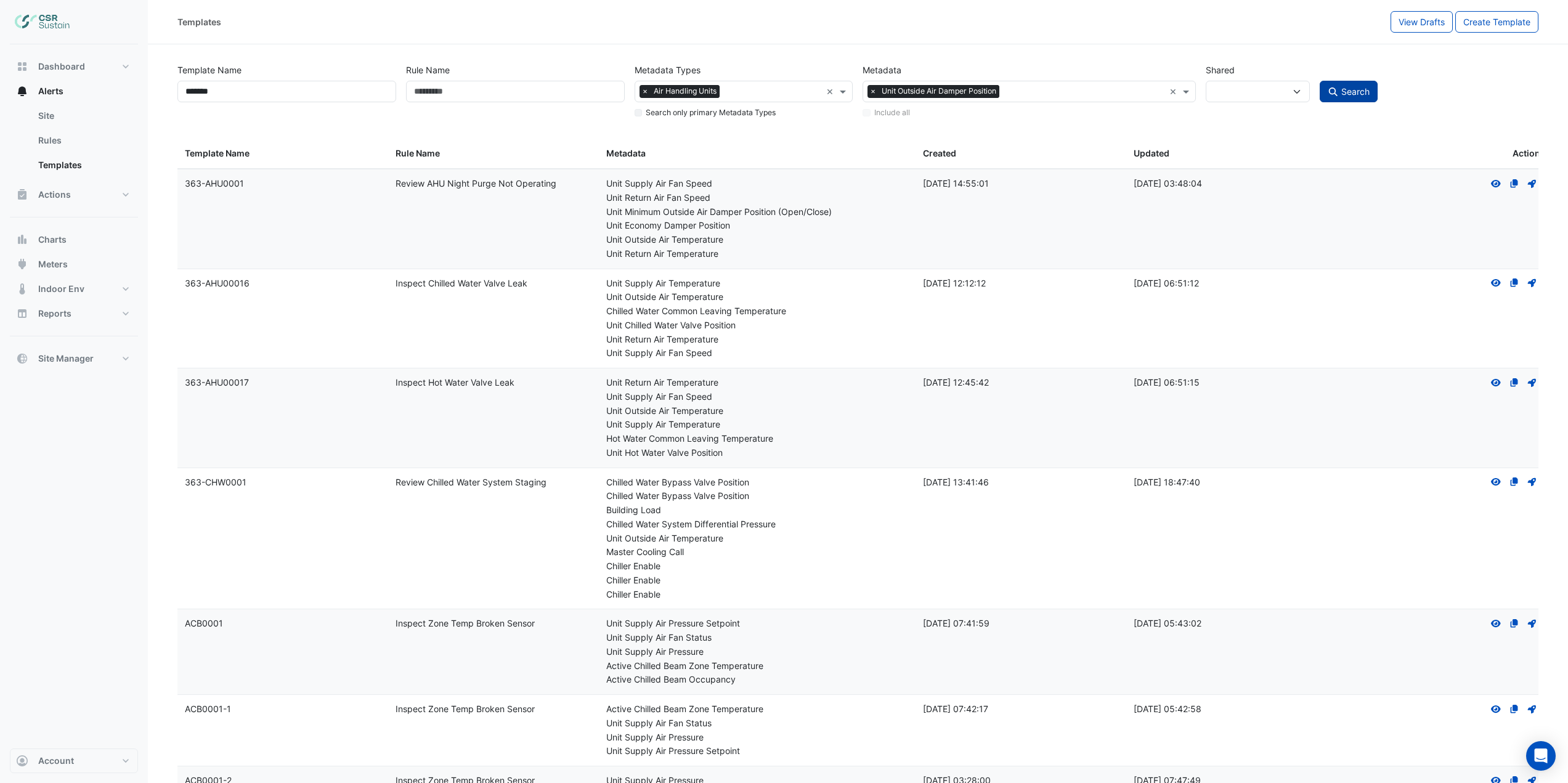
click at [1356, 91] on span "Search" at bounding box center [1356, 91] width 29 height 10
select select
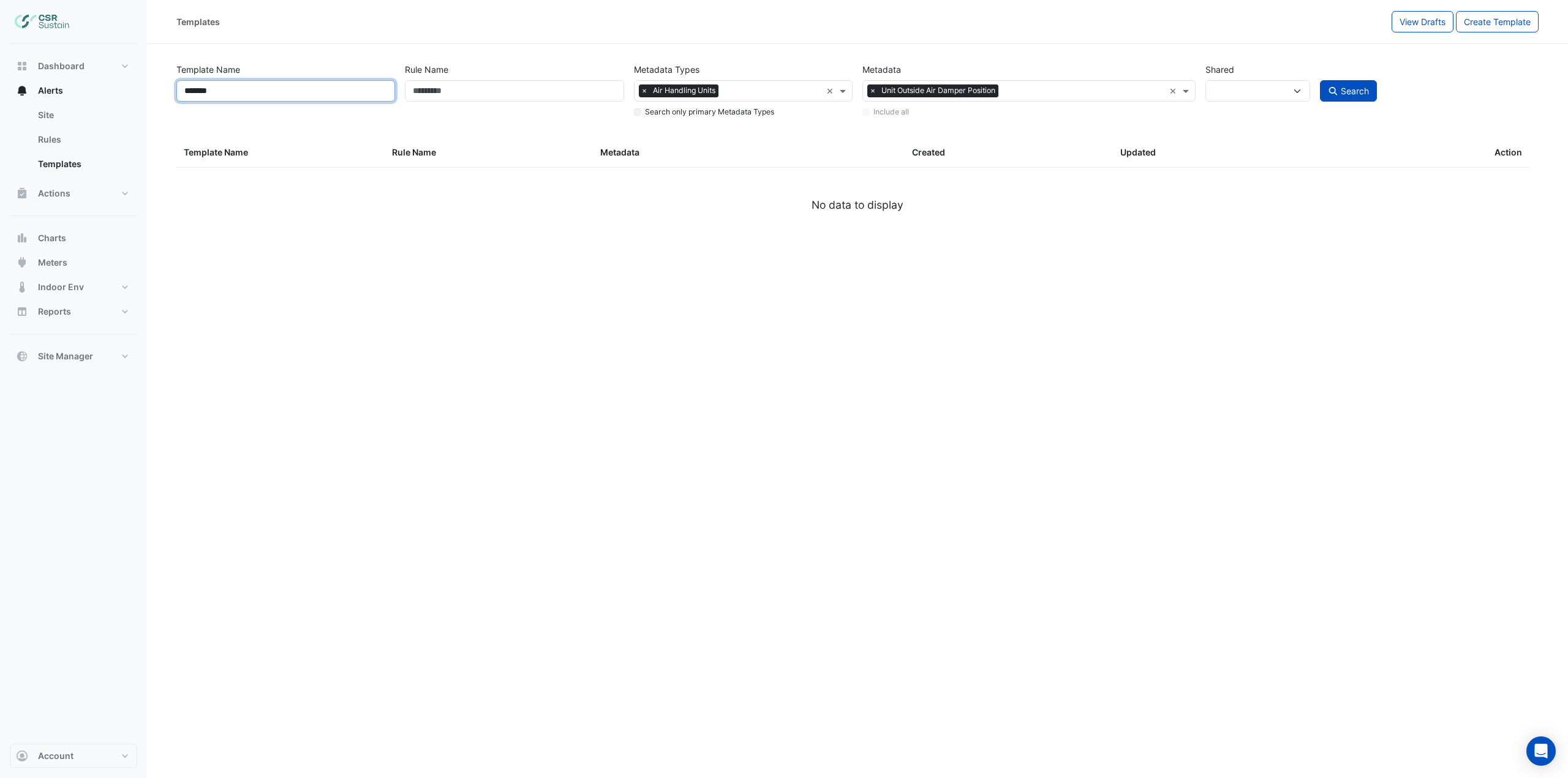
drag, startPoint x: 268, startPoint y: 95, endPoint x: 159, endPoint y: 99, distance: 109.1
click at [159, 99] on section "Template Name ******* Rule Name Metadata Types × Air Handling Units × Search on…" at bounding box center [857, 143] width 1421 height 198
click at [483, 91] on input "Rule Name" at bounding box center [514, 90] width 218 height 21
type input "*******"
click at [1320, 80] on button "Search" at bounding box center [1348, 90] width 58 height 21
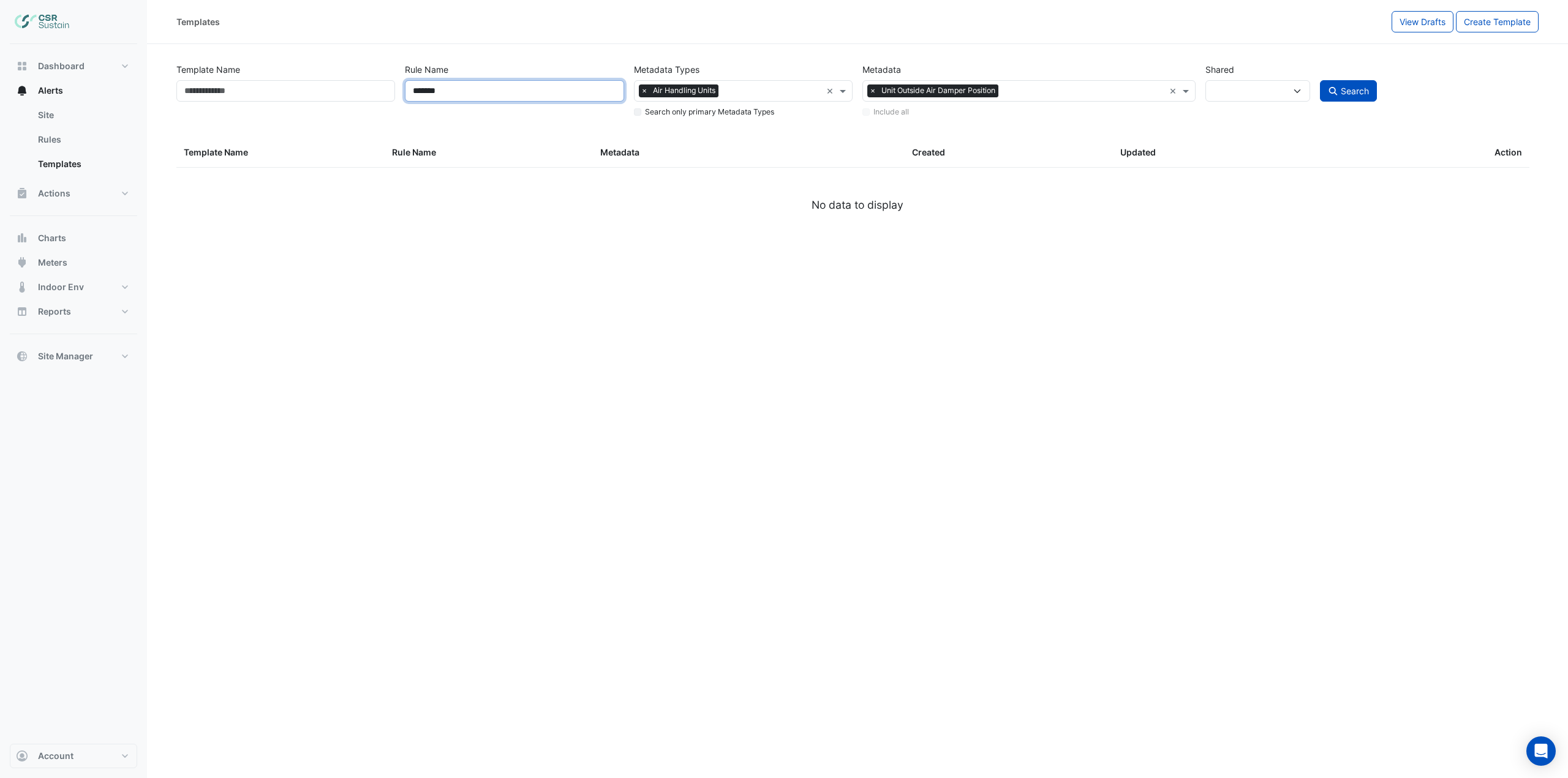
select select
select select "***"
